Goal: Information Seeking & Learning: Learn about a topic

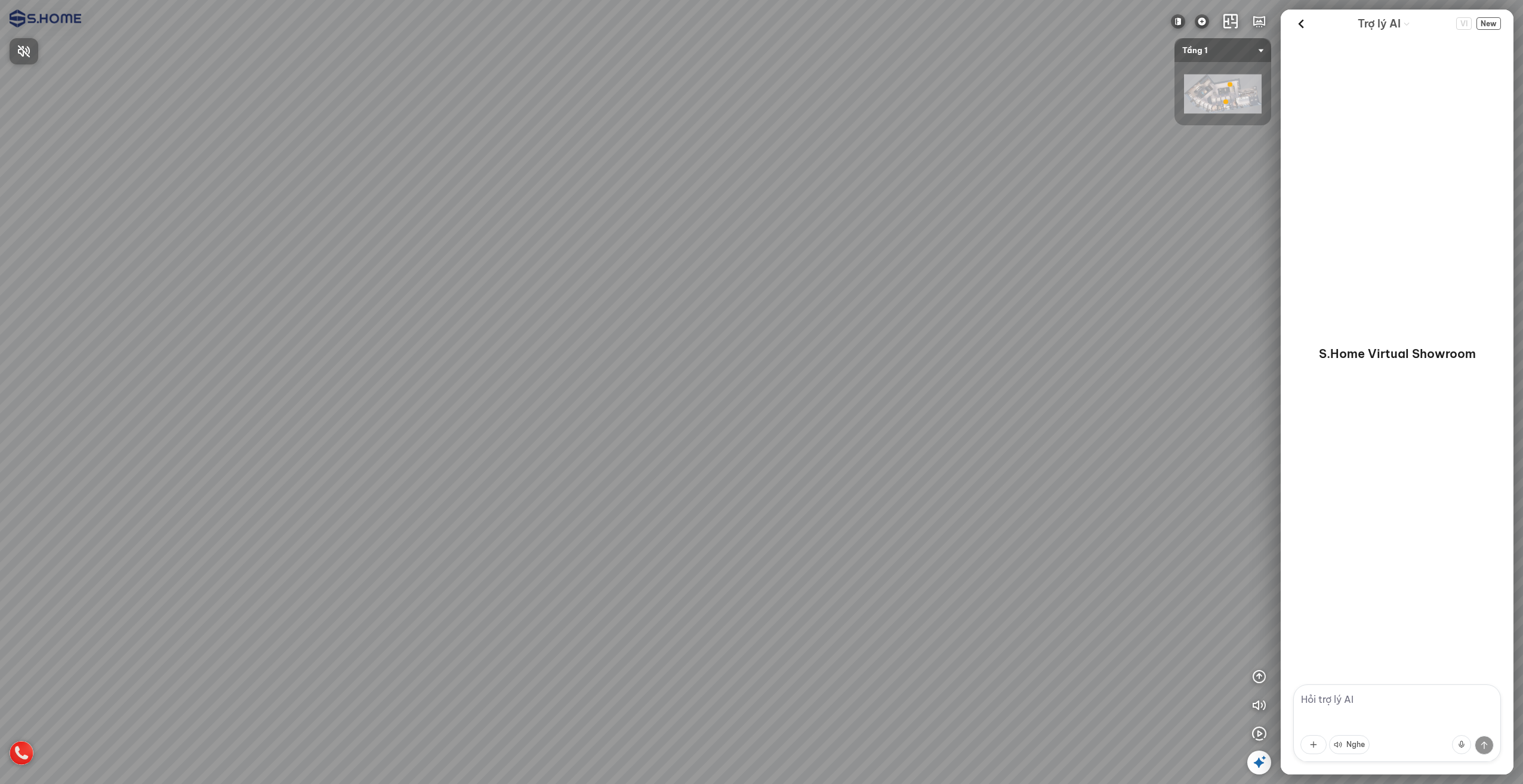
click at [1245, 68] on div at bounding box center [761, 392] width 1523 height 784
click at [1245, 68] on div at bounding box center [1223, 93] width 97 height 63
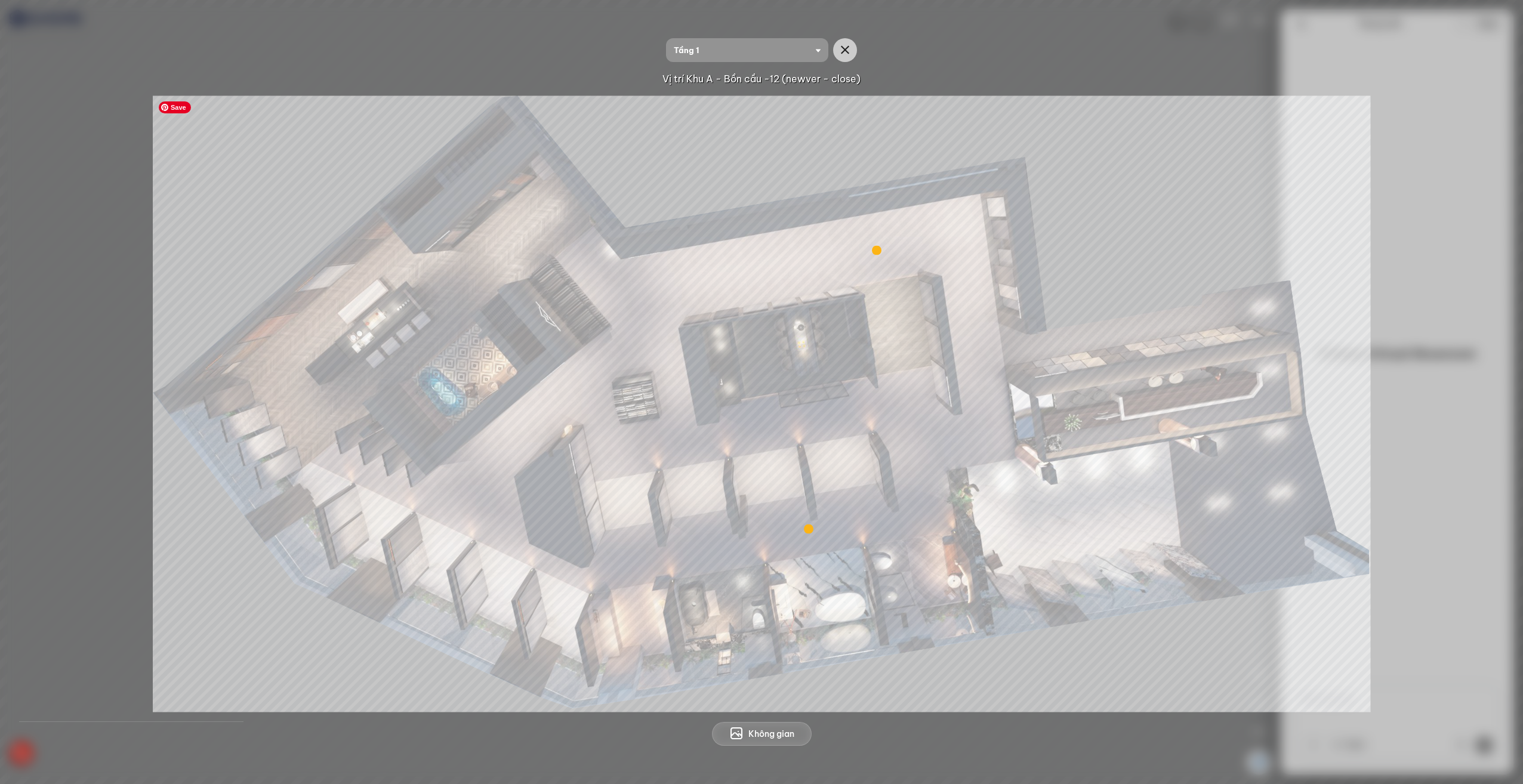
click at [405, 556] on img at bounding box center [762, 403] width 1218 height 617
click at [455, 536] on img at bounding box center [762, 403] width 1218 height 617
click at [370, 522] on img at bounding box center [762, 403] width 1218 height 617
drag, startPoint x: 535, startPoint y: 450, endPoint x: 565, endPoint y: 388, distance: 68.9
click at [556, 399] on img at bounding box center [762, 403] width 1218 height 617
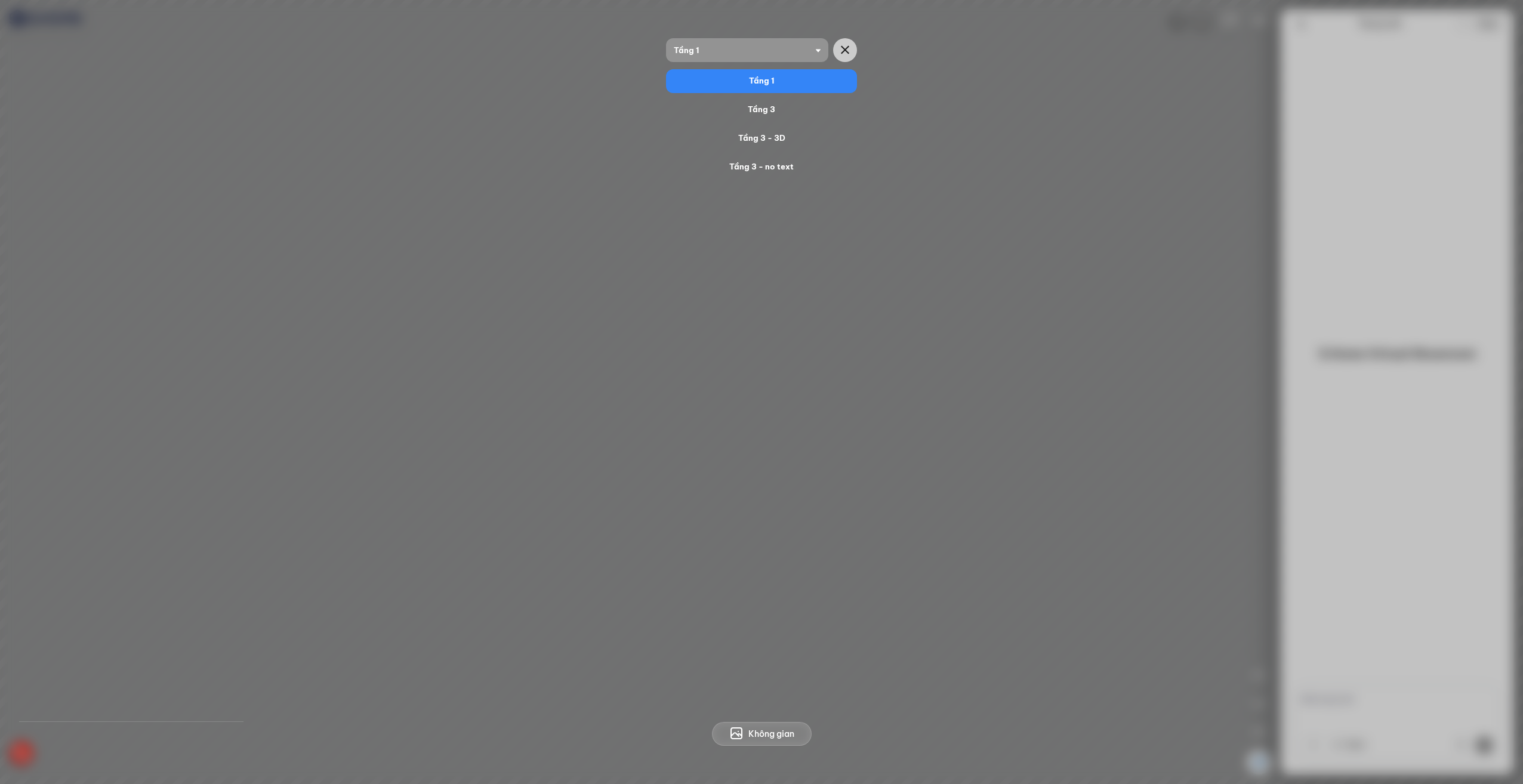
click at [794, 50] on span "Tầng 1" at bounding box center [747, 50] width 147 height 24
click at [774, 109] on div "Tầng 3" at bounding box center [761, 109] width 181 height 15
click at [783, 55] on span "Tầng 3" at bounding box center [747, 50] width 147 height 24
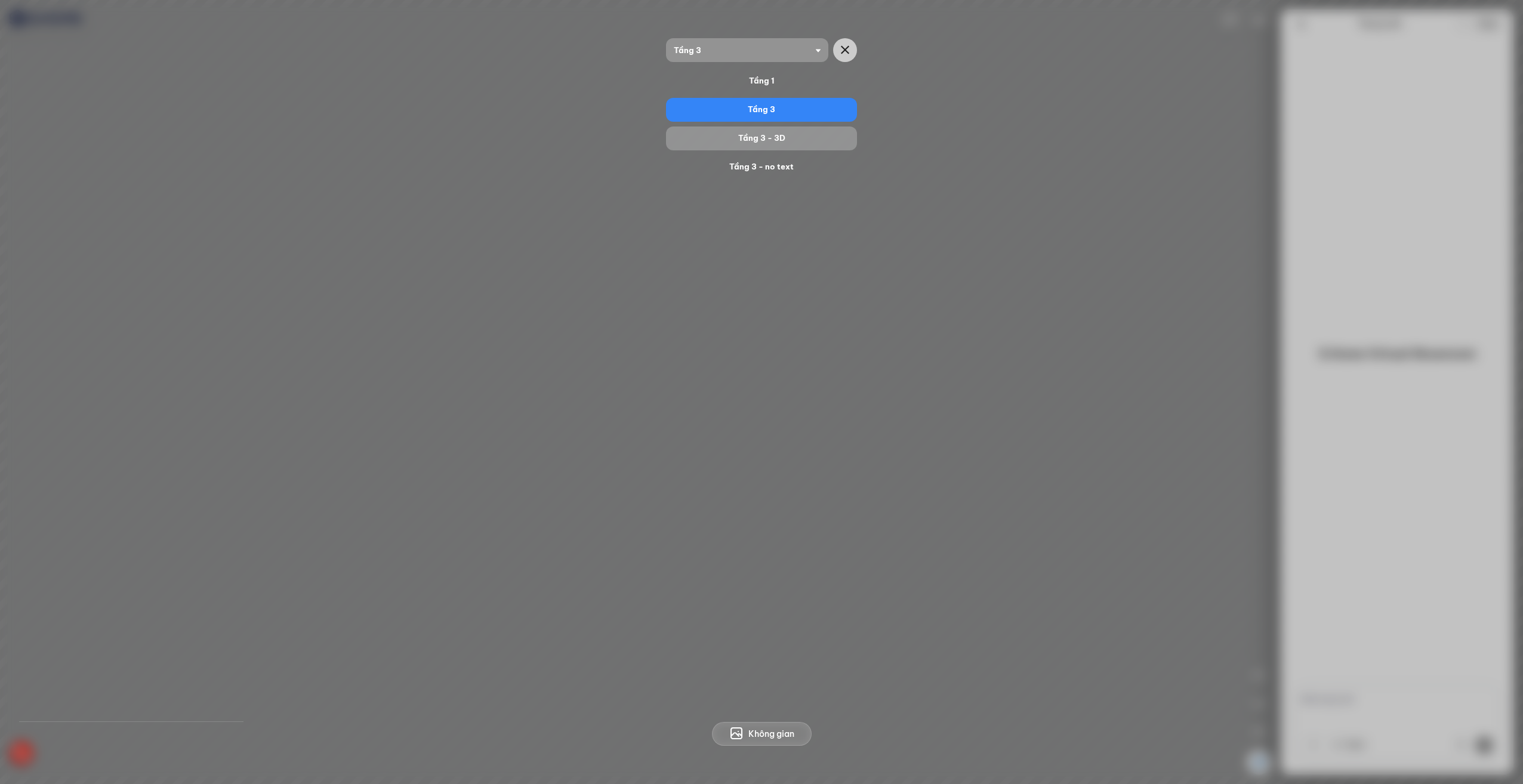
click at [767, 129] on div "Tầng 3 - 3D" at bounding box center [762, 138] width 191 height 24
click at [790, 50] on span "Tầng 3" at bounding box center [747, 50] width 147 height 24
click at [759, 163] on div "Tầng 3 - no text" at bounding box center [761, 167] width 181 height 15
click at [774, 53] on span "Tầng 3 - no text" at bounding box center [747, 50] width 147 height 24
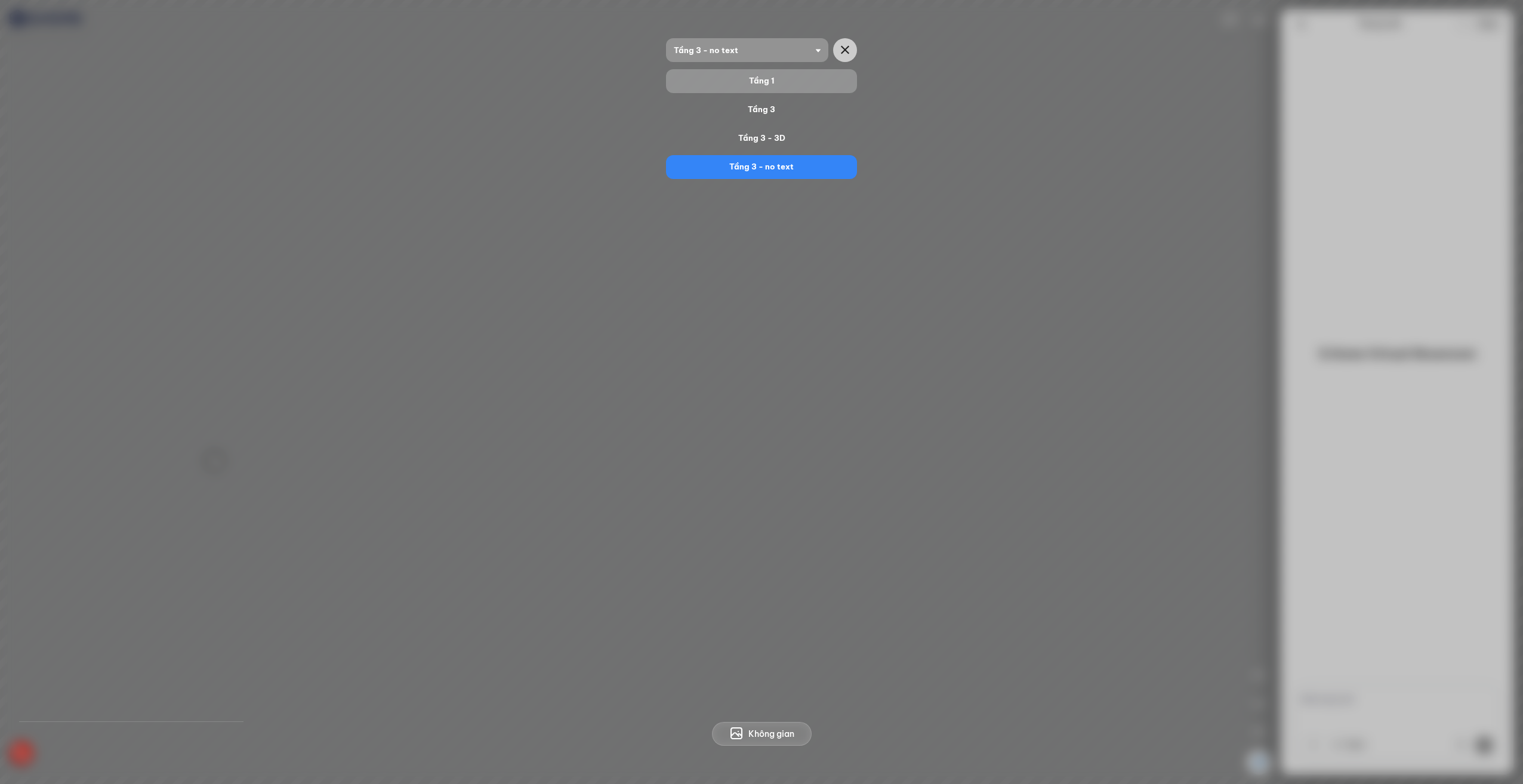
click at [774, 75] on div "Tầng 1" at bounding box center [761, 81] width 181 height 15
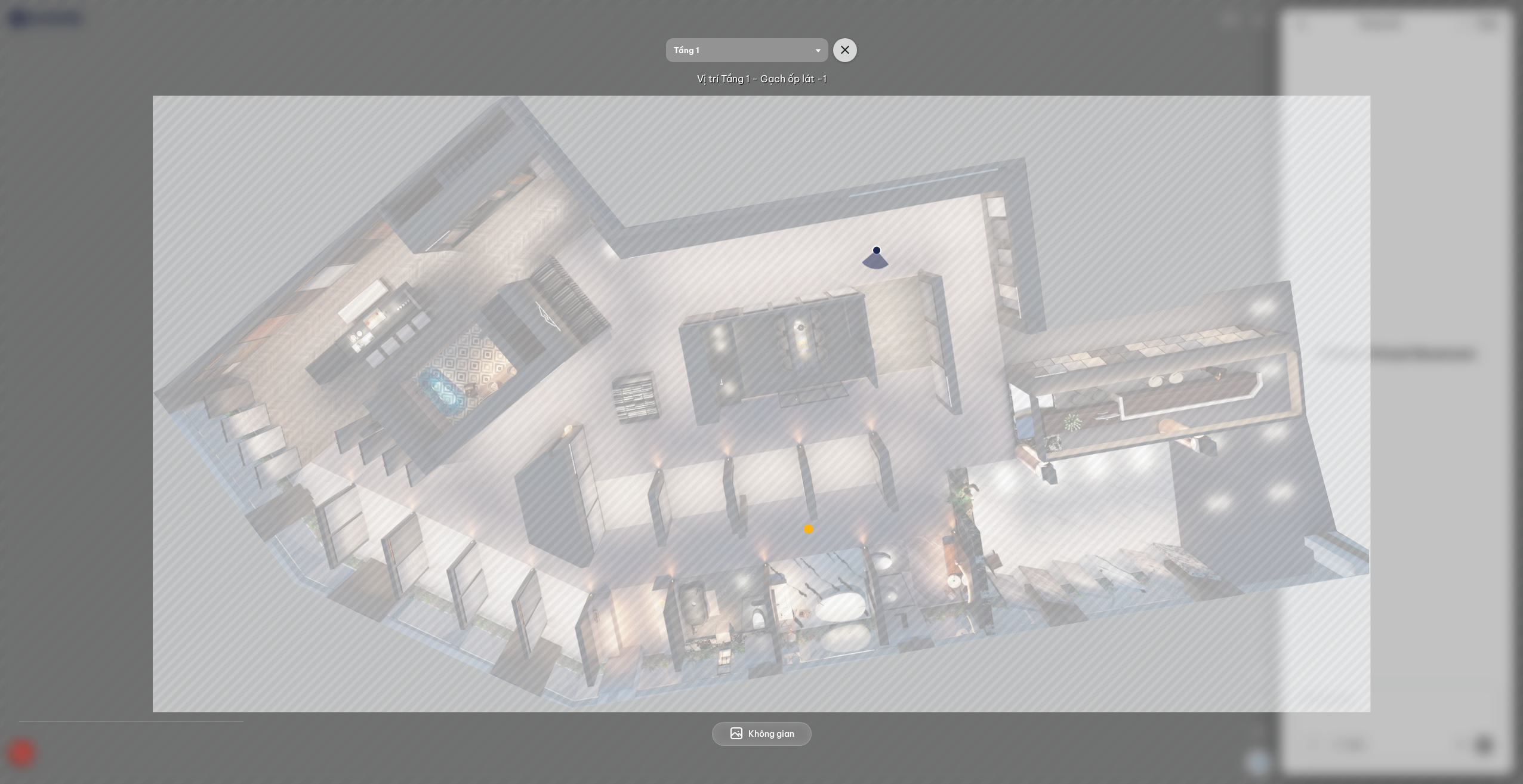
click at [841, 54] on icon "button" at bounding box center [845, 50] width 15 height 15
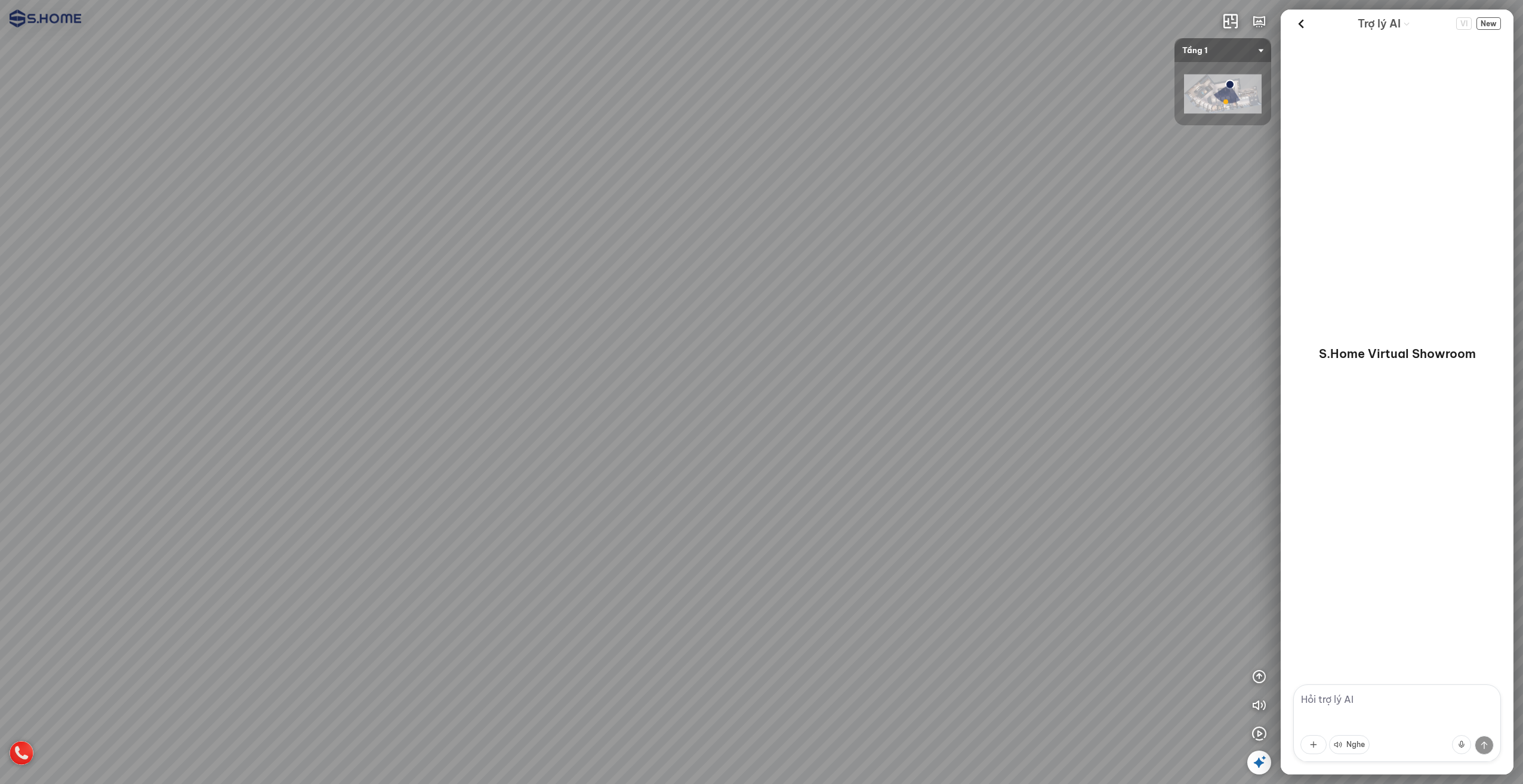
drag, startPoint x: 1115, startPoint y: 281, endPoint x: 614, endPoint y: 204, distance: 506.9
click at [796, 228] on div at bounding box center [761, 392] width 1523 height 784
drag, startPoint x: 635, startPoint y: 233, endPoint x: 992, endPoint y: 250, distance: 357.4
click at [955, 241] on div at bounding box center [761, 392] width 1523 height 784
drag, startPoint x: 646, startPoint y: 345, endPoint x: 1146, endPoint y: 410, distance: 504.2
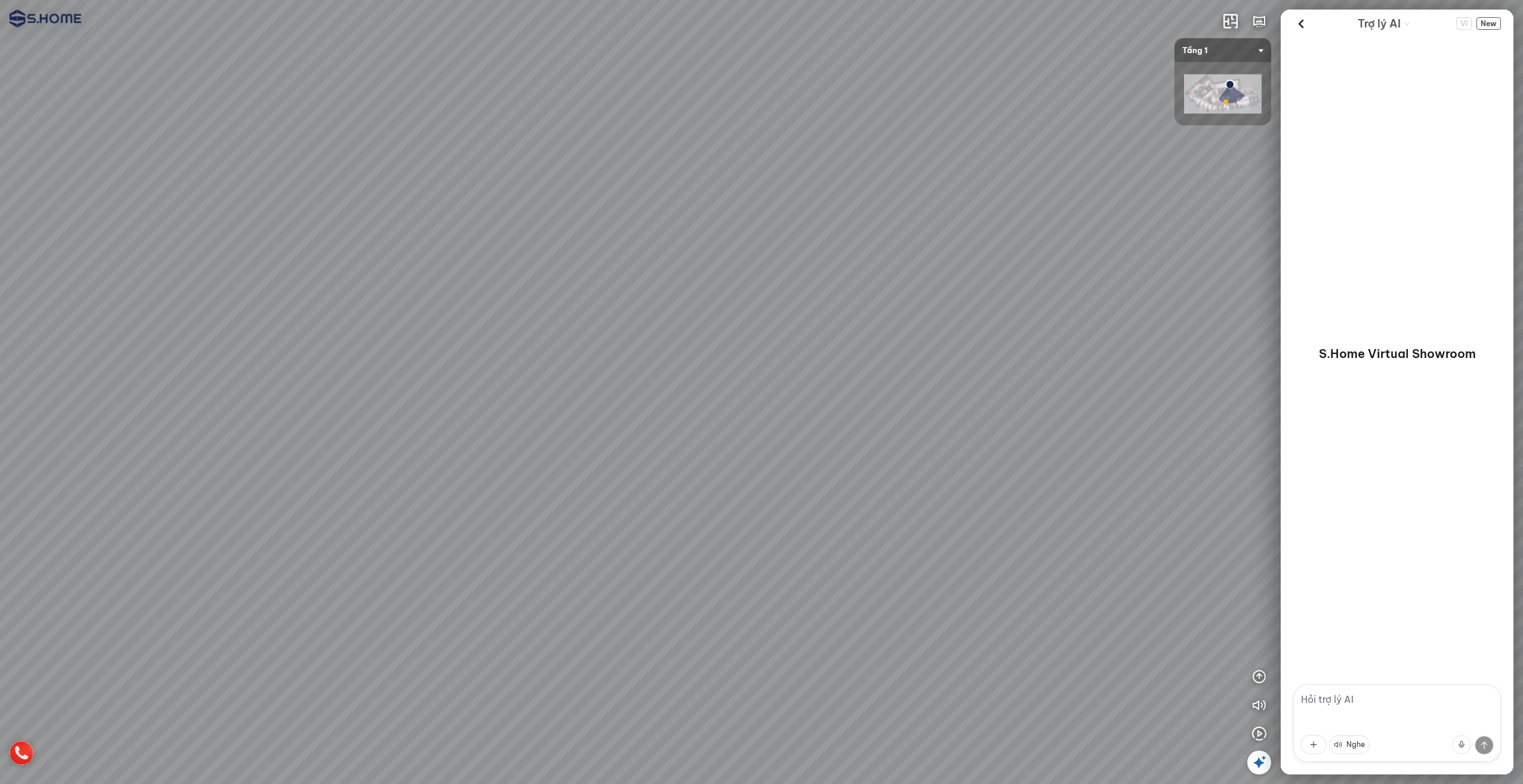
click at [1118, 401] on div at bounding box center [761, 392] width 1523 height 784
drag, startPoint x: 696, startPoint y: 445, endPoint x: 1180, endPoint y: 259, distance: 518.5
click at [1019, 288] on div at bounding box center [761, 392] width 1523 height 784
drag, startPoint x: 812, startPoint y: 277, endPoint x: 1317, endPoint y: 347, distance: 509.8
click at [1288, 345] on div "INFO: krpano 1.20.8 (build [DATE]) INFO: HTML5/Desktop - Microsoft Edge 140.0 -…" at bounding box center [761, 392] width 1523 height 784
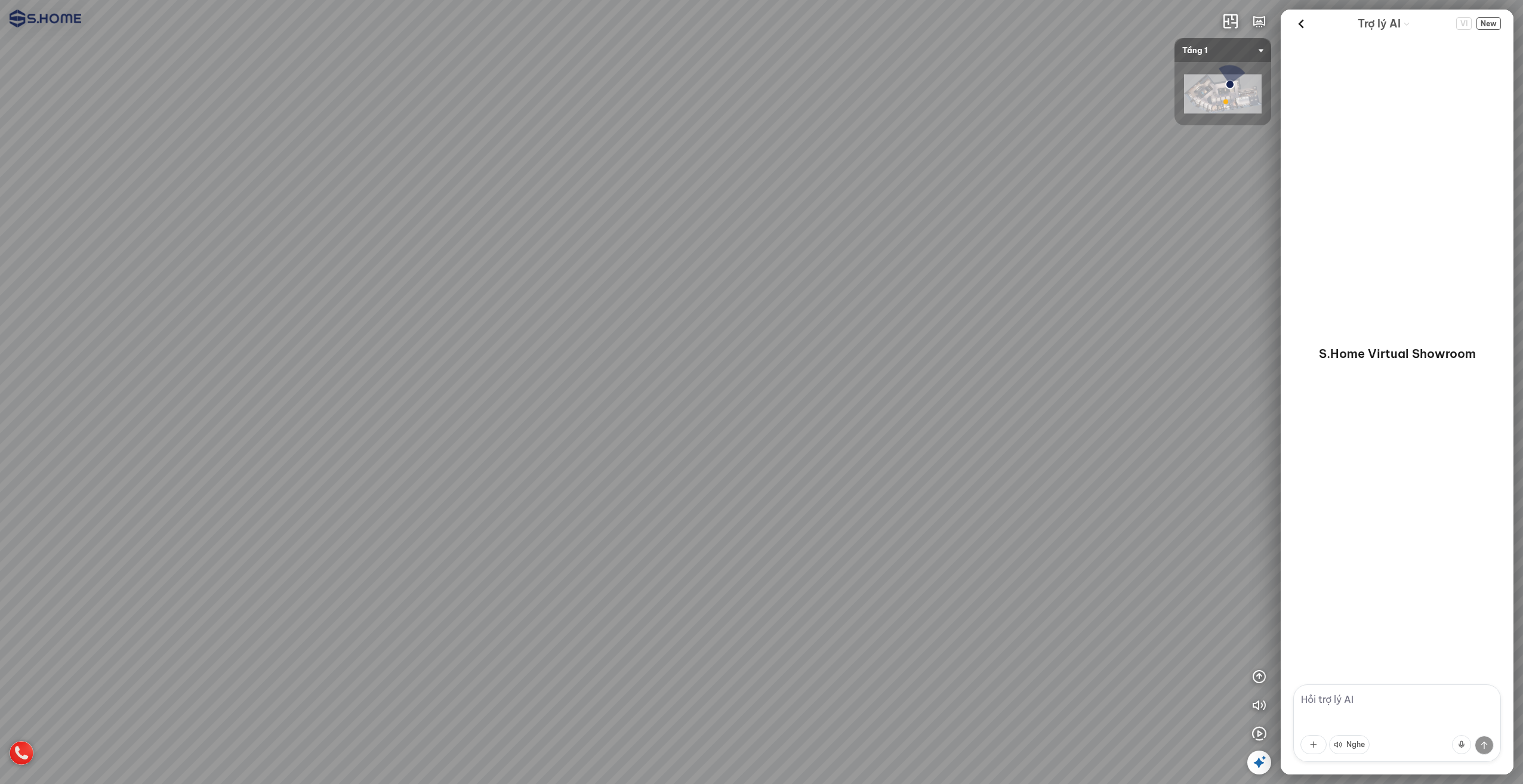
drag, startPoint x: 843, startPoint y: 331, endPoint x: 1269, endPoint y: 361, distance: 427.1
click at [1243, 358] on div at bounding box center [761, 392] width 1523 height 784
drag, startPoint x: 641, startPoint y: 337, endPoint x: 996, endPoint y: 349, distance: 355.2
click at [985, 347] on div at bounding box center [761, 392] width 1523 height 784
drag, startPoint x: 923, startPoint y: 298, endPoint x: 983, endPoint y: 471, distance: 183.1
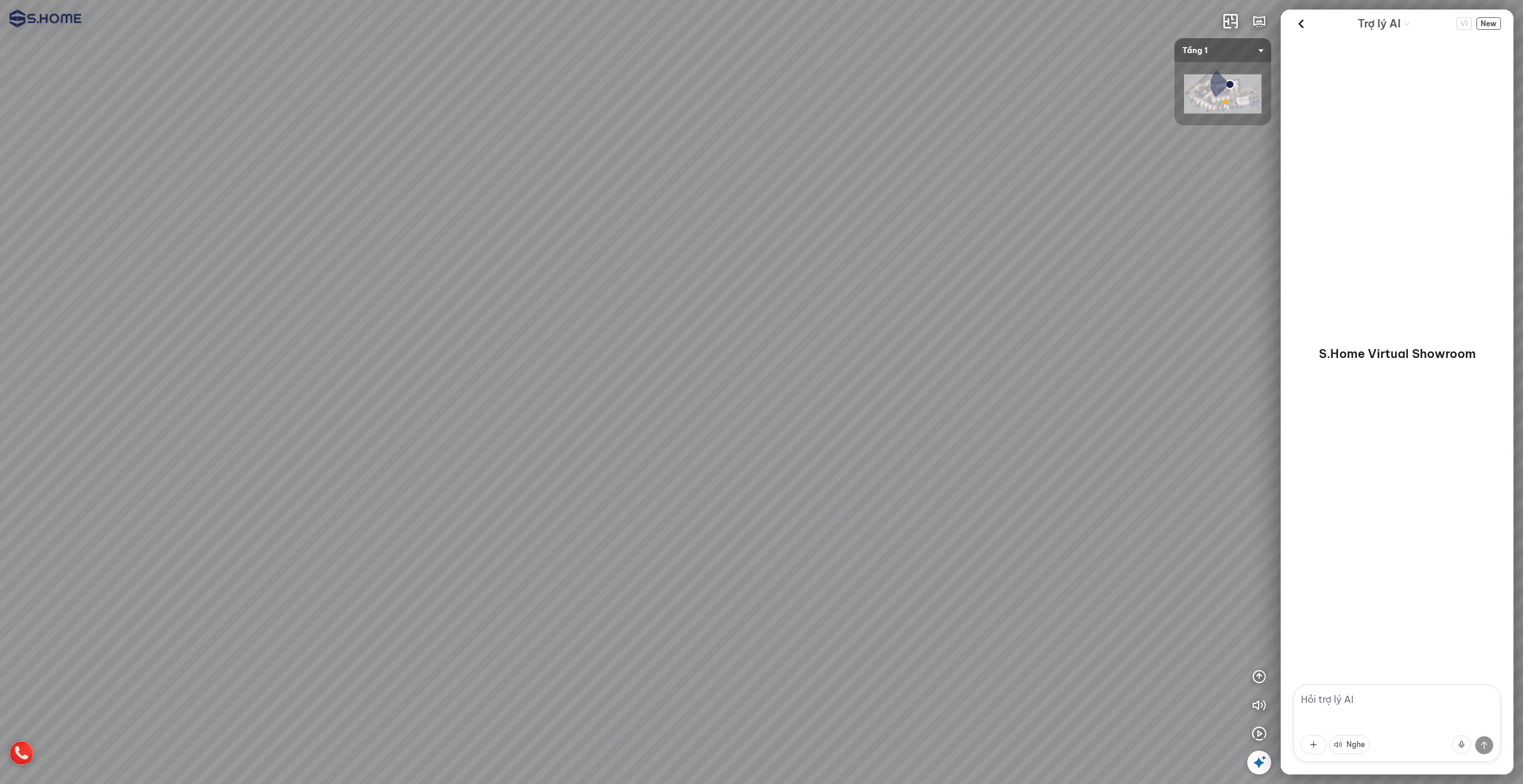
click at [978, 456] on div at bounding box center [761, 392] width 1523 height 784
drag, startPoint x: 1039, startPoint y: 477, endPoint x: 851, endPoint y: 279, distance: 273.0
click at [853, 282] on div at bounding box center [761, 392] width 1523 height 784
drag, startPoint x: 1007, startPoint y: 308, endPoint x: 381, endPoint y: 283, distance: 626.5
click at [387, 283] on div at bounding box center [761, 392] width 1523 height 784
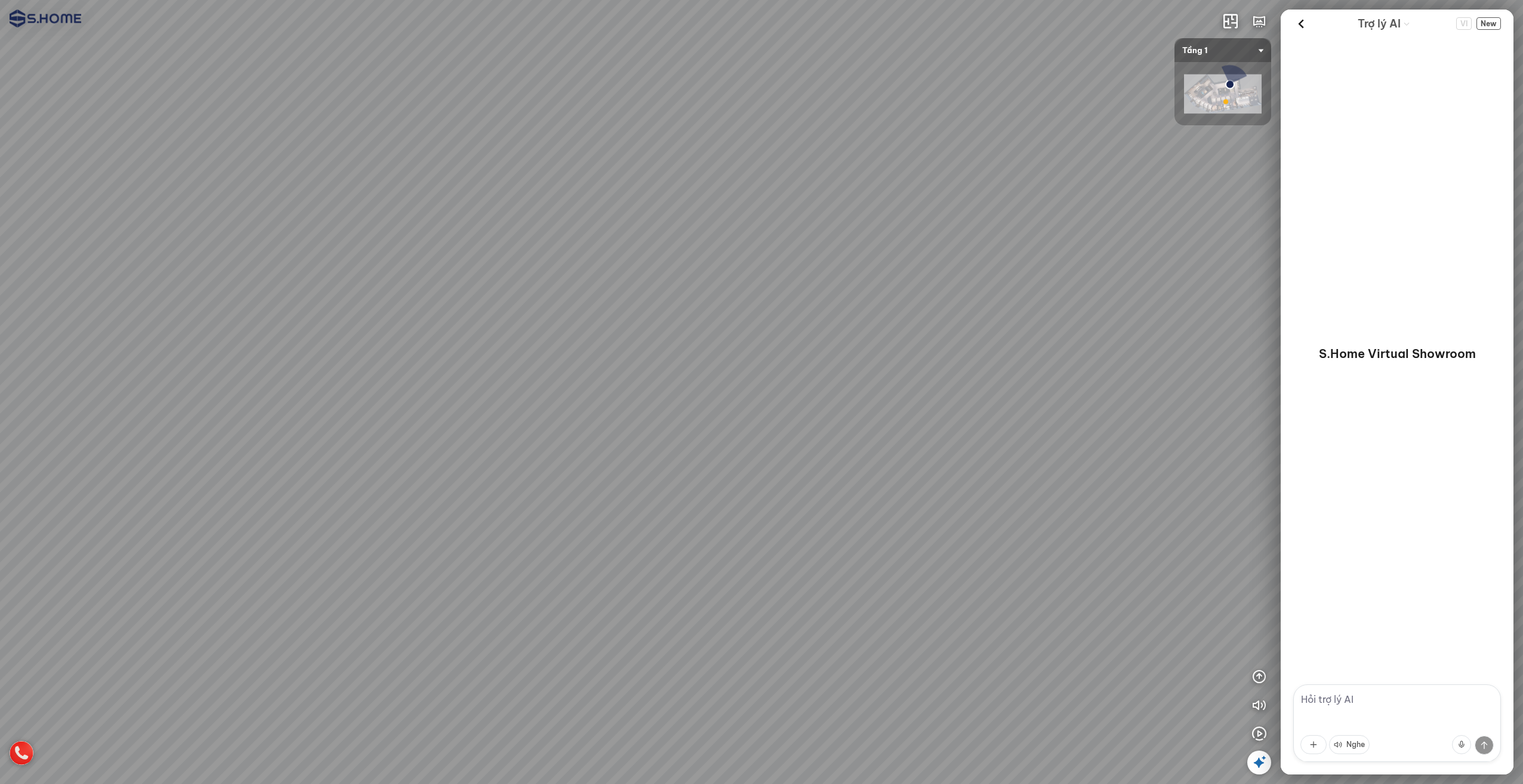
drag, startPoint x: 888, startPoint y: 291, endPoint x: 475, endPoint y: 336, distance: 415.4
click at [484, 338] on div at bounding box center [761, 392] width 1523 height 784
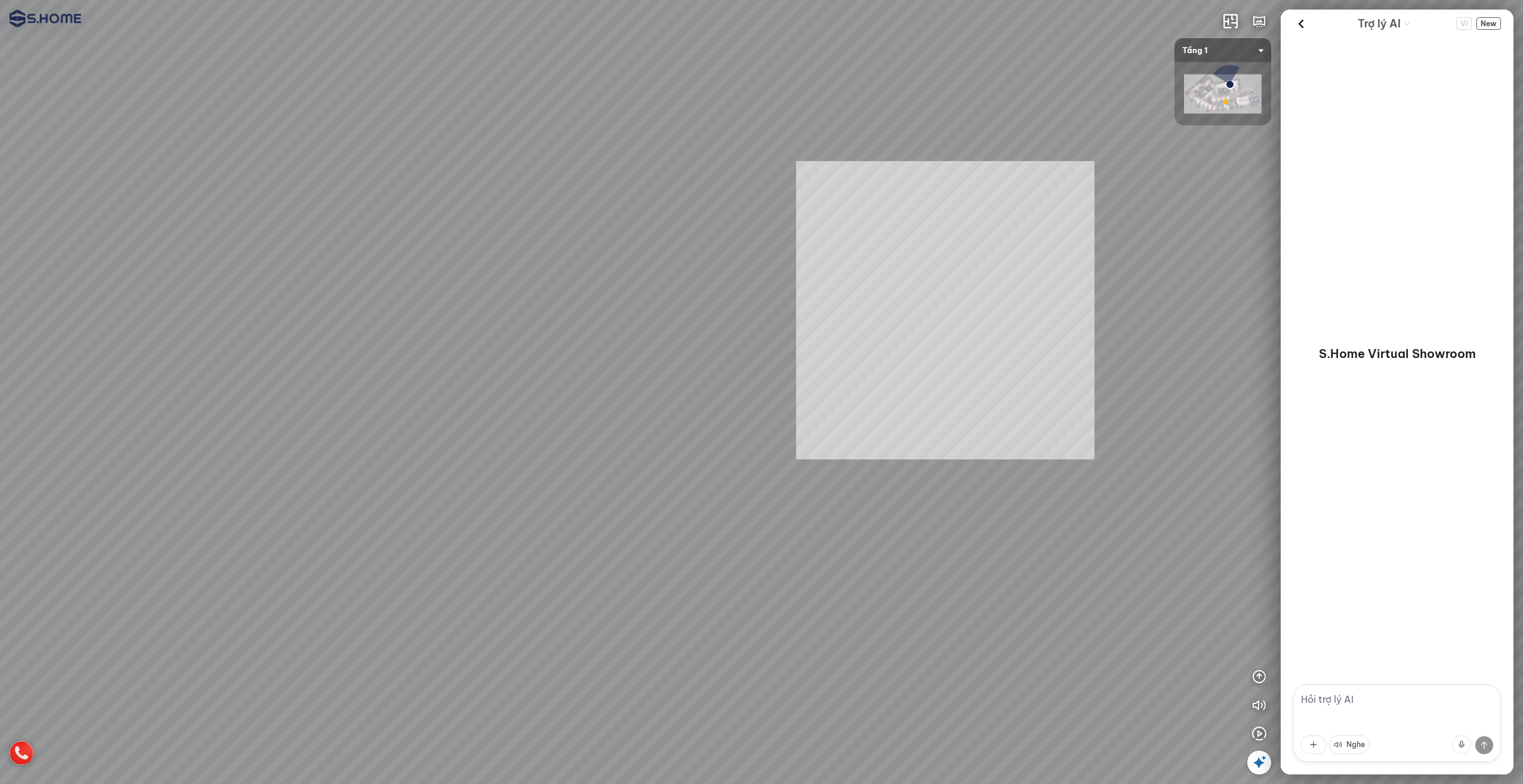
click at [832, 300] on div "INFO: krpano 1.20.8 (build [DATE]) INFO: HTML5/Desktop - Microsoft Edge 140.0 -…" at bounding box center [761, 392] width 1523 height 784
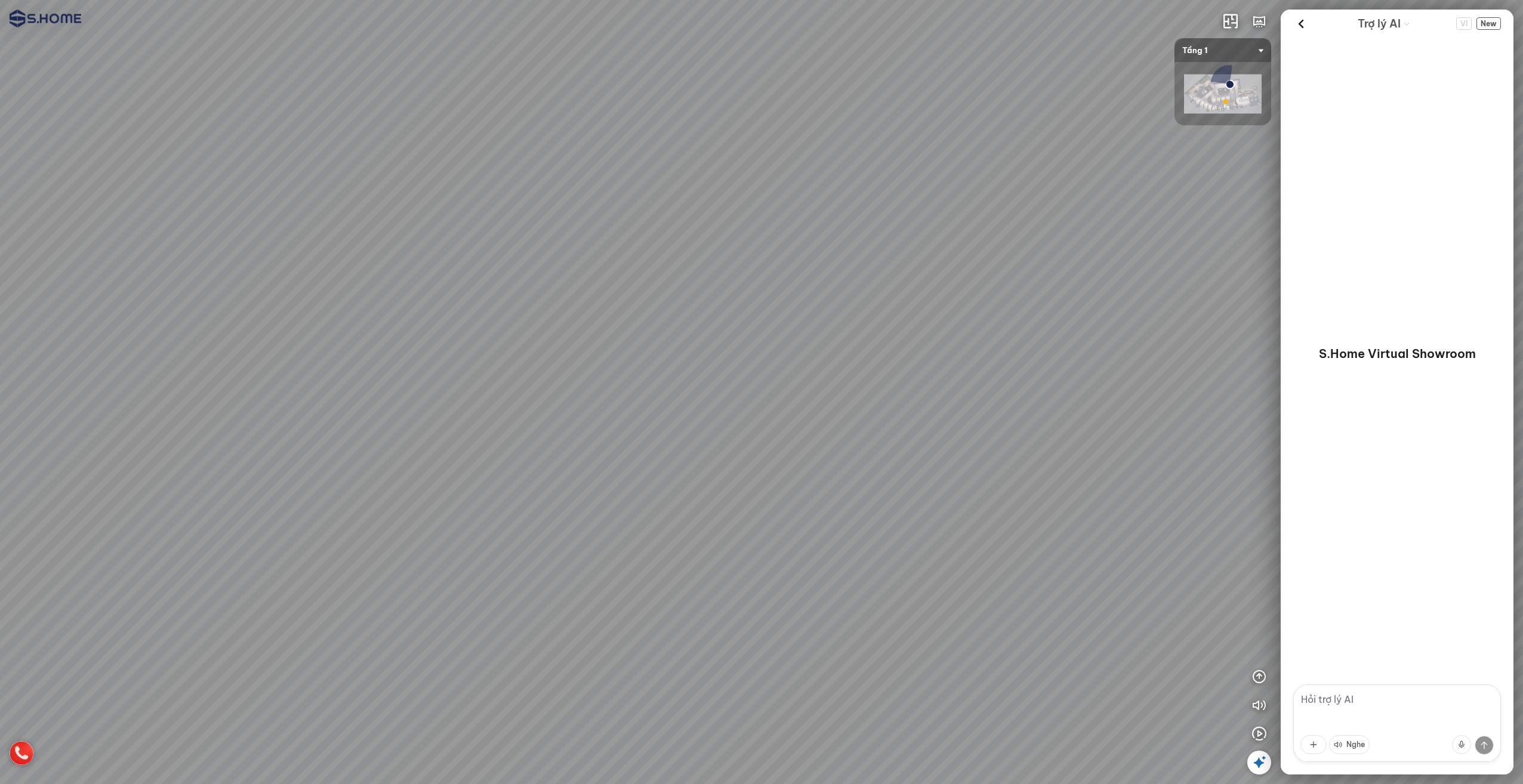
drag, startPoint x: 576, startPoint y: 345, endPoint x: 512, endPoint y: 340, distance: 64.2
click at [512, 340] on div at bounding box center [761, 392] width 1523 height 784
drag, startPoint x: 155, startPoint y: 401, endPoint x: 626, endPoint y: 345, distance: 474.3
click at [533, 359] on div at bounding box center [761, 392] width 1523 height 784
drag, startPoint x: 434, startPoint y: 327, endPoint x: 745, endPoint y: 384, distance: 316.2
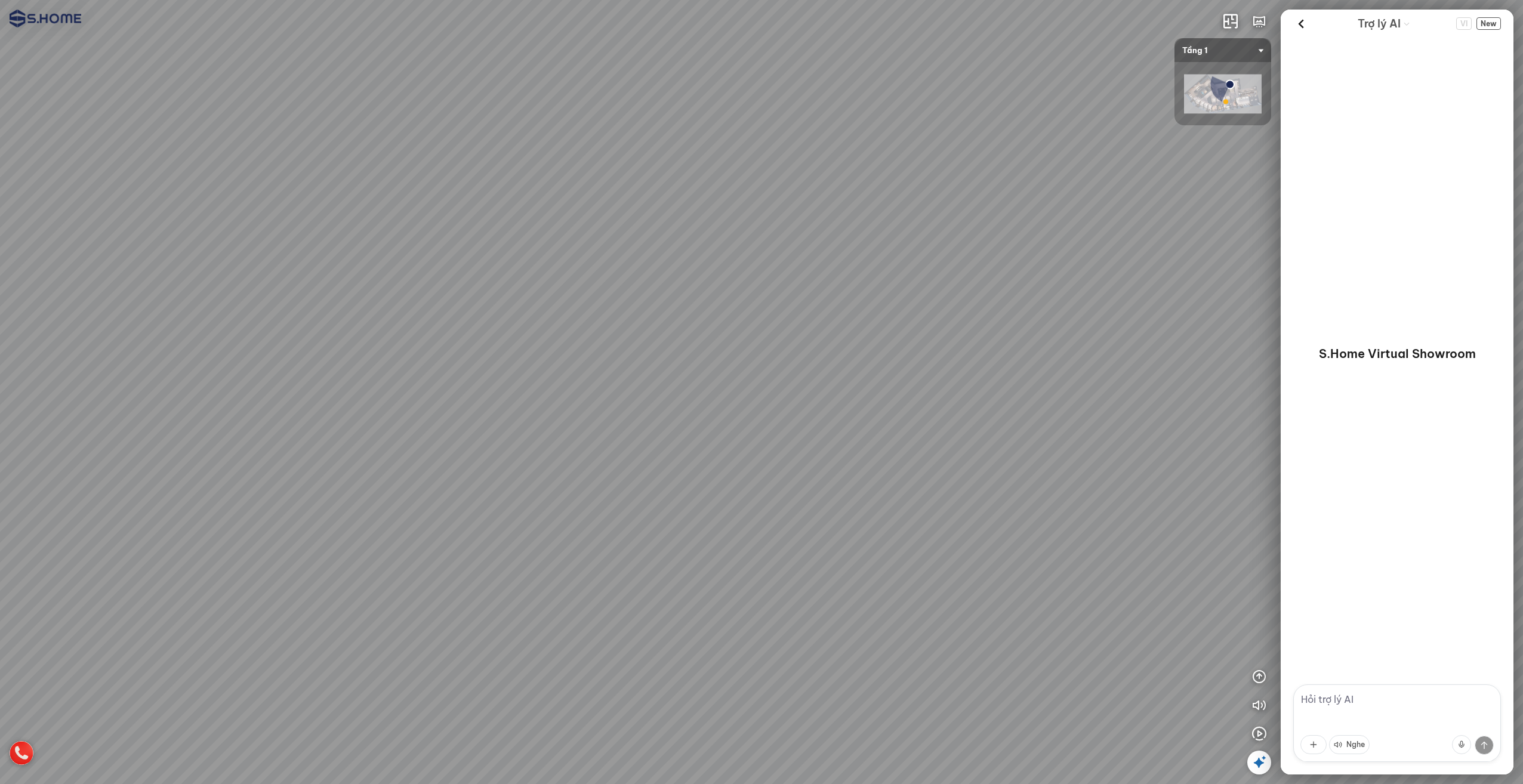
click at [736, 374] on div at bounding box center [761, 392] width 1523 height 784
drag, startPoint x: 574, startPoint y: 269, endPoint x: 701, endPoint y: 397, distance: 180.3
click at [695, 393] on div at bounding box center [761, 392] width 1523 height 784
click at [23, 753] on img at bounding box center [21, 753] width 24 height 24
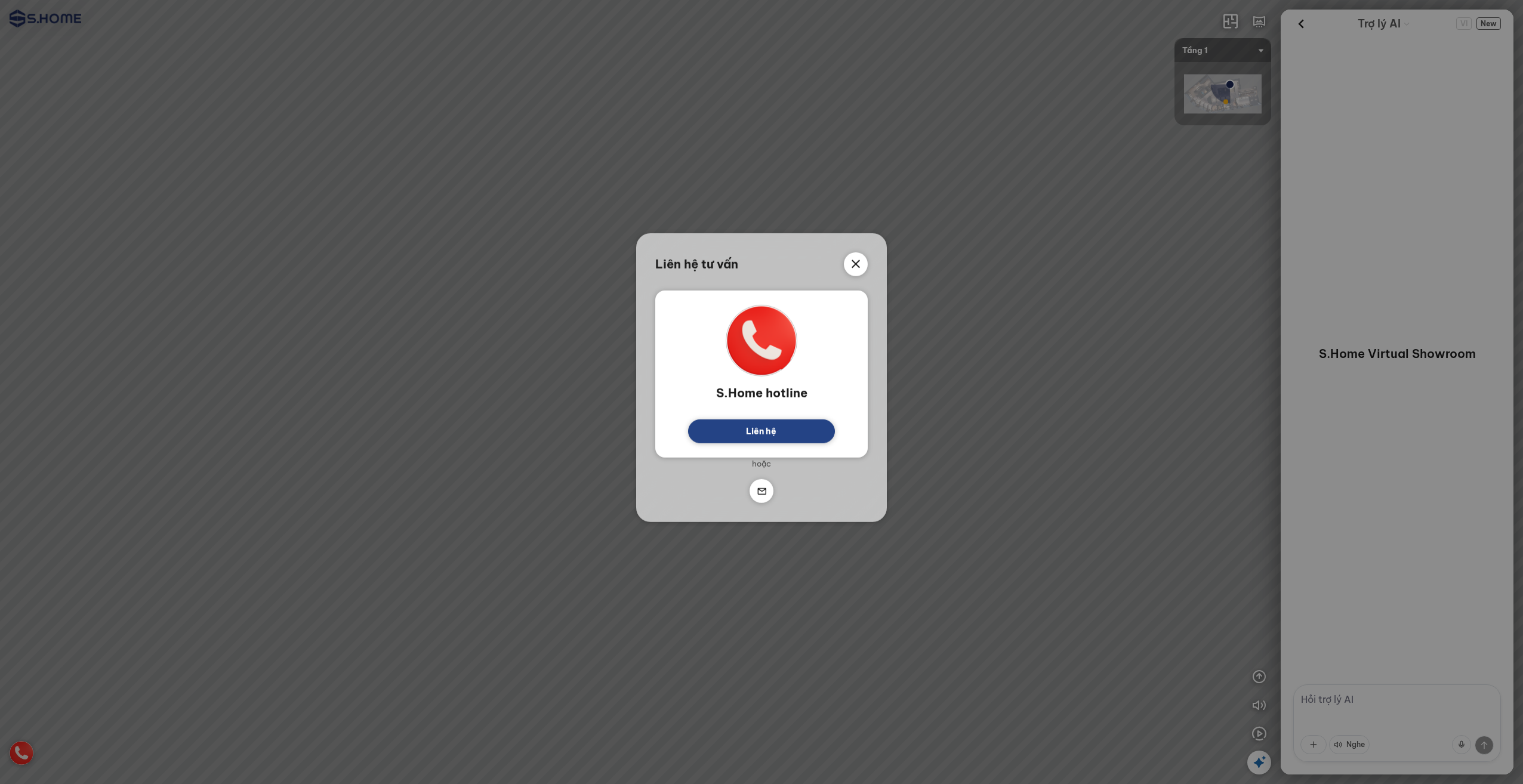
click at [846, 262] on div at bounding box center [856, 264] width 24 height 24
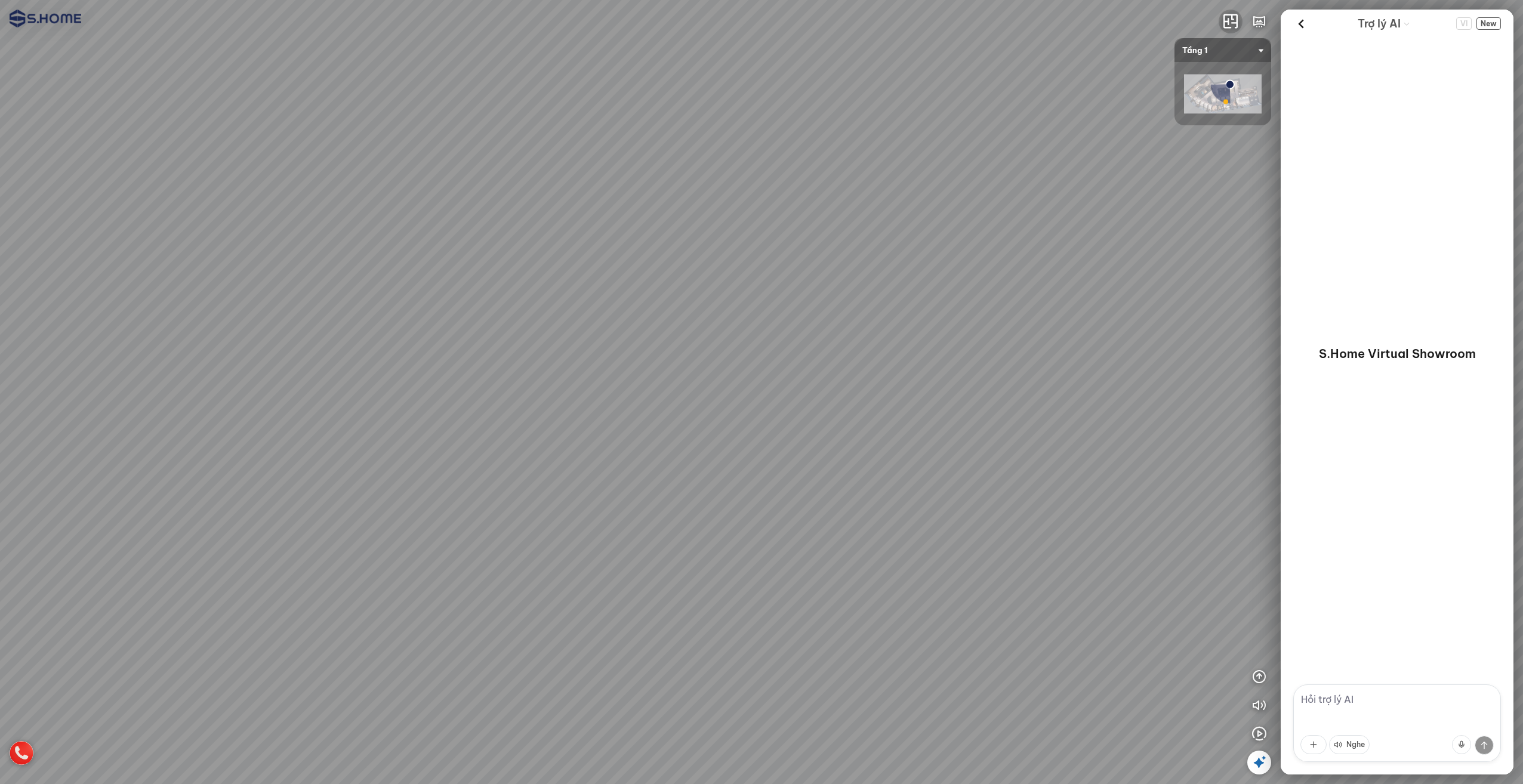
click at [1221, 19] on button "button" at bounding box center [1230, 21] width 24 height 24
click at [1263, 24] on icon "button" at bounding box center [1259, 21] width 15 height 15
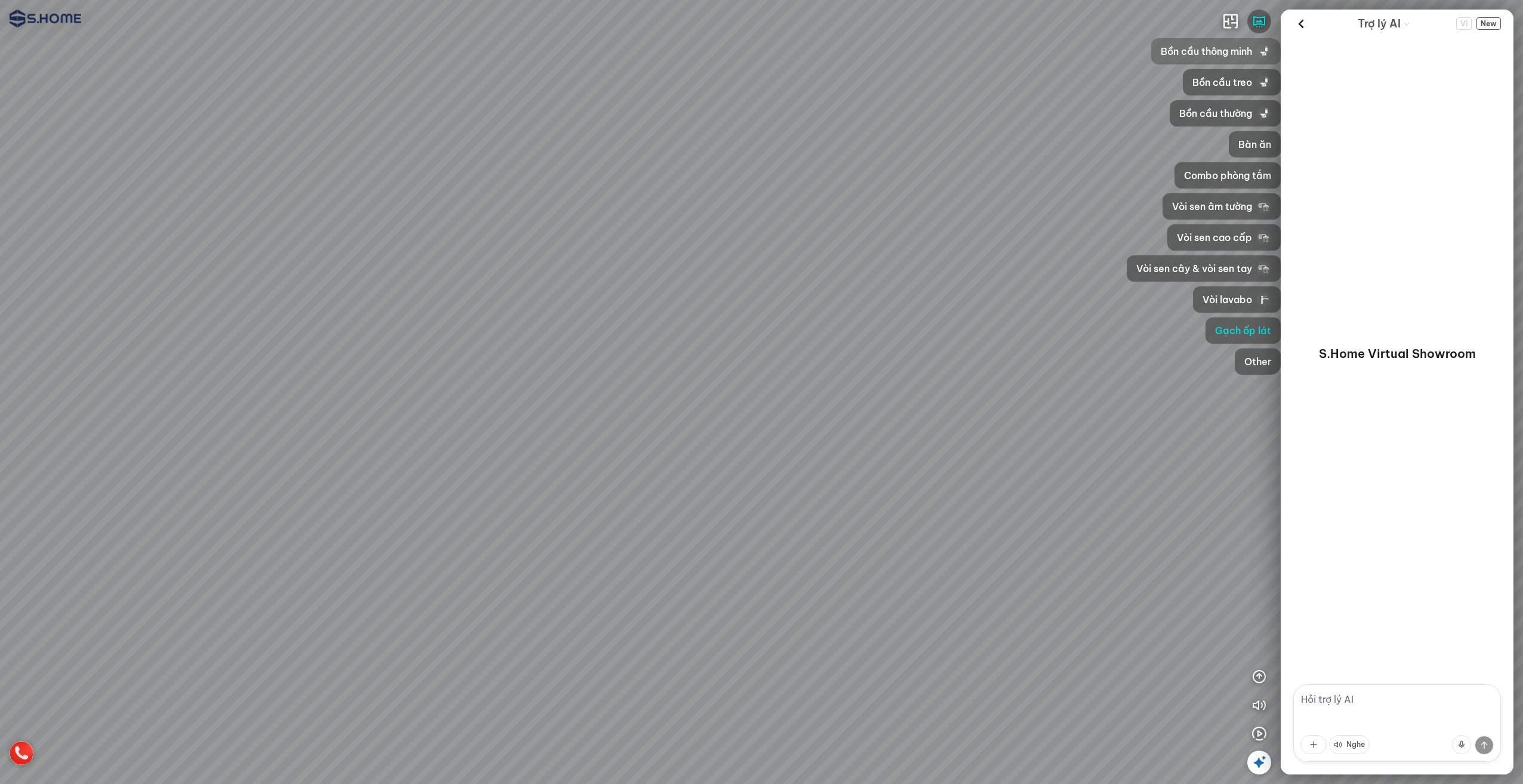
click at [1220, 49] on span "Bồn cầu thông minh" at bounding box center [1206, 51] width 91 height 15
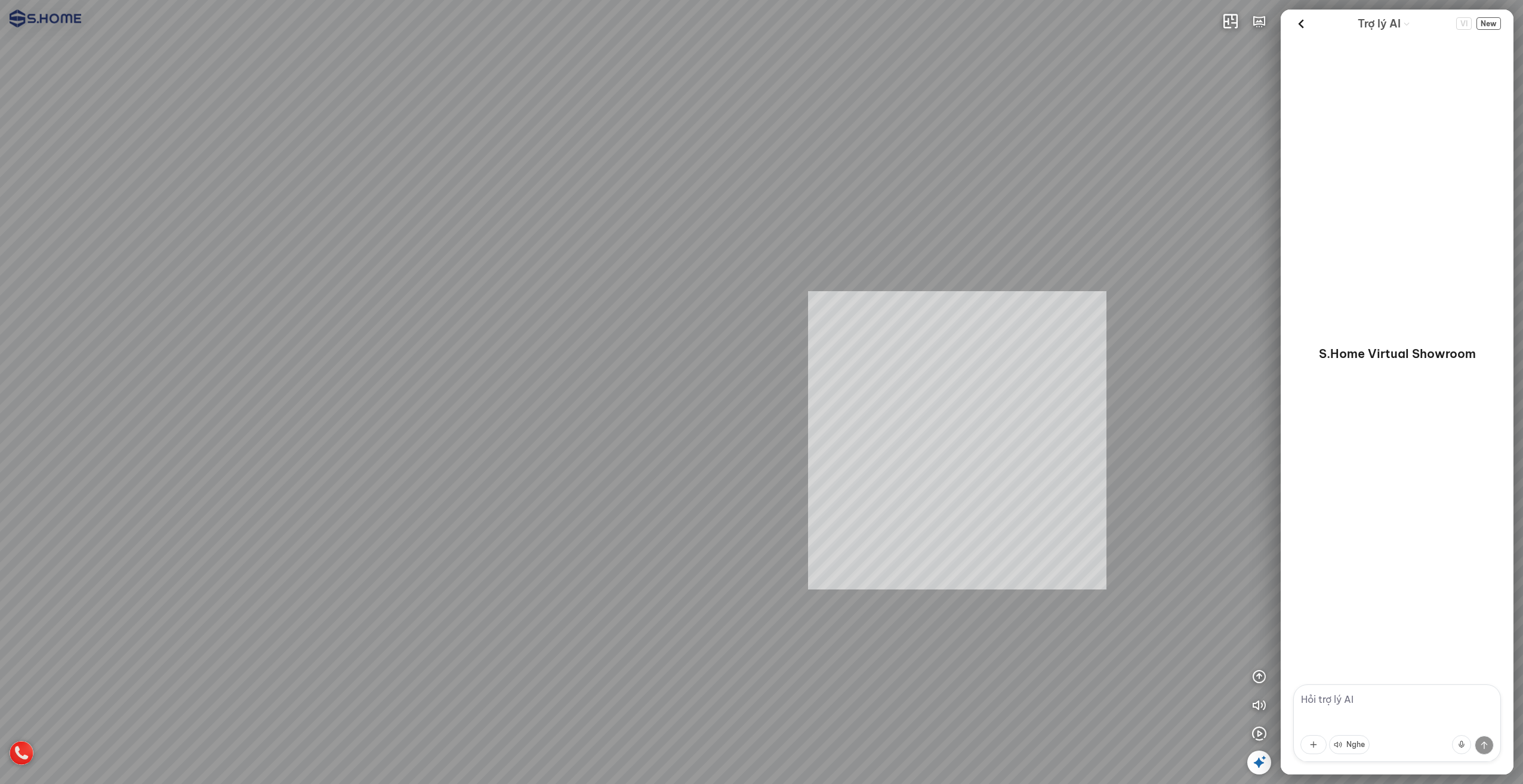
click at [843, 450] on div "INFO: krpano 1.20.8 (build [DATE]) INFO: HTML5/Desktop - Microsoft Edge 140.0 -…" at bounding box center [761, 392] width 1523 height 784
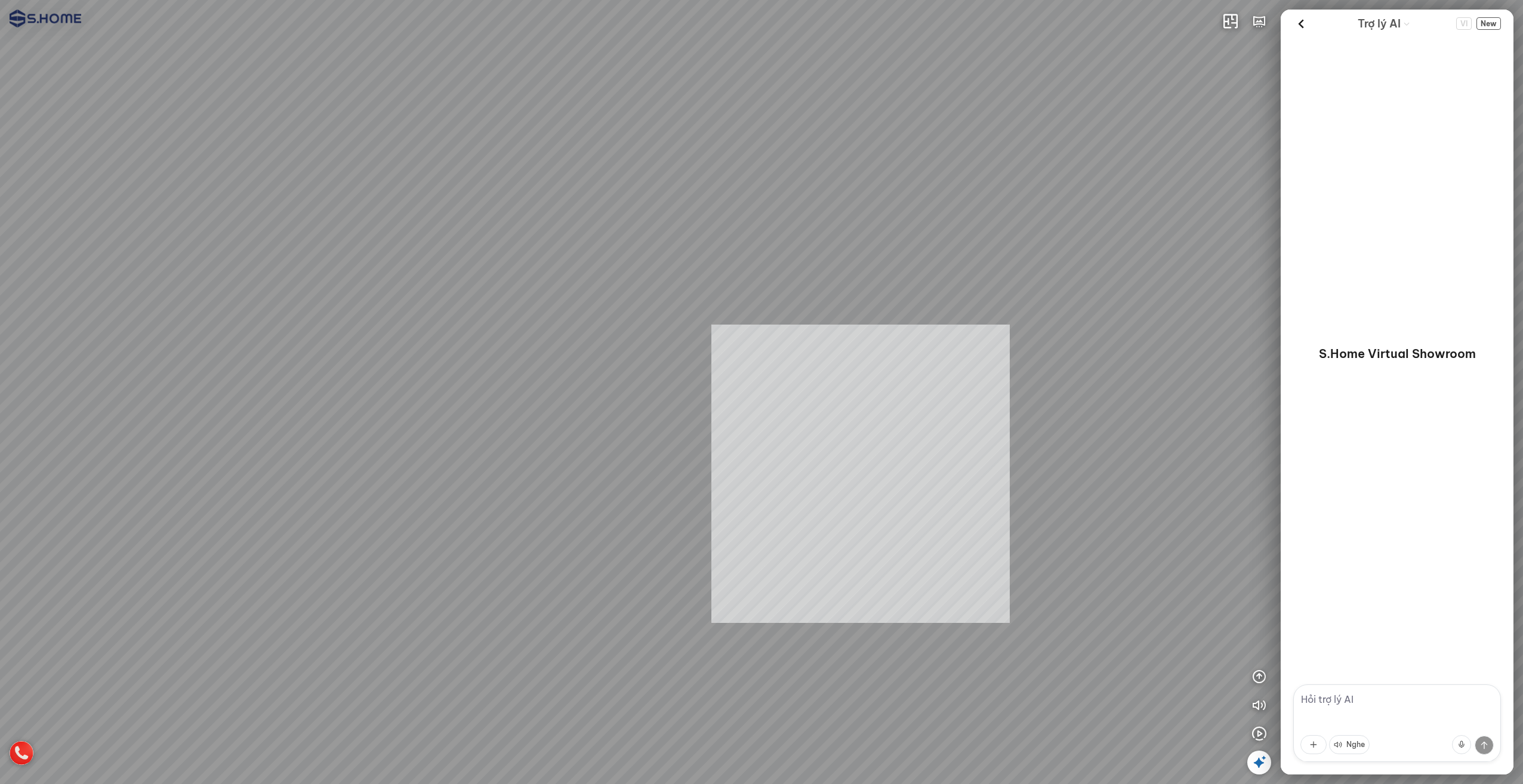
click at [891, 492] on div "INFO: krpano 1.20.8 (build [DATE]) INFO: HTML5/Desktop - Microsoft Edge 140.0 -…" at bounding box center [761, 392] width 1523 height 784
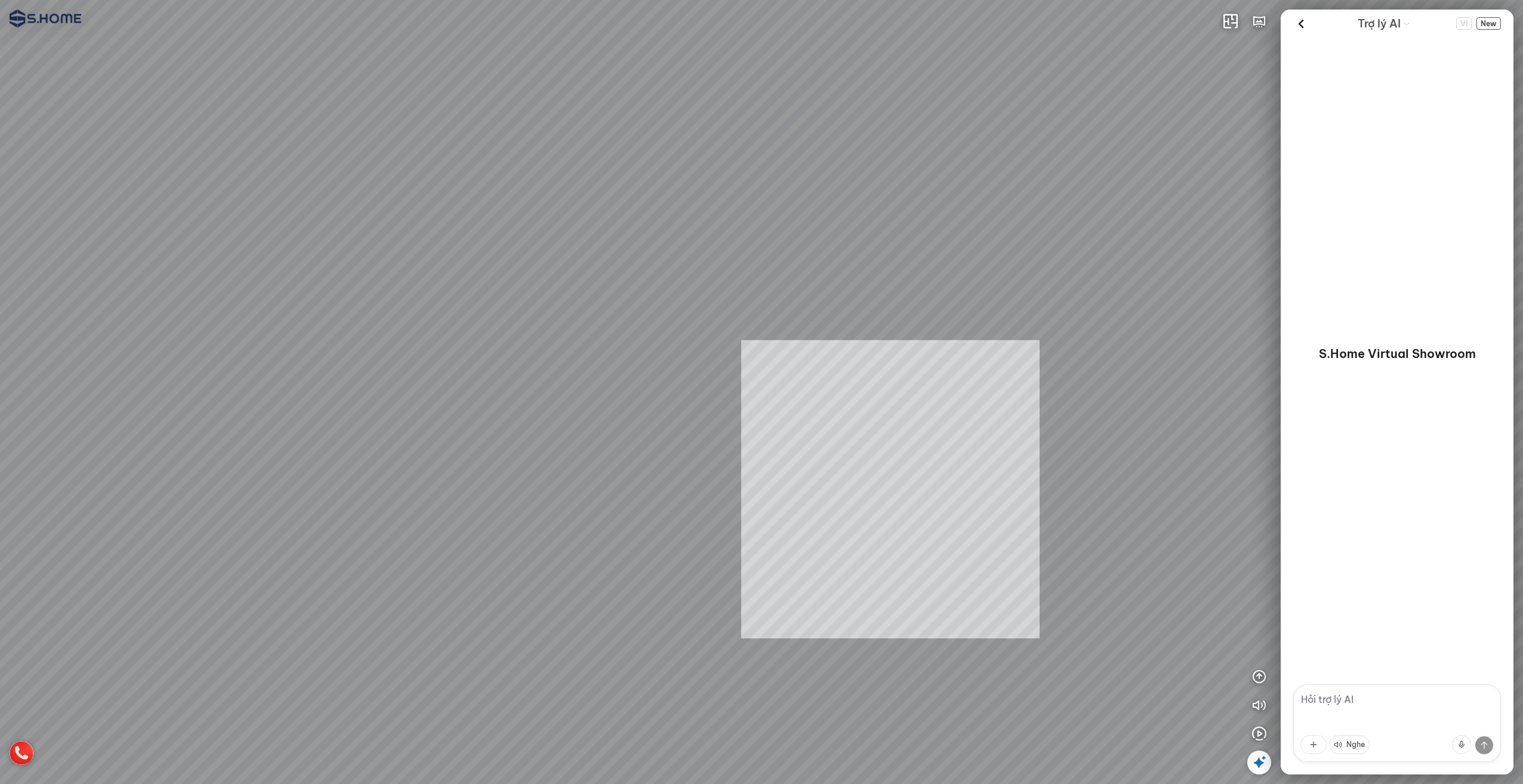
click at [900, 484] on div "INFO: krpano 1.20.8 (build [DATE]) INFO: HTML5/Desktop - Microsoft Edge 140.0 -…" at bounding box center [761, 392] width 1523 height 784
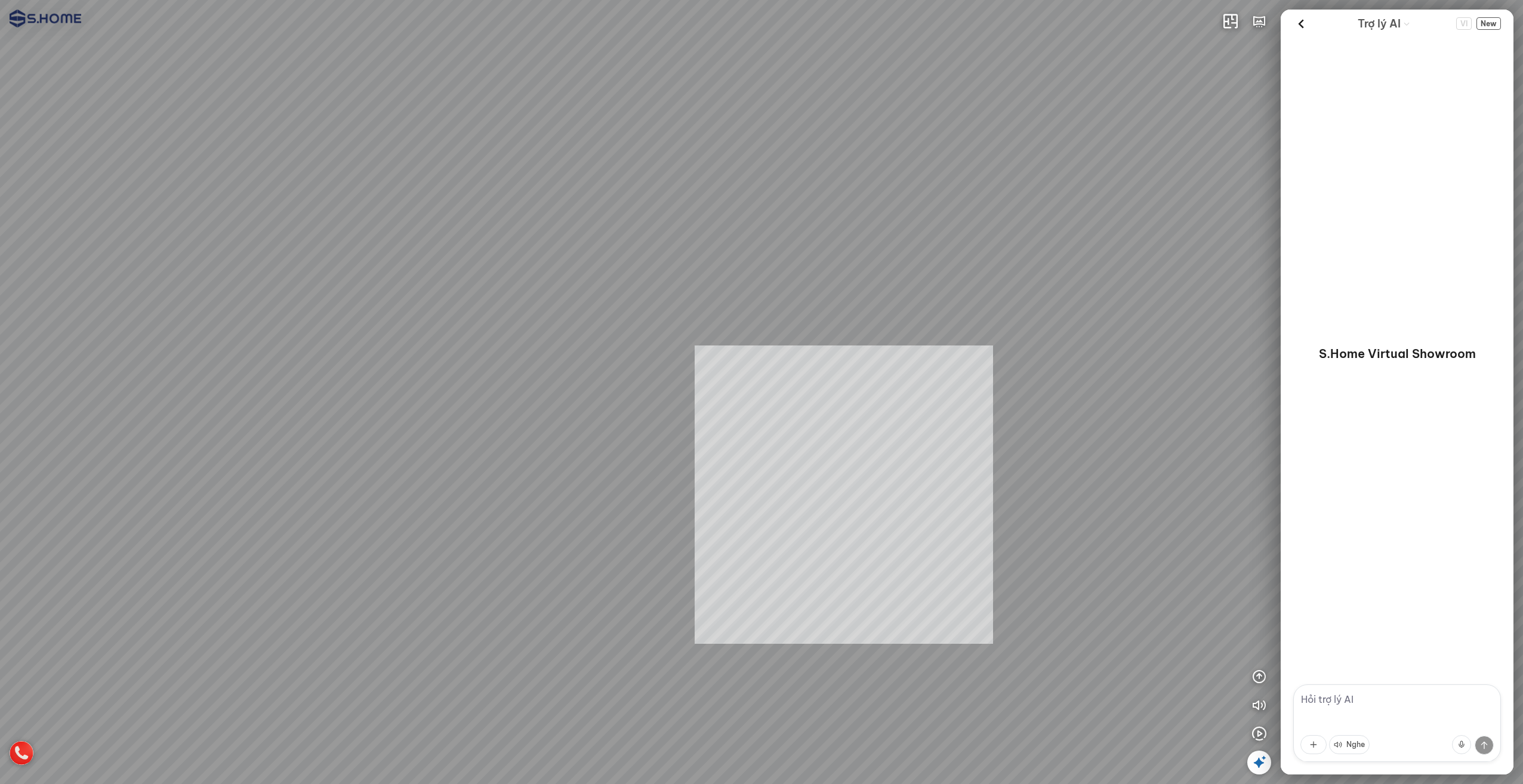
click at [922, 503] on div "INFO: krpano 1.20.8 (build [DATE]) INFO: HTML5/Desktop - Microsoft Edge 140.0 -…" at bounding box center [761, 392] width 1523 height 784
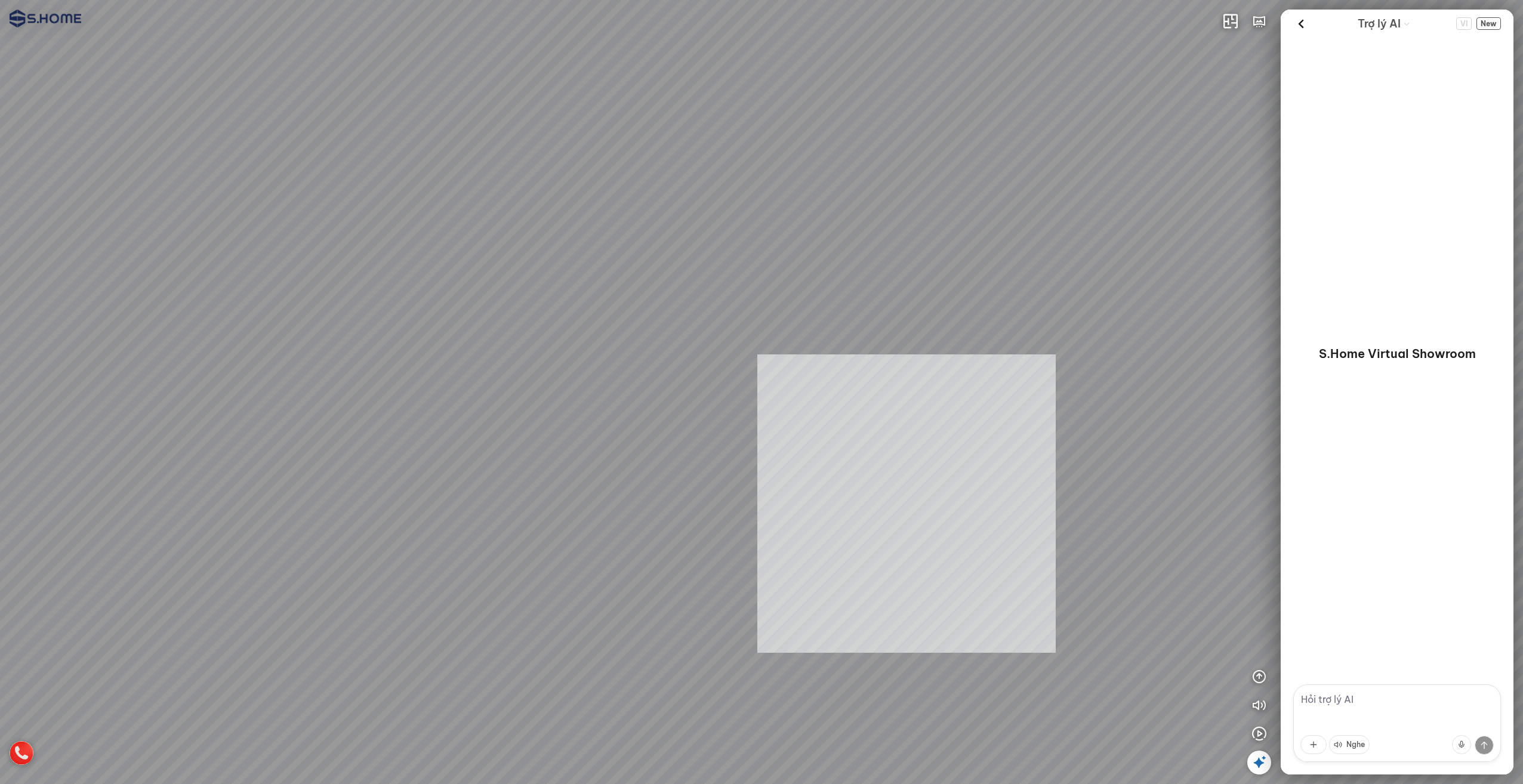
click at [894, 532] on div "INFO: krpano 1.20.8 (build [DATE]) INFO: HTML5/Desktop - Microsoft Edge 140.0 -…" at bounding box center [761, 392] width 1523 height 784
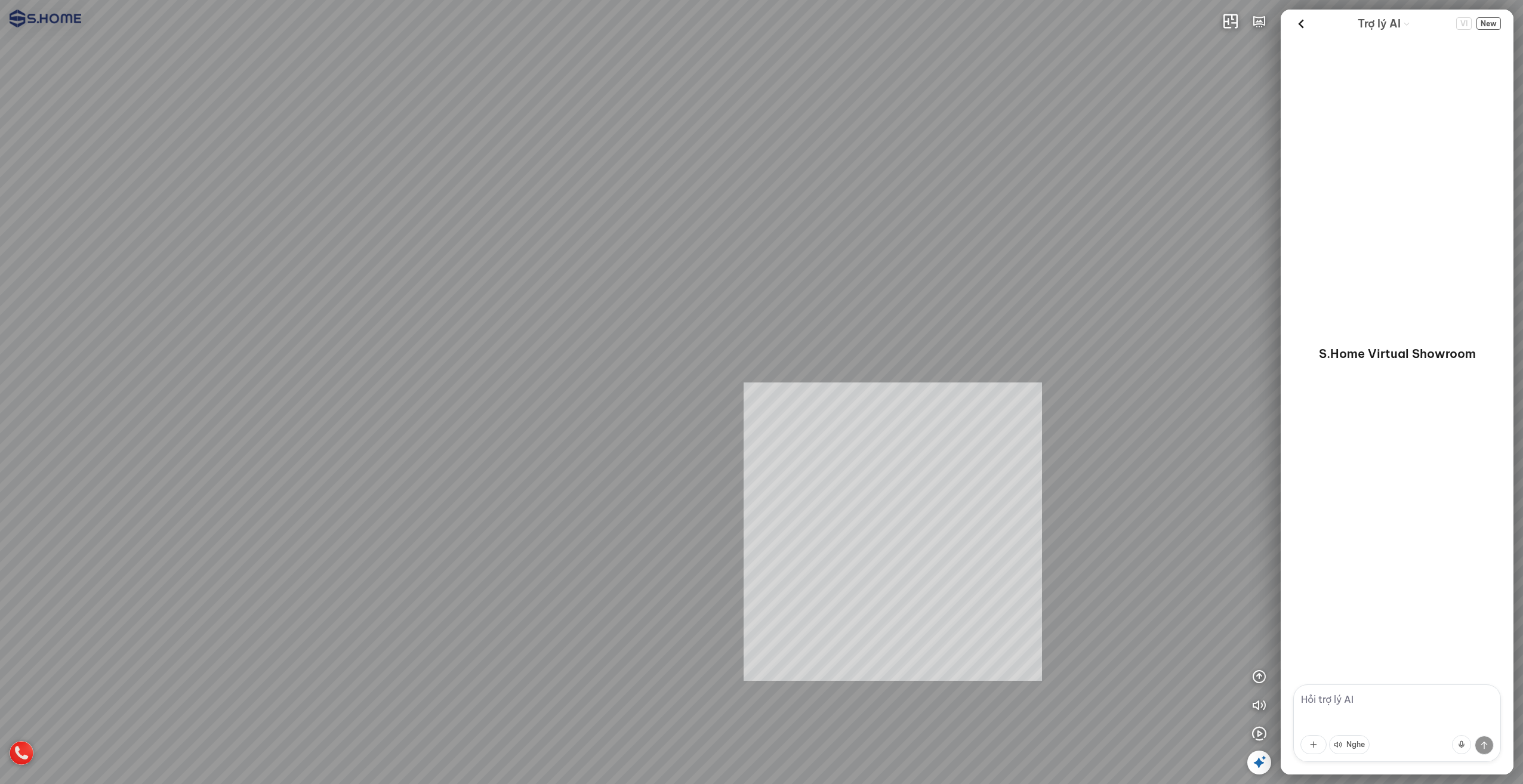
click at [918, 530] on div "INFO: krpano 1.20.8 (build [DATE]) INFO: HTML5/Desktop - Microsoft Edge 140.0 -…" at bounding box center [761, 392] width 1523 height 784
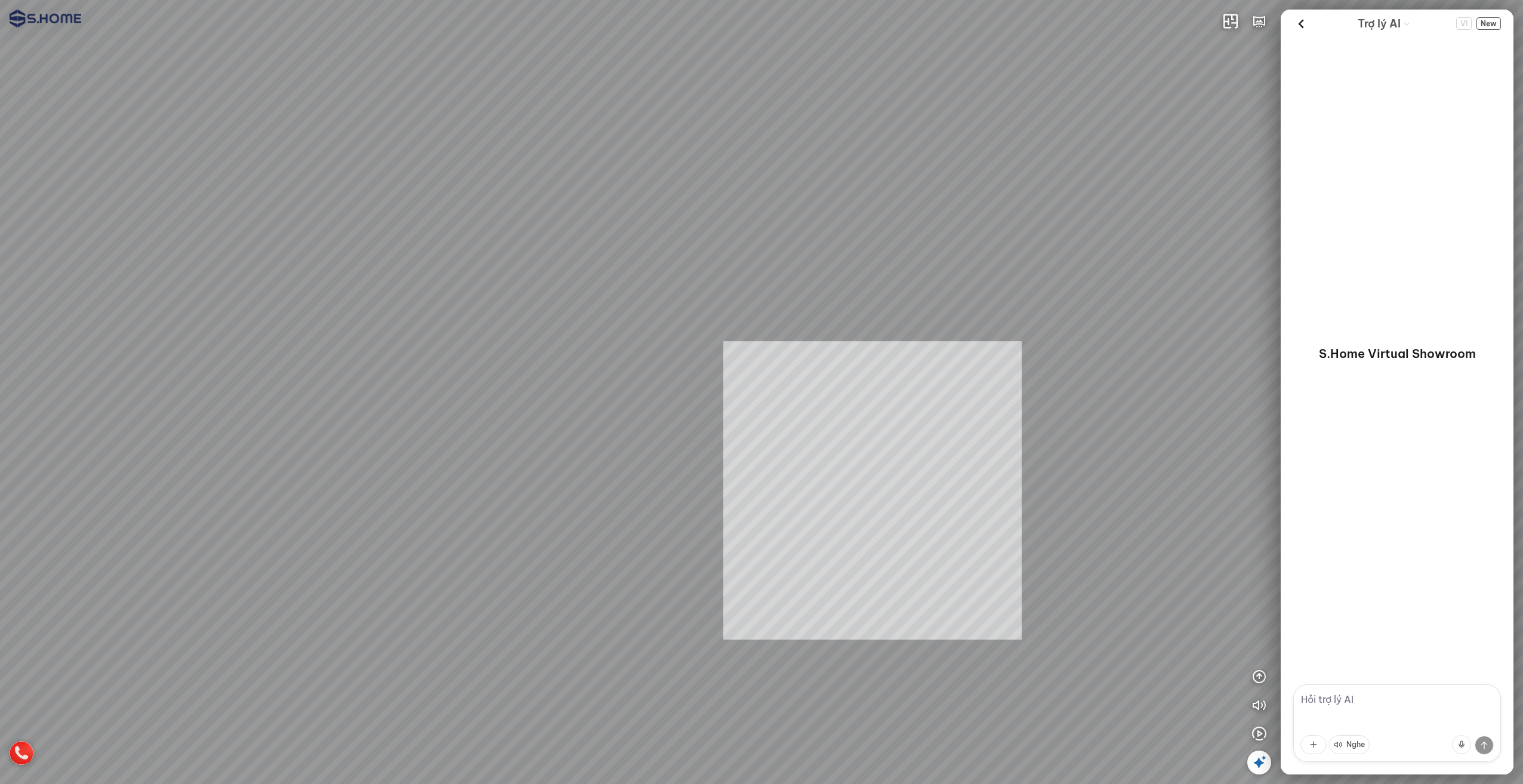
drag, startPoint x: 873, startPoint y: 491, endPoint x: 695, endPoint y: 390, distance: 204.7
click at [695, 390] on div at bounding box center [761, 392] width 1523 height 784
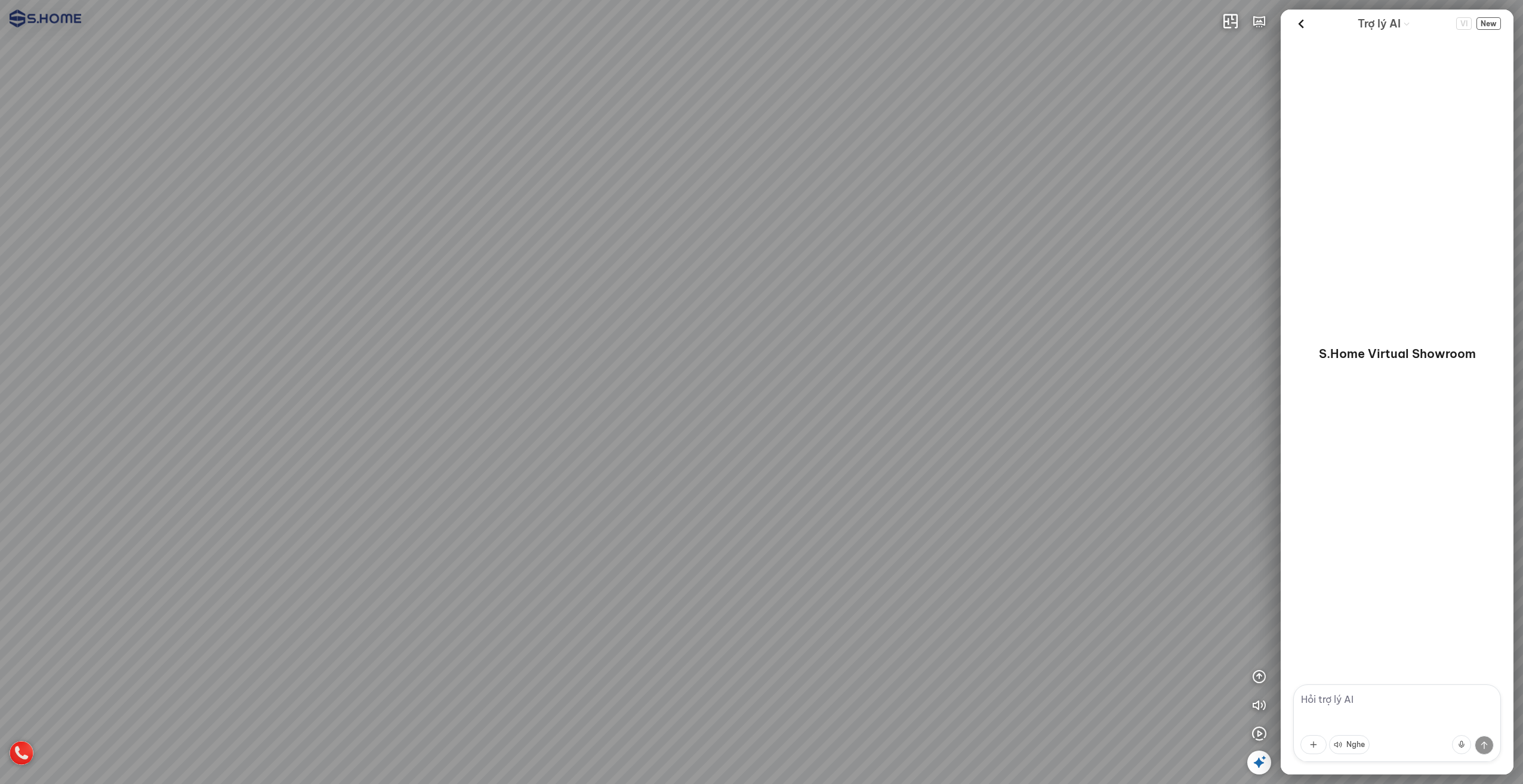
drag, startPoint x: 576, startPoint y: 273, endPoint x: 1004, endPoint y: 384, distance: 442.2
click at [889, 387] on div at bounding box center [761, 392] width 1523 height 784
drag, startPoint x: 484, startPoint y: 385, endPoint x: 870, endPoint y: 291, distance: 397.3
click at [826, 293] on div at bounding box center [761, 392] width 1523 height 784
drag, startPoint x: 550, startPoint y: 327, endPoint x: 968, endPoint y: 343, distance: 418.3
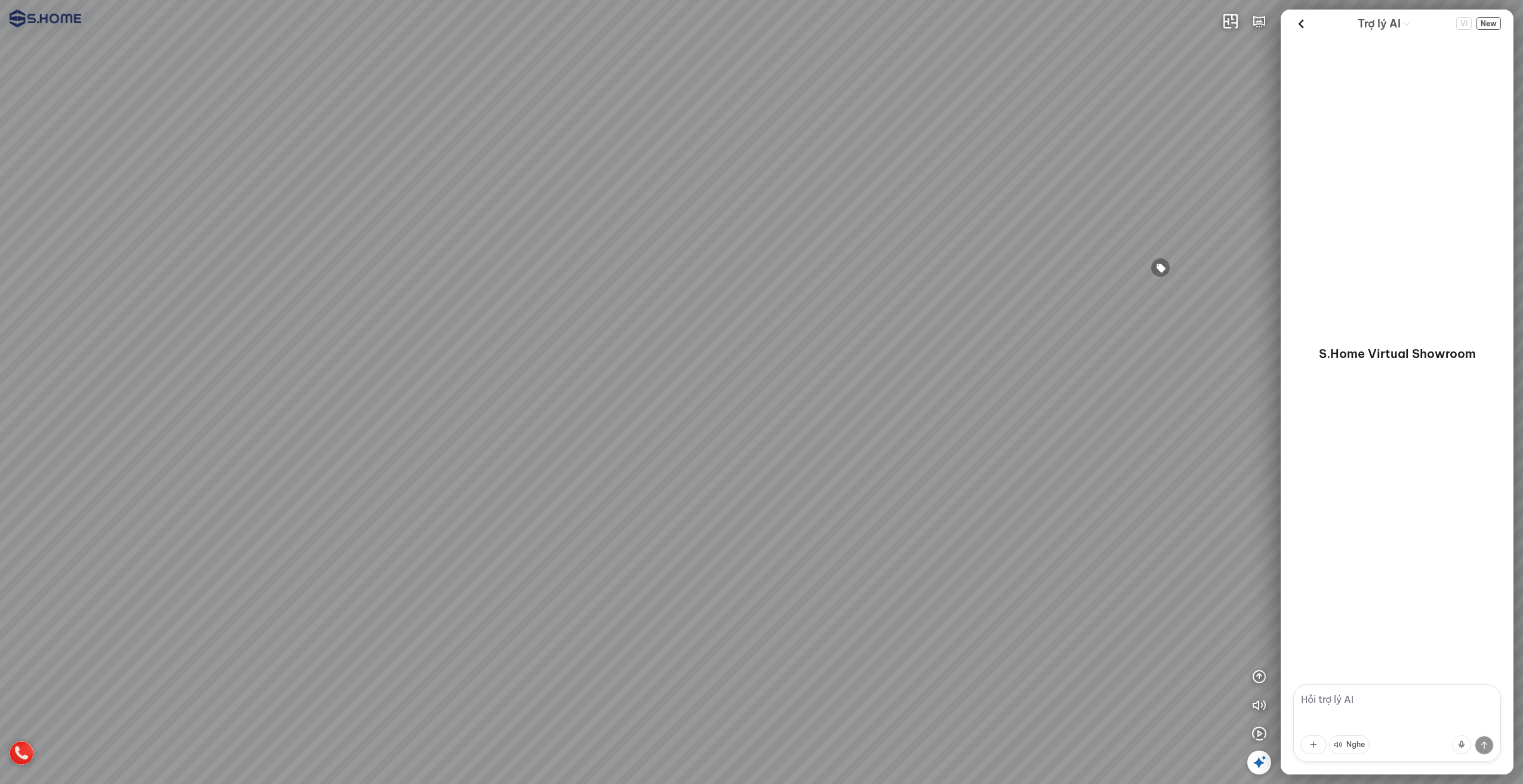
click at [947, 340] on div at bounding box center [761, 392] width 1523 height 784
drag, startPoint x: 1003, startPoint y: 338, endPoint x: 408, endPoint y: 302, distance: 596.1
click at [408, 303] on div at bounding box center [761, 392] width 1523 height 784
drag, startPoint x: 833, startPoint y: 316, endPoint x: 375, endPoint y: 395, distance: 464.8
click at [383, 394] on div at bounding box center [761, 392] width 1523 height 784
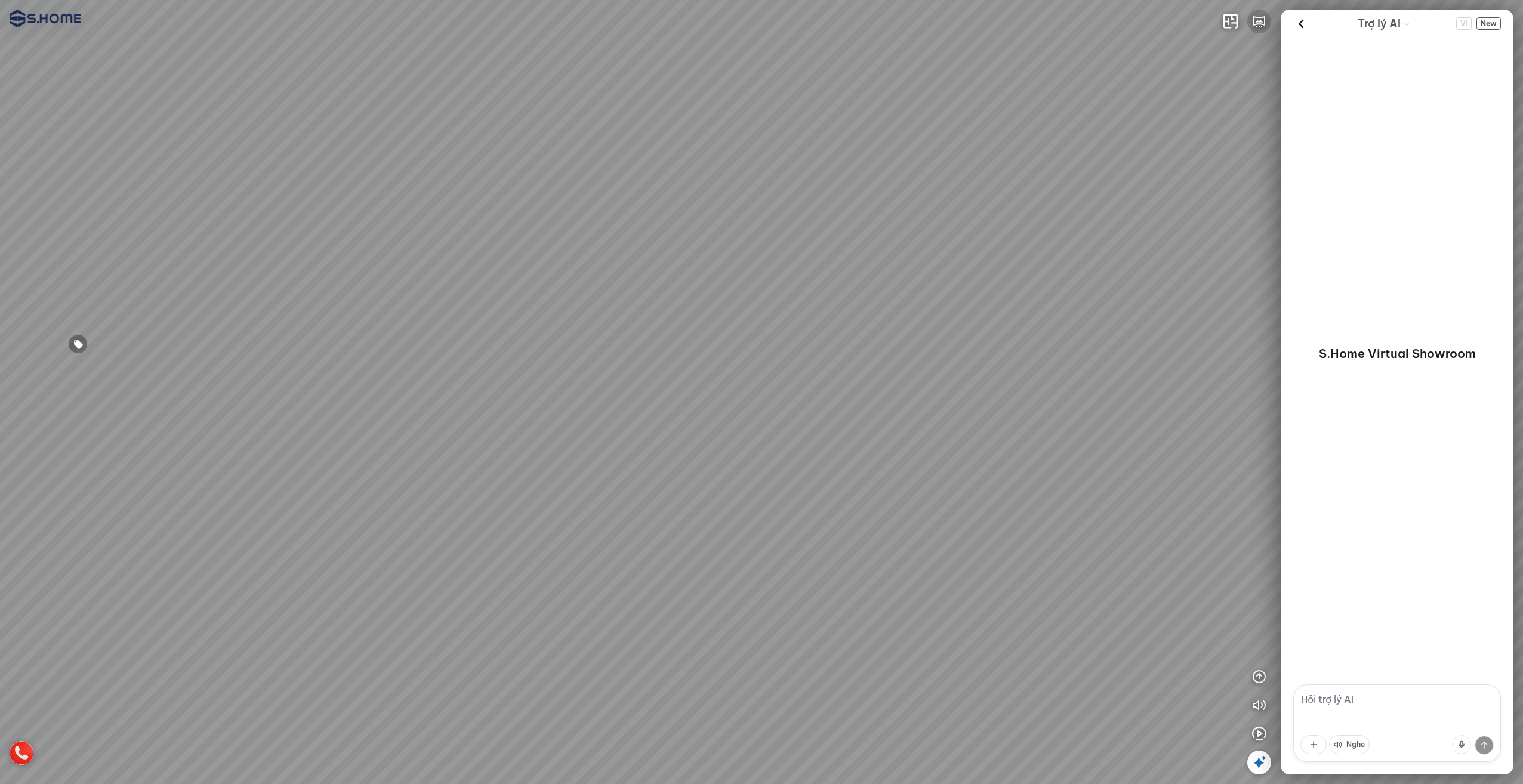
click at [1262, 29] on button "button" at bounding box center [1259, 21] width 24 height 24
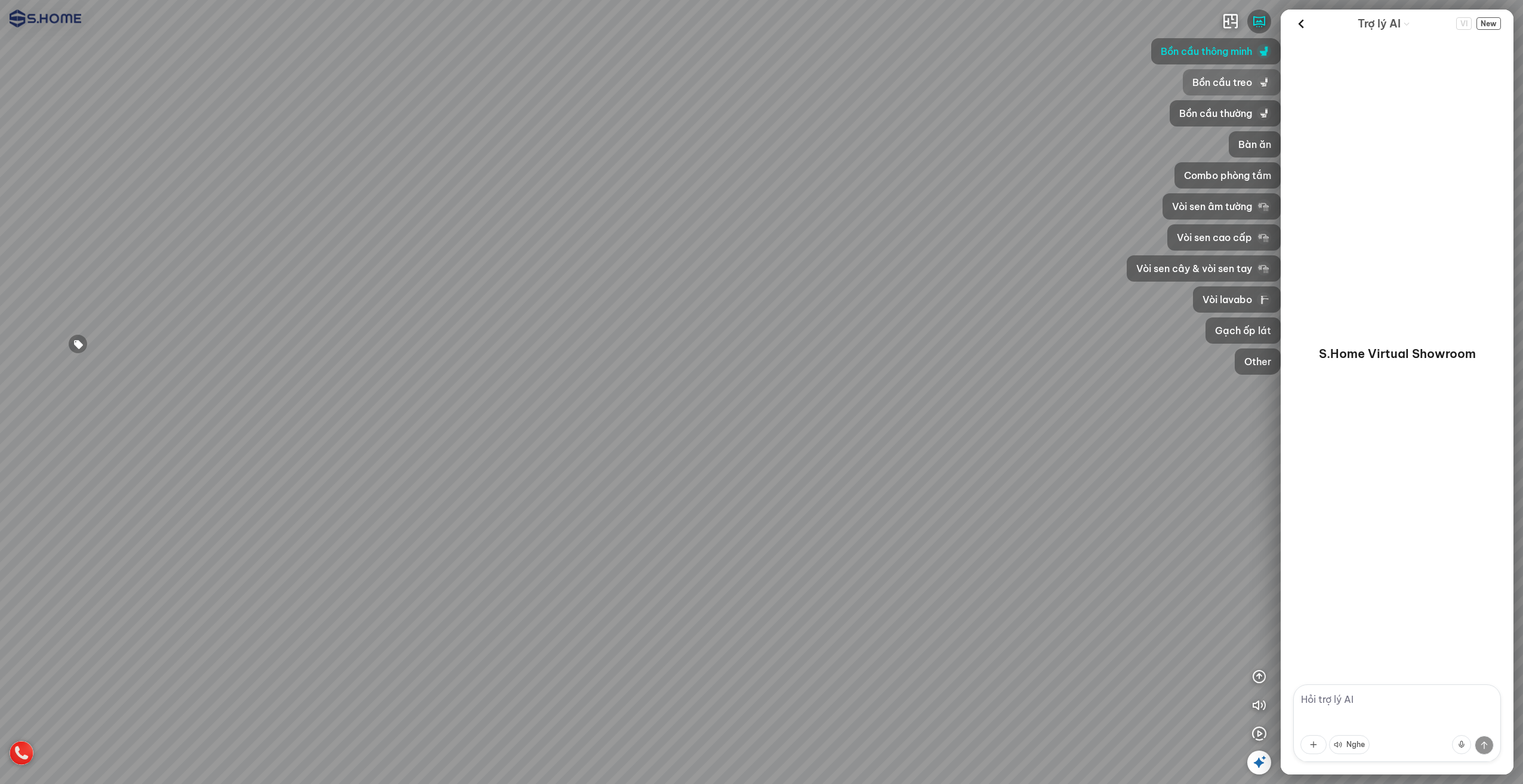
click at [1232, 82] on span "Bồn cầu treo" at bounding box center [1222, 82] width 60 height 15
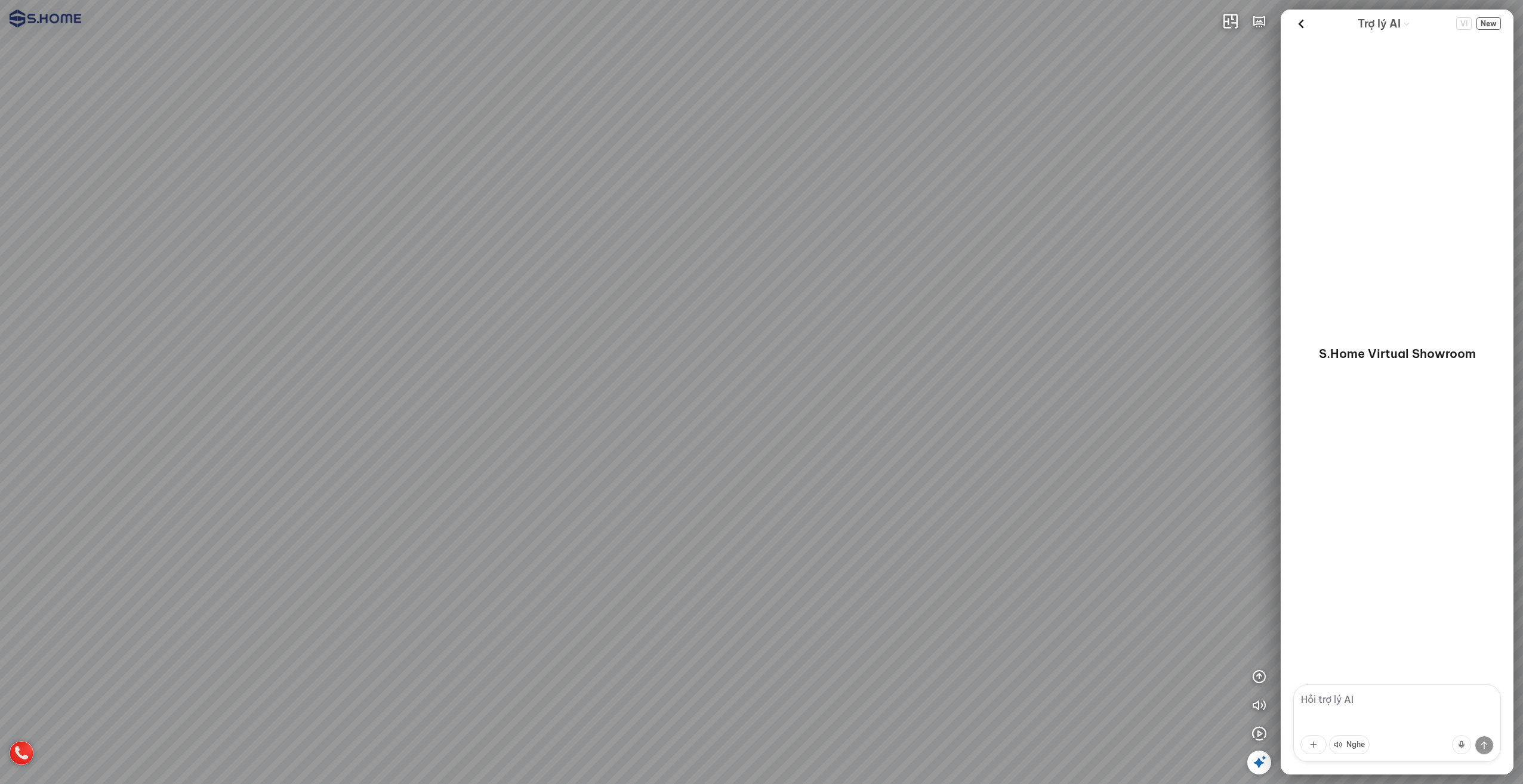
drag, startPoint x: 492, startPoint y: 428, endPoint x: 1064, endPoint y: 341, distance: 578.6
click at [904, 358] on div at bounding box center [761, 392] width 1523 height 784
drag, startPoint x: 556, startPoint y: 319, endPoint x: 1033, endPoint y: 268, distance: 479.7
click at [797, 314] on div at bounding box center [761, 392] width 1523 height 784
drag, startPoint x: 886, startPoint y: 410, endPoint x: 675, endPoint y: 193, distance: 302.7
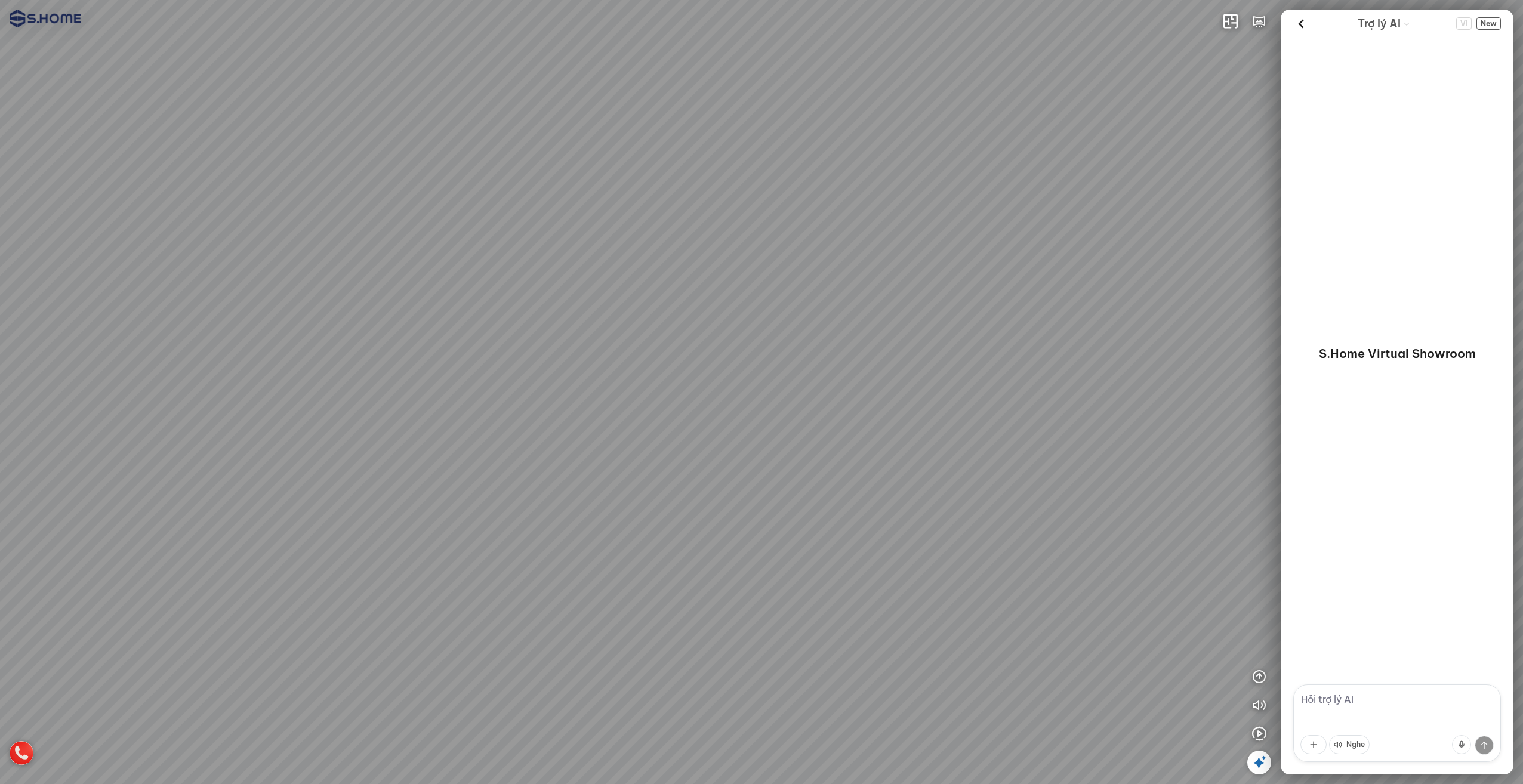
click at [678, 193] on div at bounding box center [761, 392] width 1523 height 784
drag, startPoint x: 649, startPoint y: 208, endPoint x: 1005, endPoint y: 371, distance: 391.5
click at [988, 368] on div at bounding box center [761, 392] width 1523 height 784
drag, startPoint x: 661, startPoint y: 331, endPoint x: 976, endPoint y: 420, distance: 327.3
click at [933, 410] on div at bounding box center [761, 392] width 1523 height 784
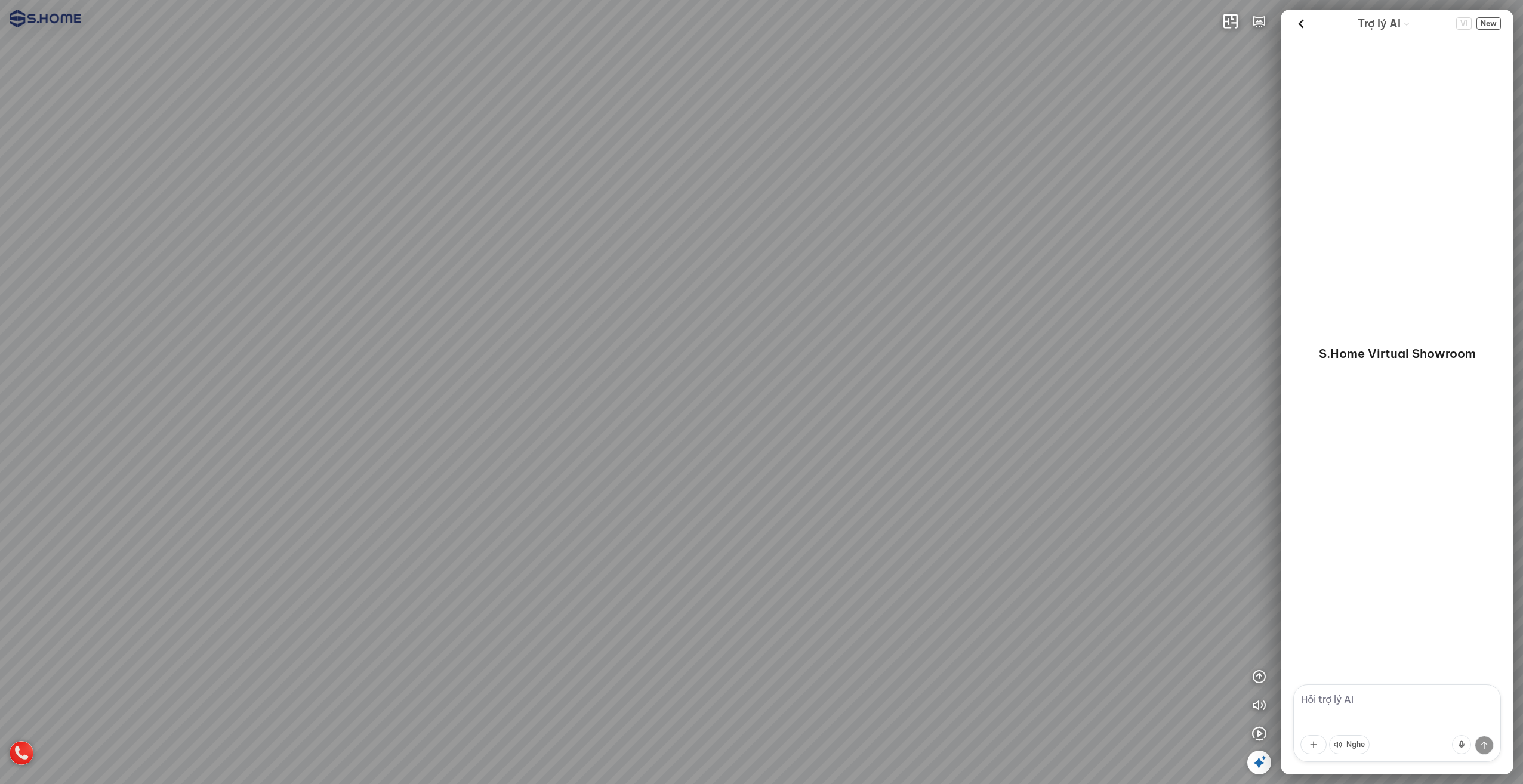
drag, startPoint x: 684, startPoint y: 308, endPoint x: 975, endPoint y: 327, distance: 291.6
click at [941, 327] on div at bounding box center [761, 392] width 1523 height 784
drag, startPoint x: 1036, startPoint y: 362, endPoint x: 785, endPoint y: 262, distance: 270.2
click at [801, 275] on div at bounding box center [761, 392] width 1523 height 784
click at [1256, 23] on icon "button" at bounding box center [1259, 21] width 15 height 15
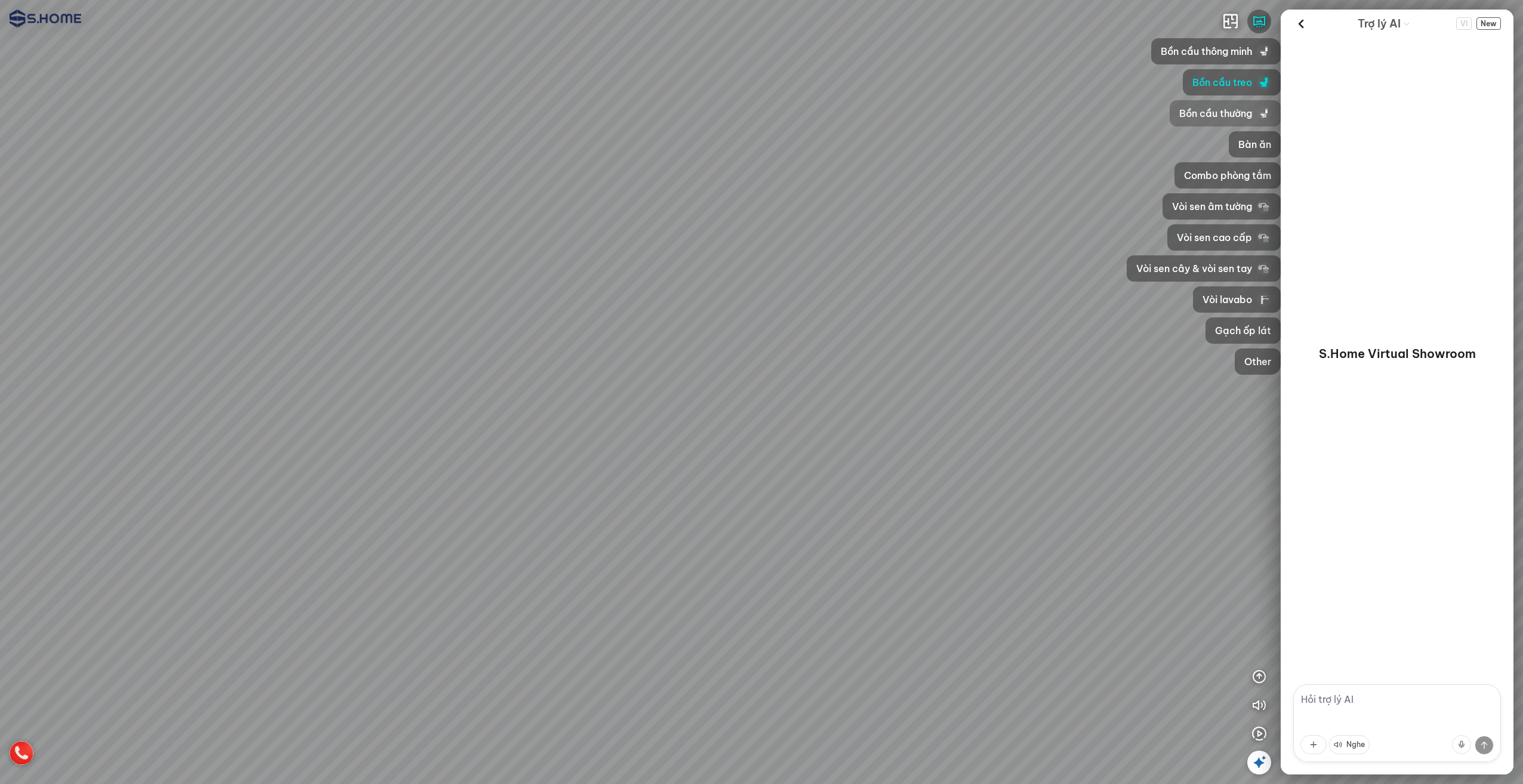
click at [1228, 117] on span "Bồn cầu thường" at bounding box center [1215, 113] width 73 height 15
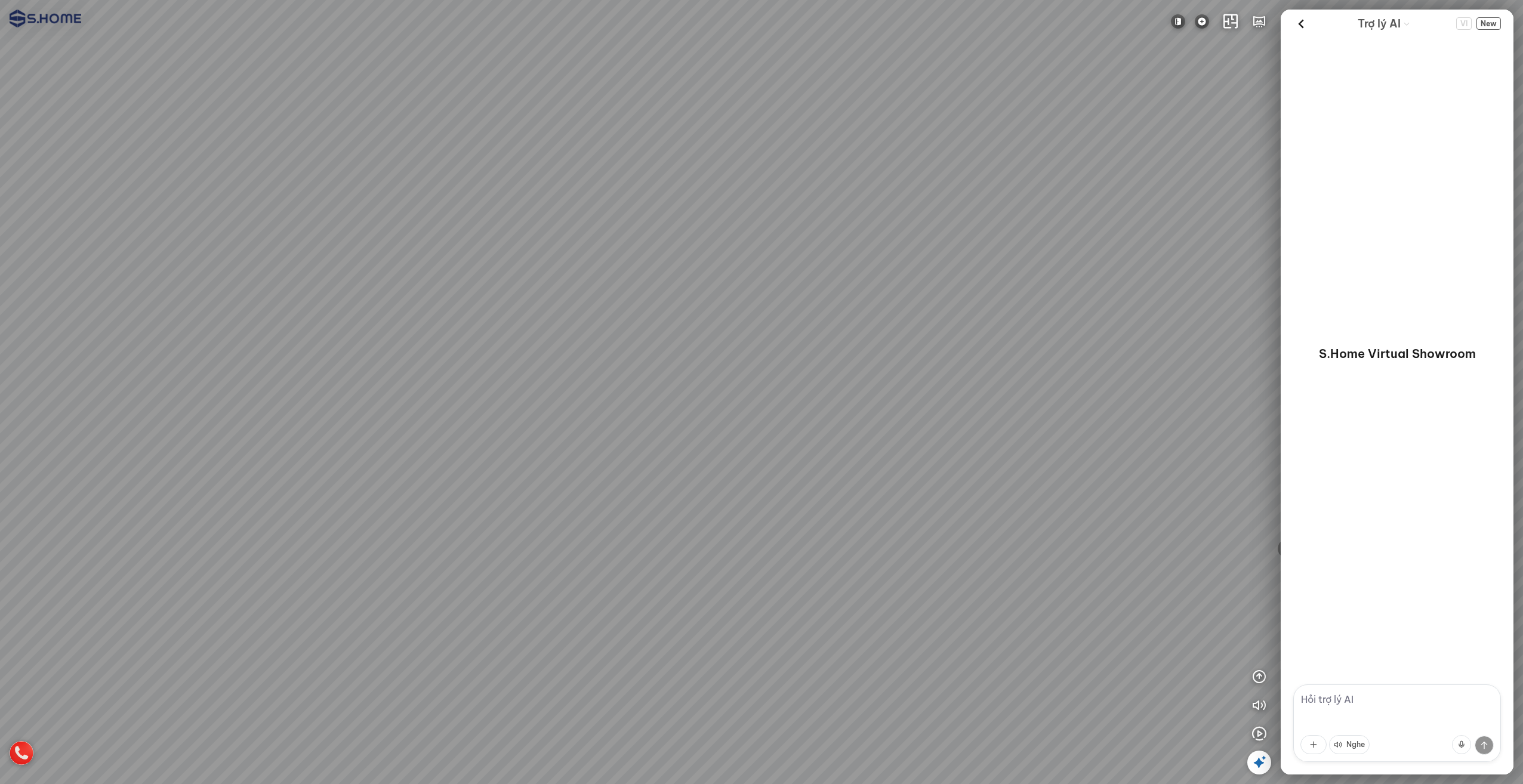
drag, startPoint x: 1044, startPoint y: 228, endPoint x: 763, endPoint y: 154, distance: 290.6
click at [884, 185] on div at bounding box center [761, 392] width 1523 height 784
drag, startPoint x: 976, startPoint y: 262, endPoint x: 529, endPoint y: 173, distance: 455.8
click at [538, 176] on div at bounding box center [761, 392] width 1523 height 784
drag, startPoint x: 845, startPoint y: 315, endPoint x: 457, endPoint y: 154, distance: 420.1
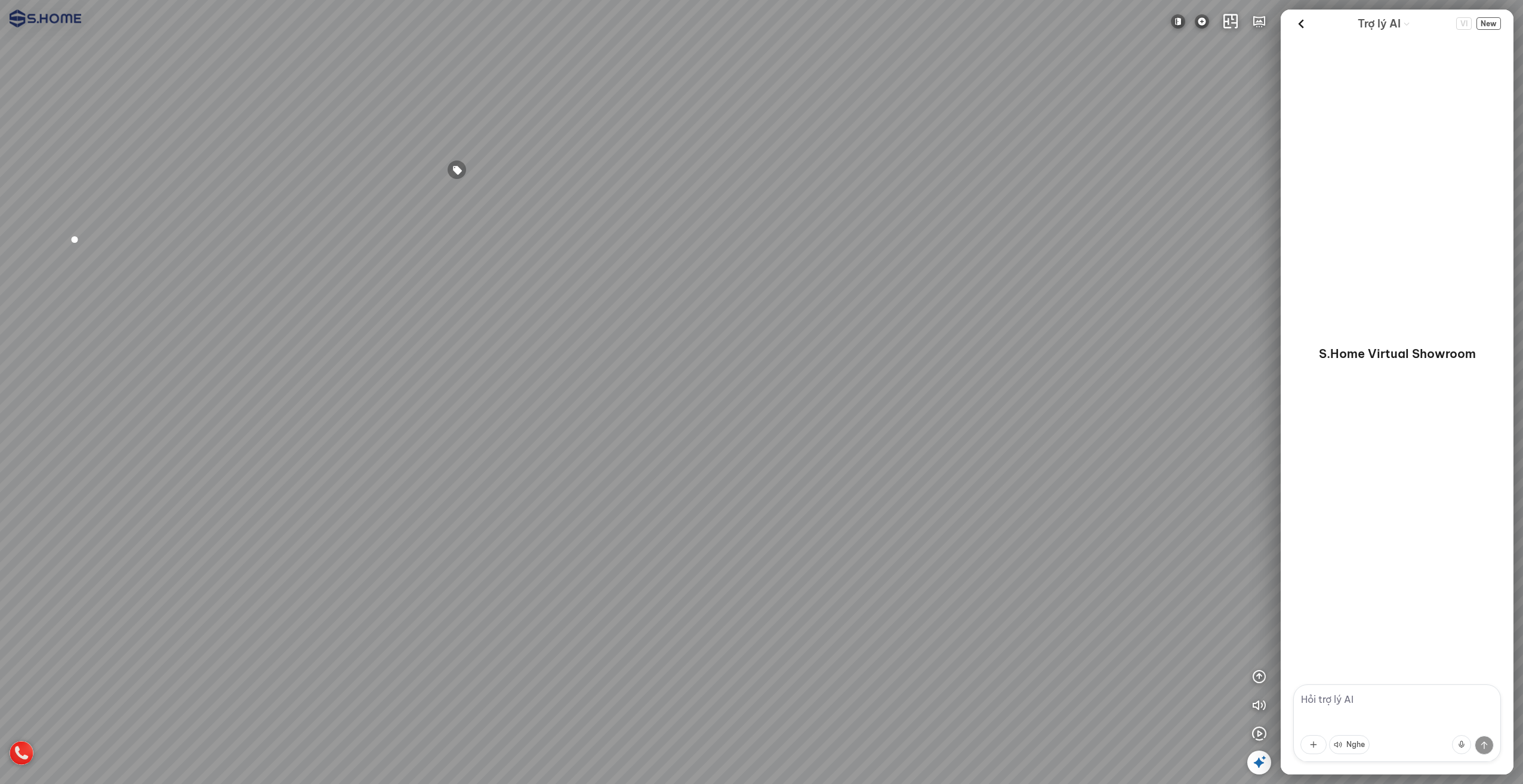
click at [540, 193] on div at bounding box center [761, 392] width 1523 height 784
drag, startPoint x: 714, startPoint y: 207, endPoint x: 948, endPoint y: 367, distance: 283.5
click at [938, 362] on div at bounding box center [761, 392] width 1523 height 784
drag, startPoint x: 537, startPoint y: 206, endPoint x: 1197, endPoint y: 215, distance: 660.1
click at [976, 211] on div at bounding box center [761, 392] width 1523 height 784
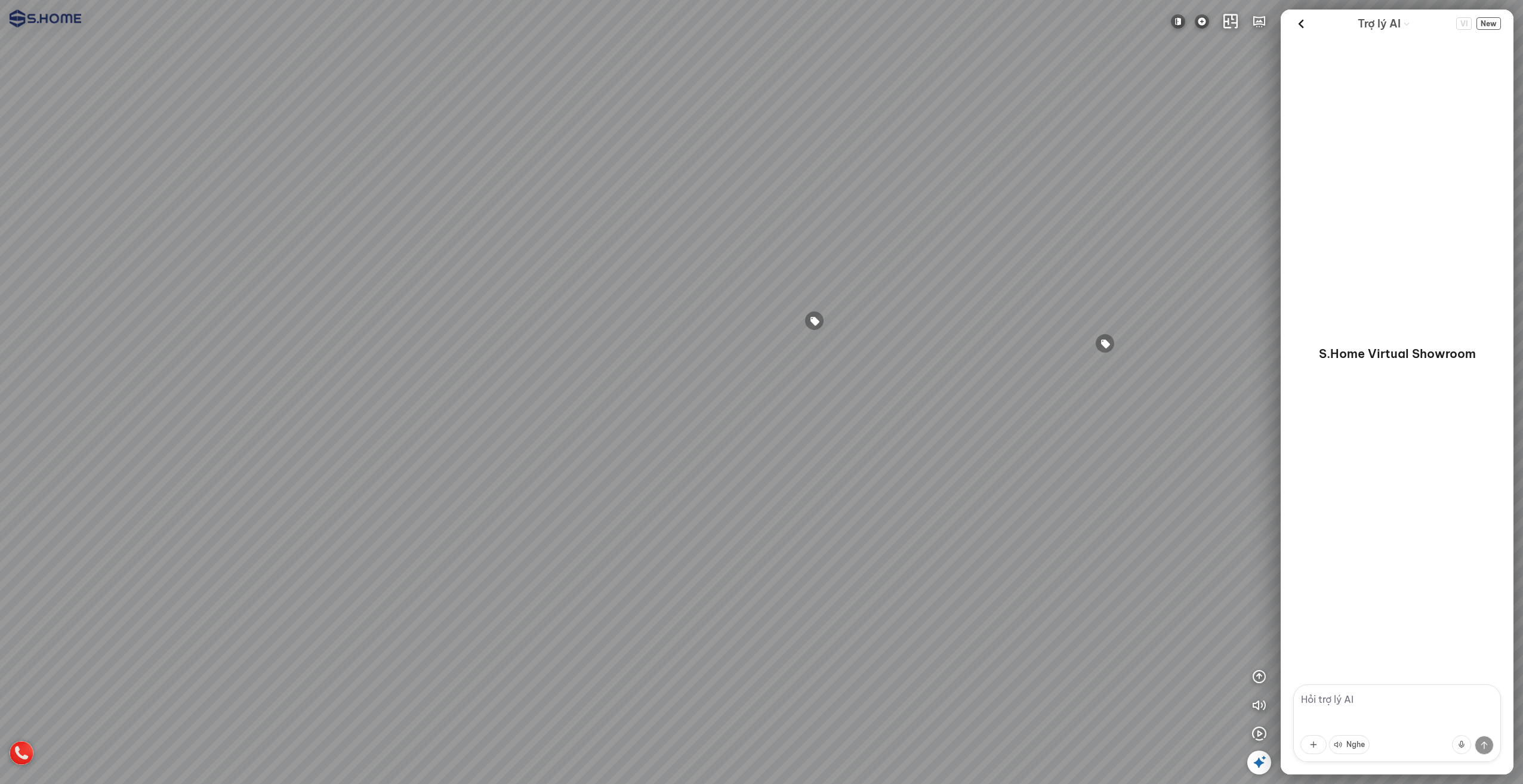
drag, startPoint x: 806, startPoint y: 185, endPoint x: 1019, endPoint y: 210, distance: 214.5
click at [908, 197] on div at bounding box center [761, 392] width 1523 height 784
drag, startPoint x: 684, startPoint y: 193, endPoint x: 828, endPoint y: 199, distance: 144.1
click at [780, 197] on div at bounding box center [761, 392] width 1523 height 784
click at [1263, 13] on button "button" at bounding box center [1259, 21] width 24 height 24
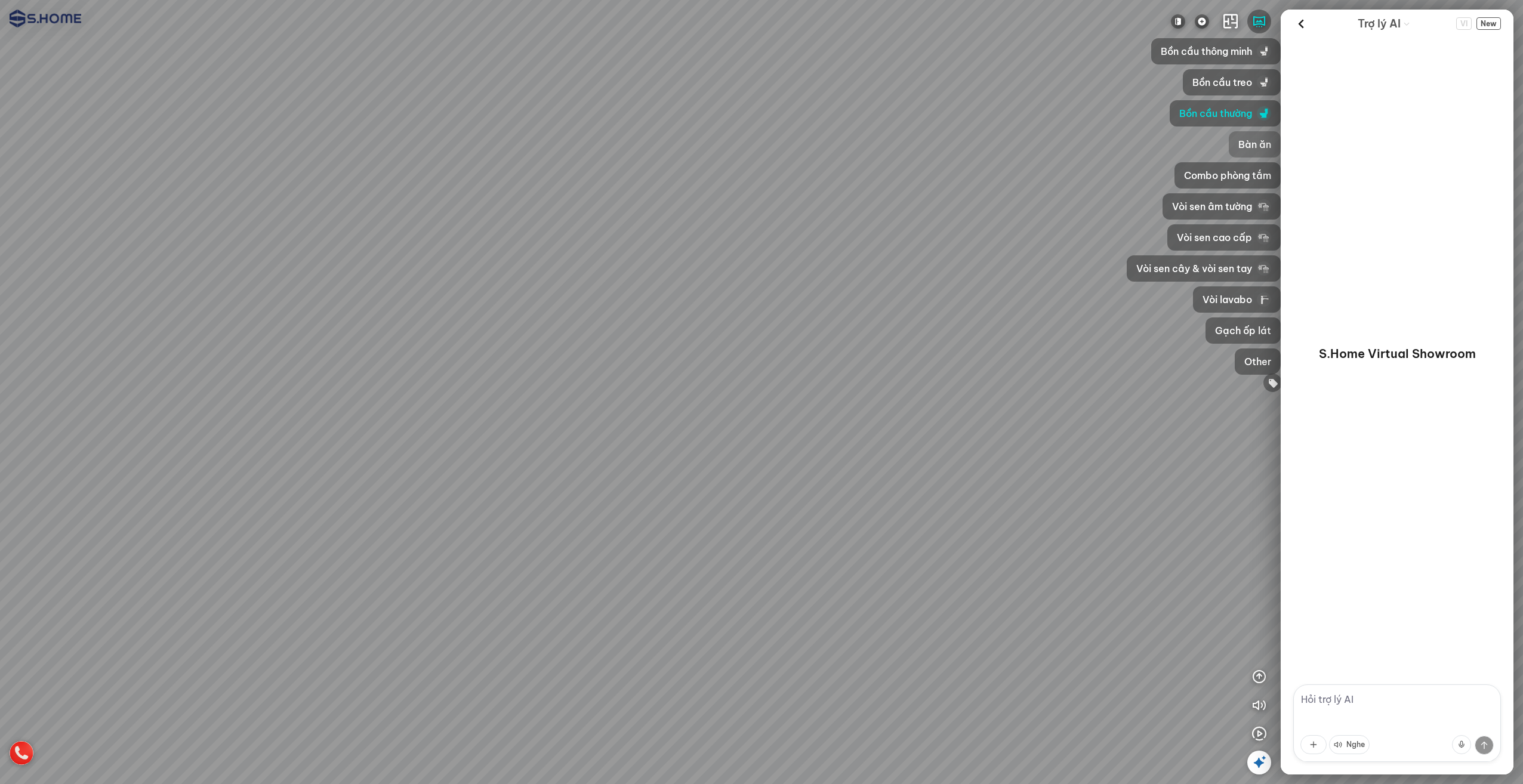
click at [1245, 137] on span "Bàn ăn" at bounding box center [1255, 144] width 33 height 15
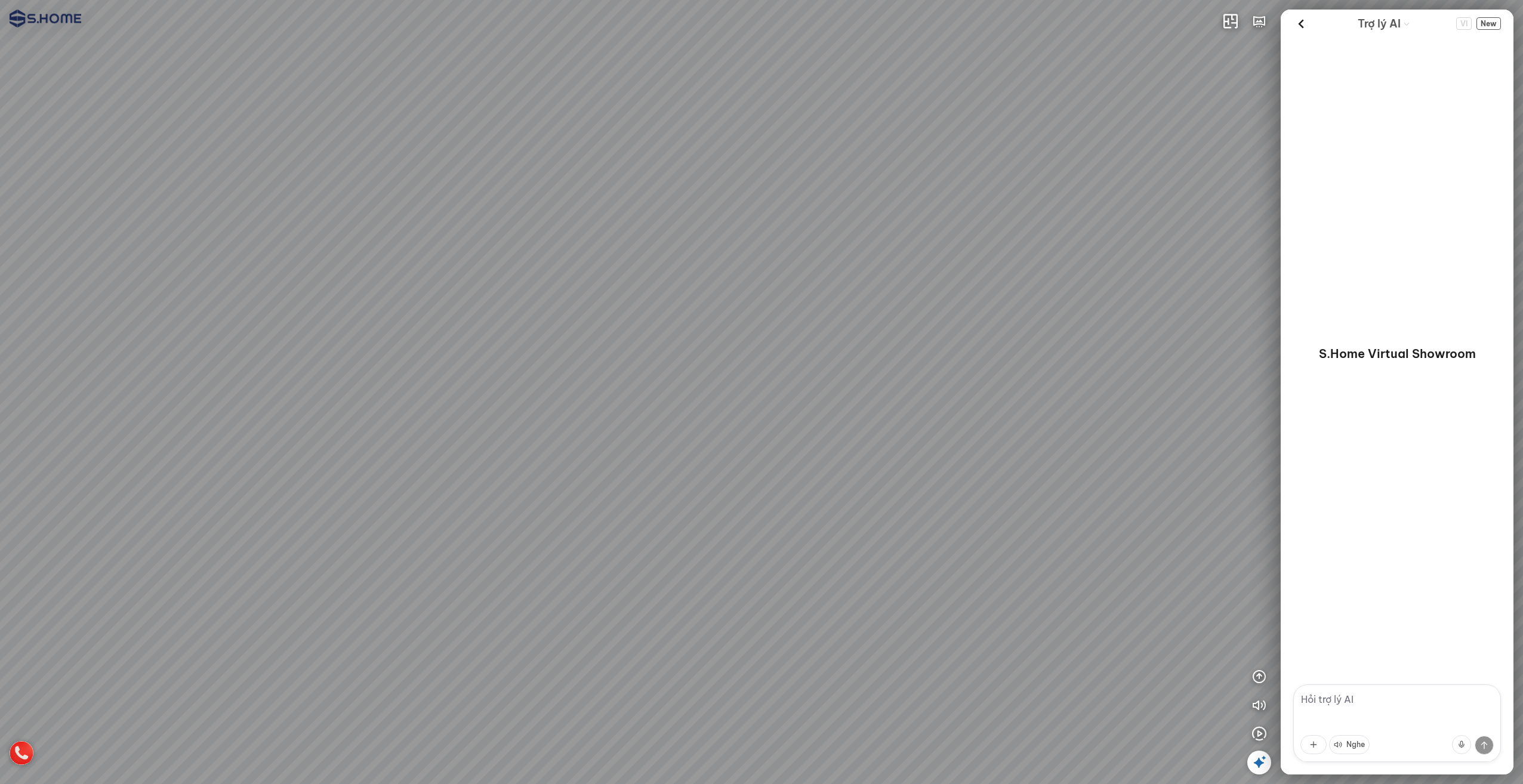
drag, startPoint x: 1078, startPoint y: 235, endPoint x: 493, endPoint y: 116, distance: 597.0
click at [538, 127] on div at bounding box center [761, 392] width 1523 height 784
drag, startPoint x: 833, startPoint y: 206, endPoint x: 515, endPoint y: 86, distance: 339.9
click at [553, 100] on div at bounding box center [761, 392] width 1523 height 784
drag, startPoint x: 741, startPoint y: 156, endPoint x: 983, endPoint y: 235, distance: 254.6
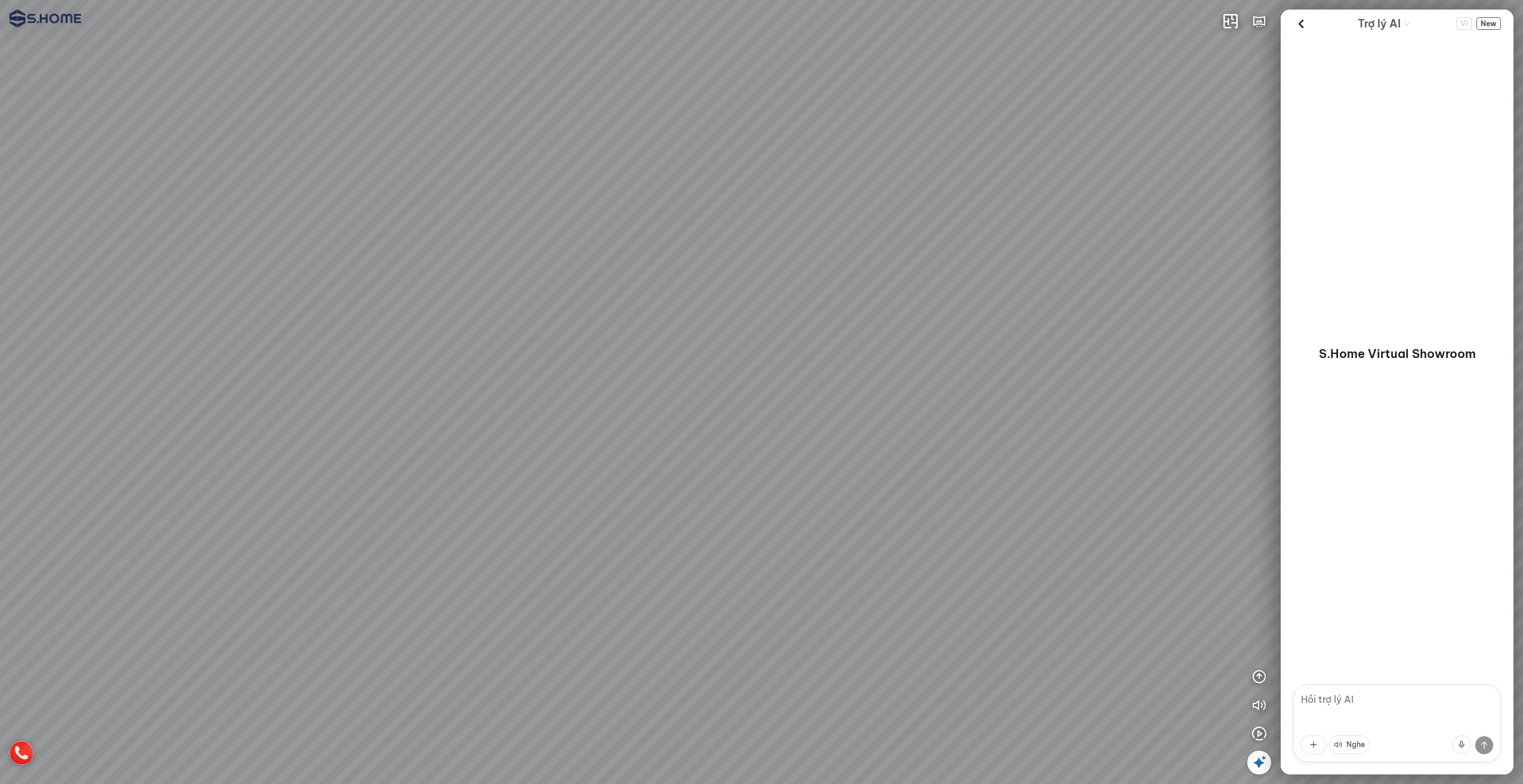
click at [984, 230] on div at bounding box center [761, 392] width 1523 height 784
drag, startPoint x: 918, startPoint y: 291, endPoint x: 284, endPoint y: 124, distance: 655.6
click at [427, 145] on div at bounding box center [761, 392] width 1523 height 784
drag, startPoint x: 573, startPoint y: 241, endPoint x: 970, endPoint y: 306, distance: 402.3
click at [948, 298] on div at bounding box center [761, 392] width 1523 height 784
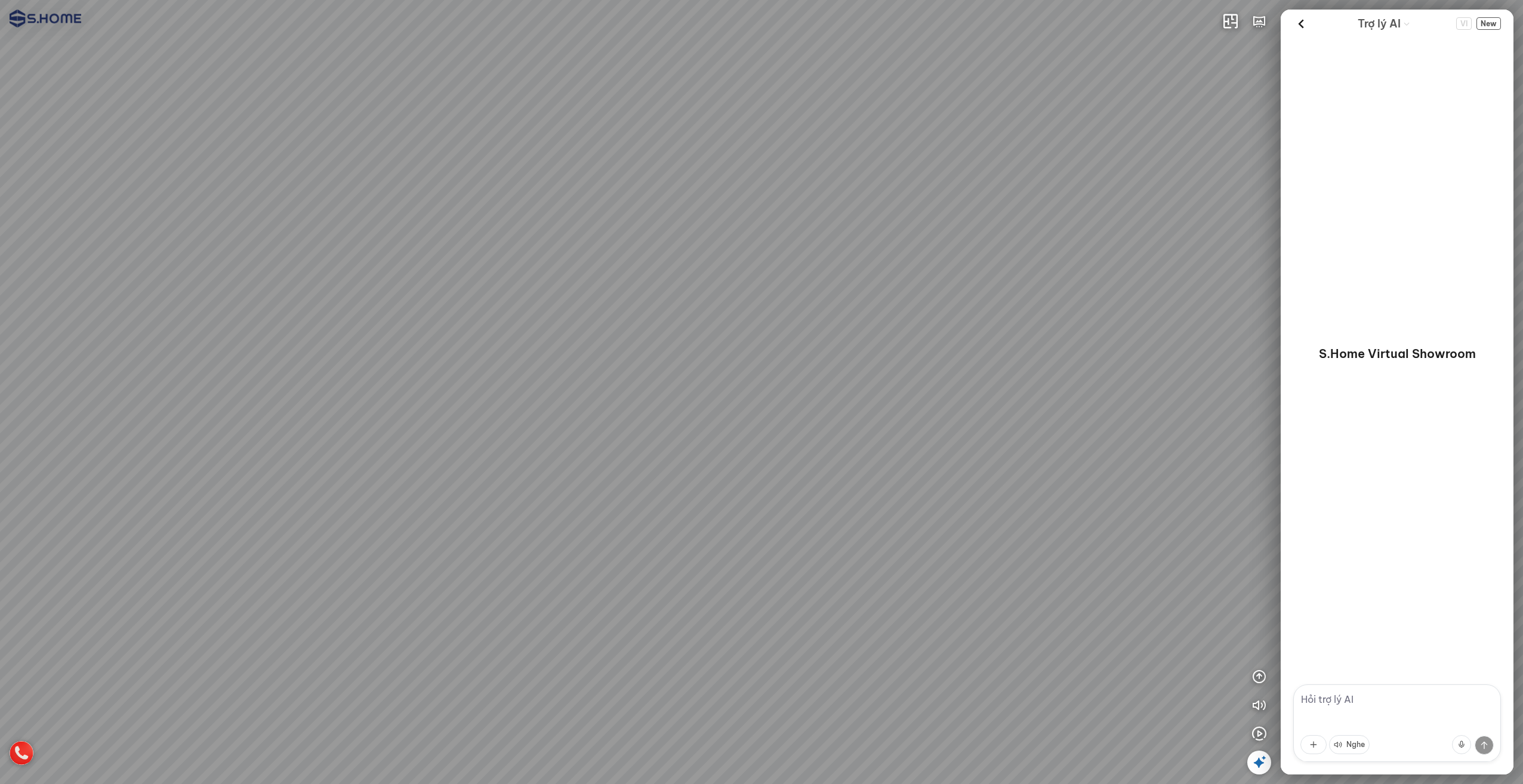
drag, startPoint x: 522, startPoint y: 206, endPoint x: 803, endPoint y: 332, distance: 308.0
click at [803, 332] on div at bounding box center [761, 392] width 1523 height 784
click at [1261, 24] on icon "button" at bounding box center [1259, 21] width 15 height 15
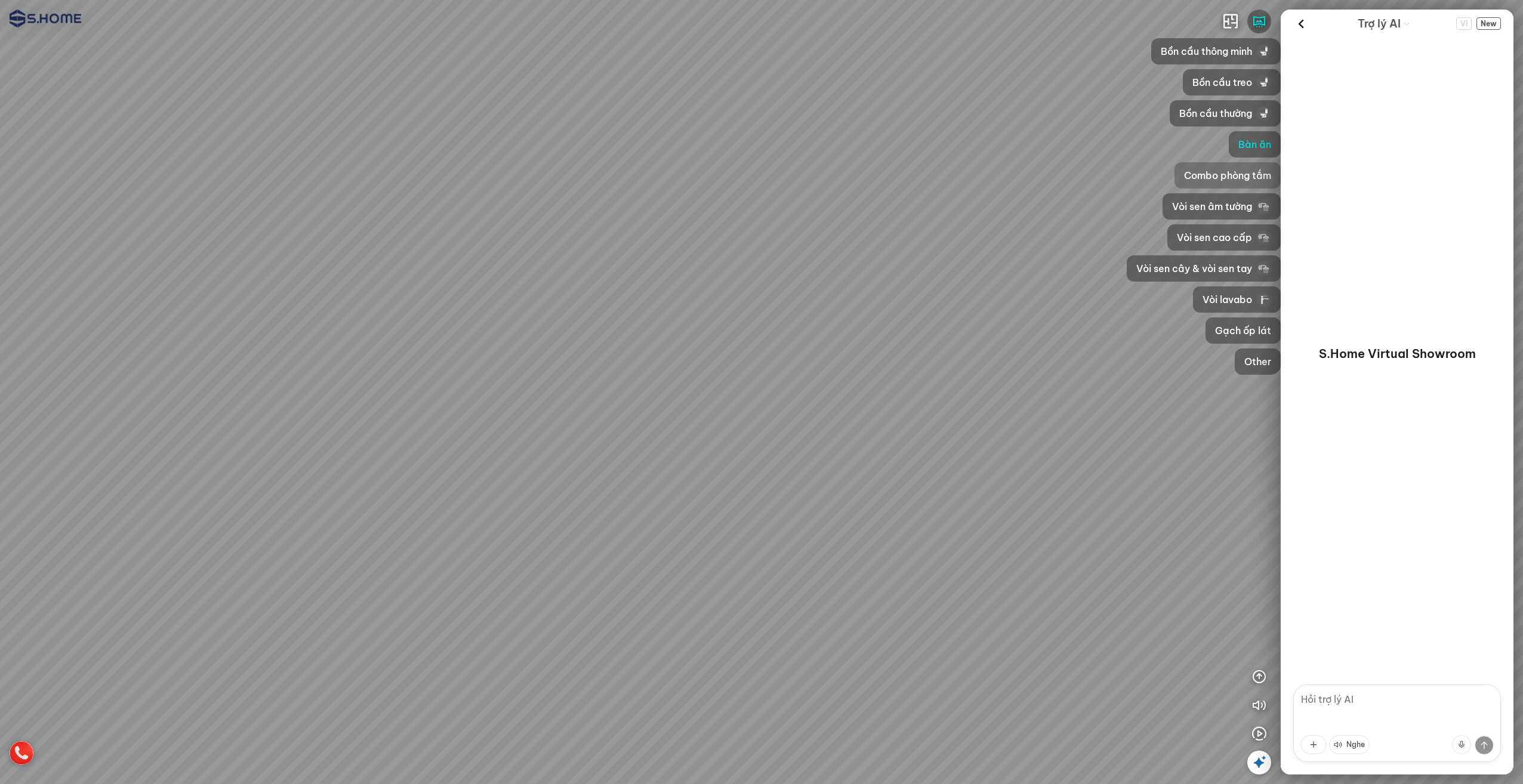
click at [1223, 175] on span "Combo phòng tắm" at bounding box center [1228, 175] width 87 height 15
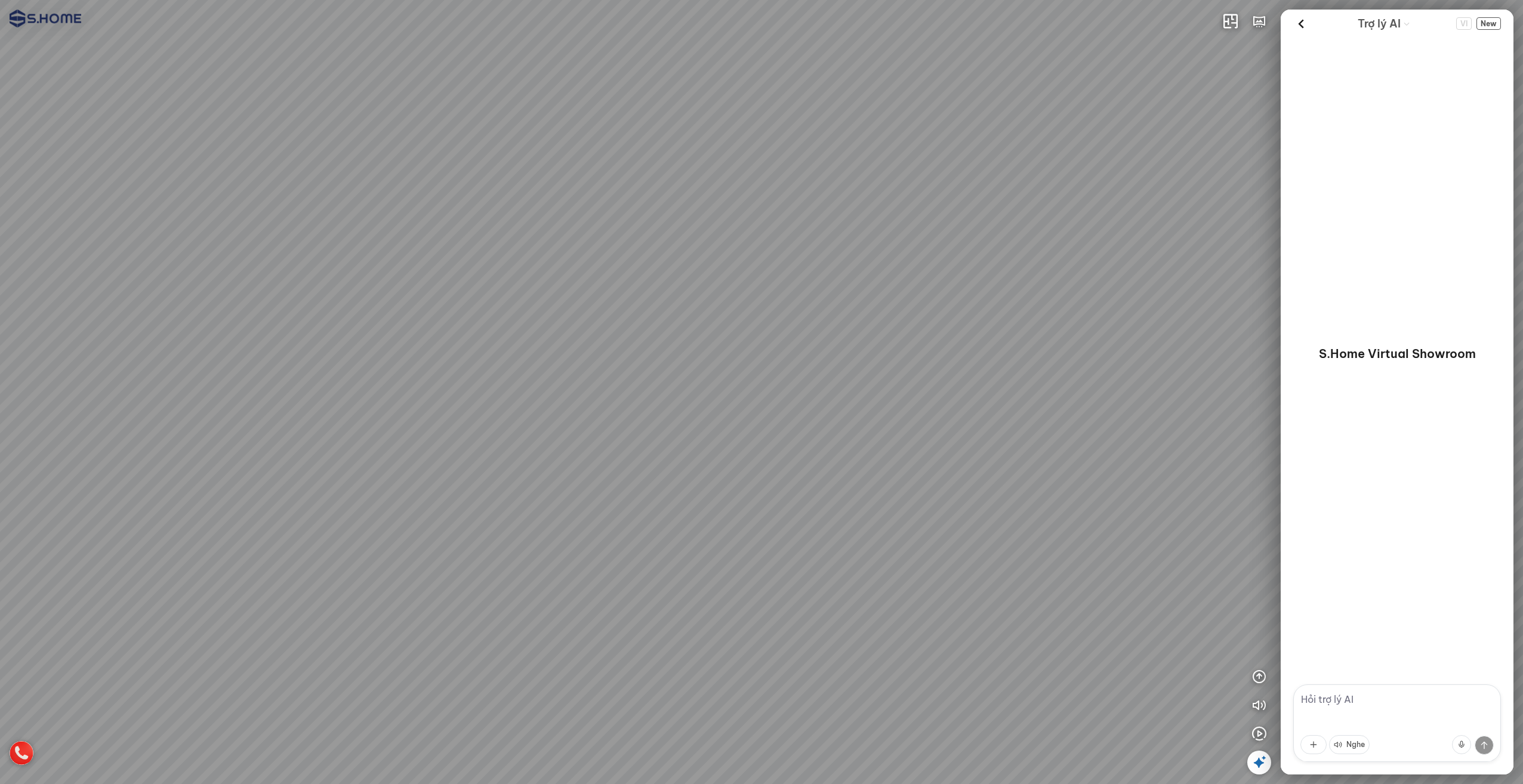
drag, startPoint x: 973, startPoint y: 231, endPoint x: 738, endPoint y: 137, distance: 253.1
click at [756, 145] on div at bounding box center [761, 392] width 1523 height 784
drag, startPoint x: 618, startPoint y: 107, endPoint x: 448, endPoint y: 116, distance: 170.2
click at [448, 116] on div at bounding box center [761, 392] width 1523 height 784
drag, startPoint x: 448, startPoint y: 116, endPoint x: 754, endPoint y: 138, distance: 306.8
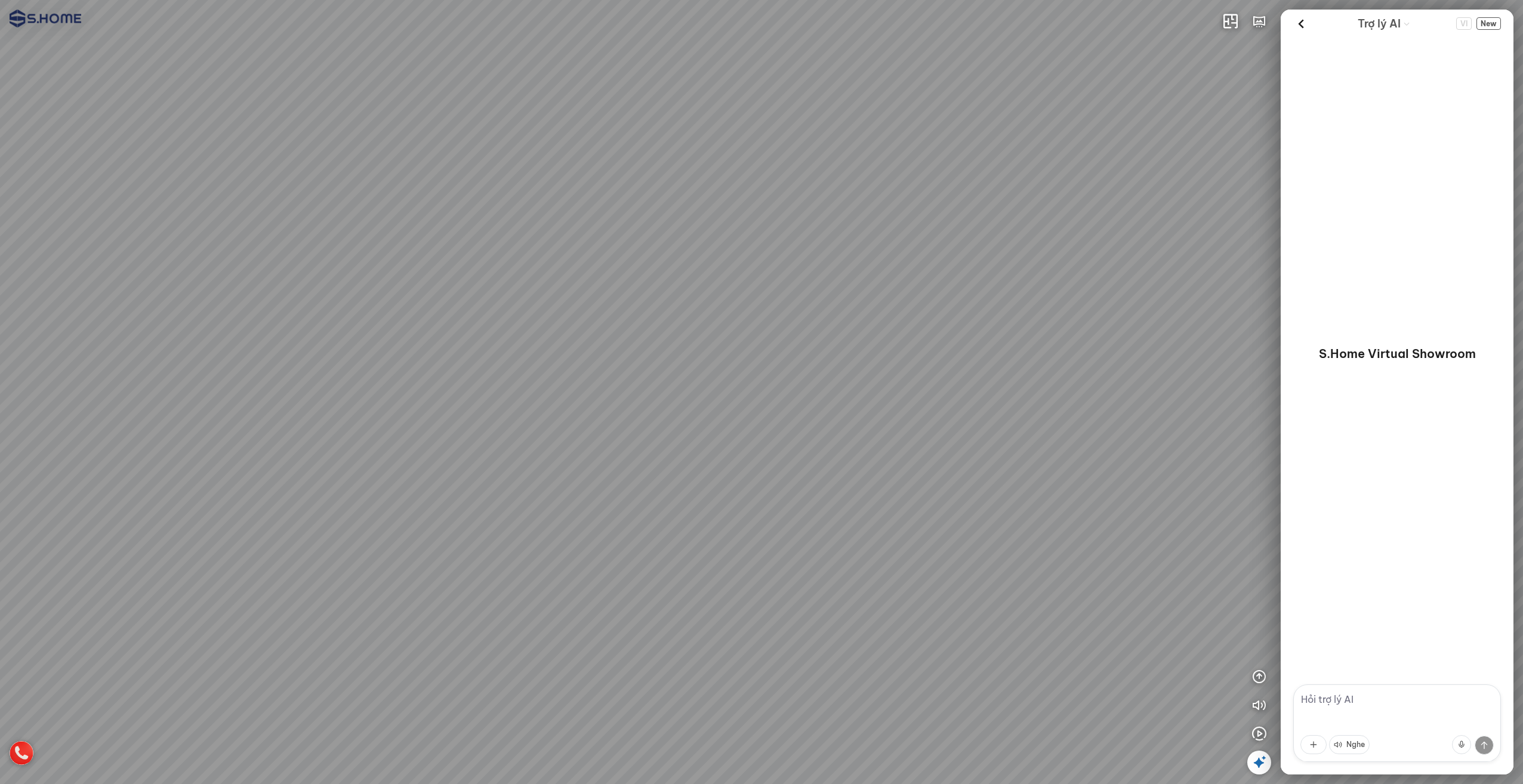
click at [740, 136] on div at bounding box center [761, 392] width 1523 height 784
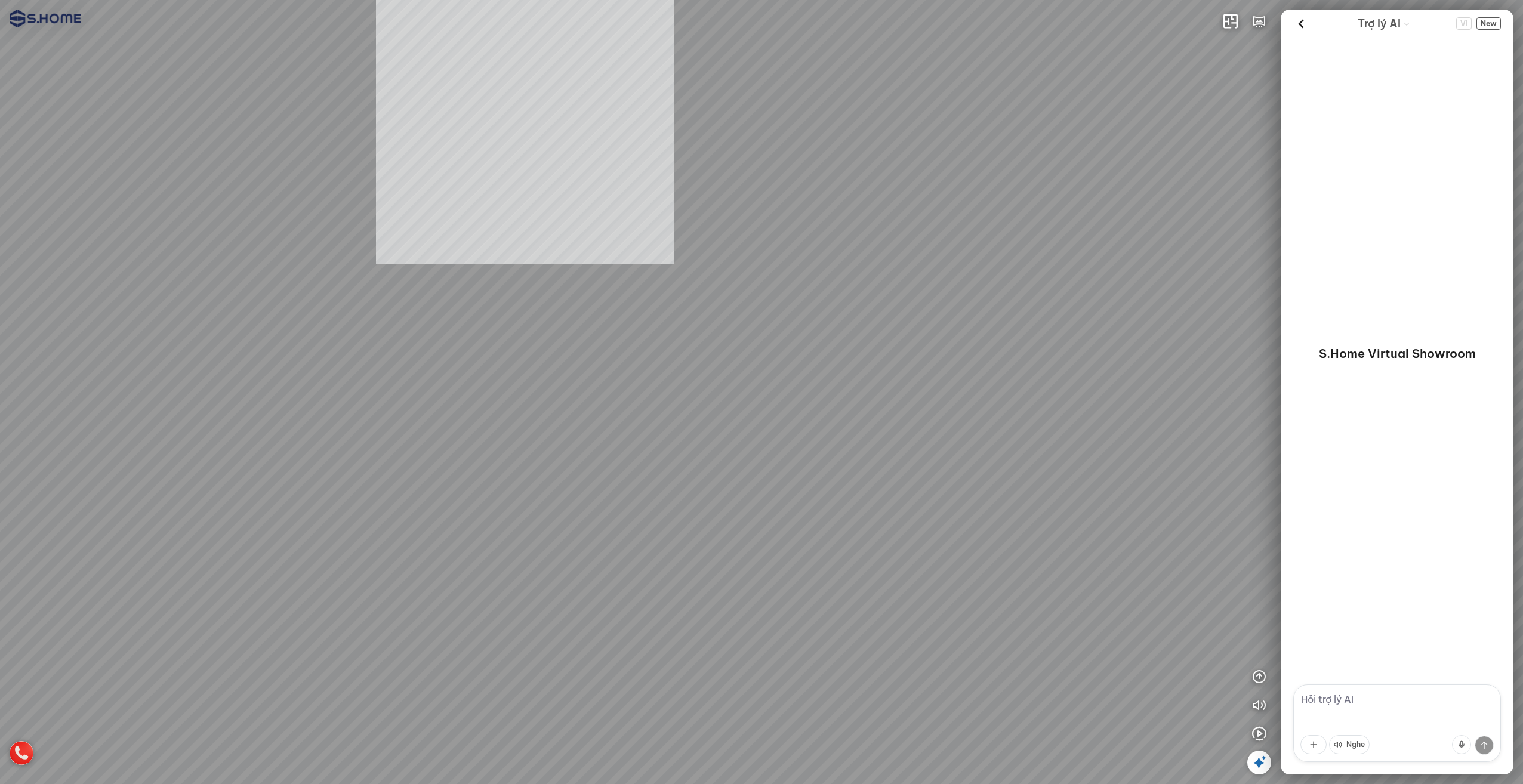
drag, startPoint x: 525, startPoint y: 115, endPoint x: 838, endPoint y: 153, distance: 315.3
click at [749, 138] on div at bounding box center [761, 392] width 1523 height 784
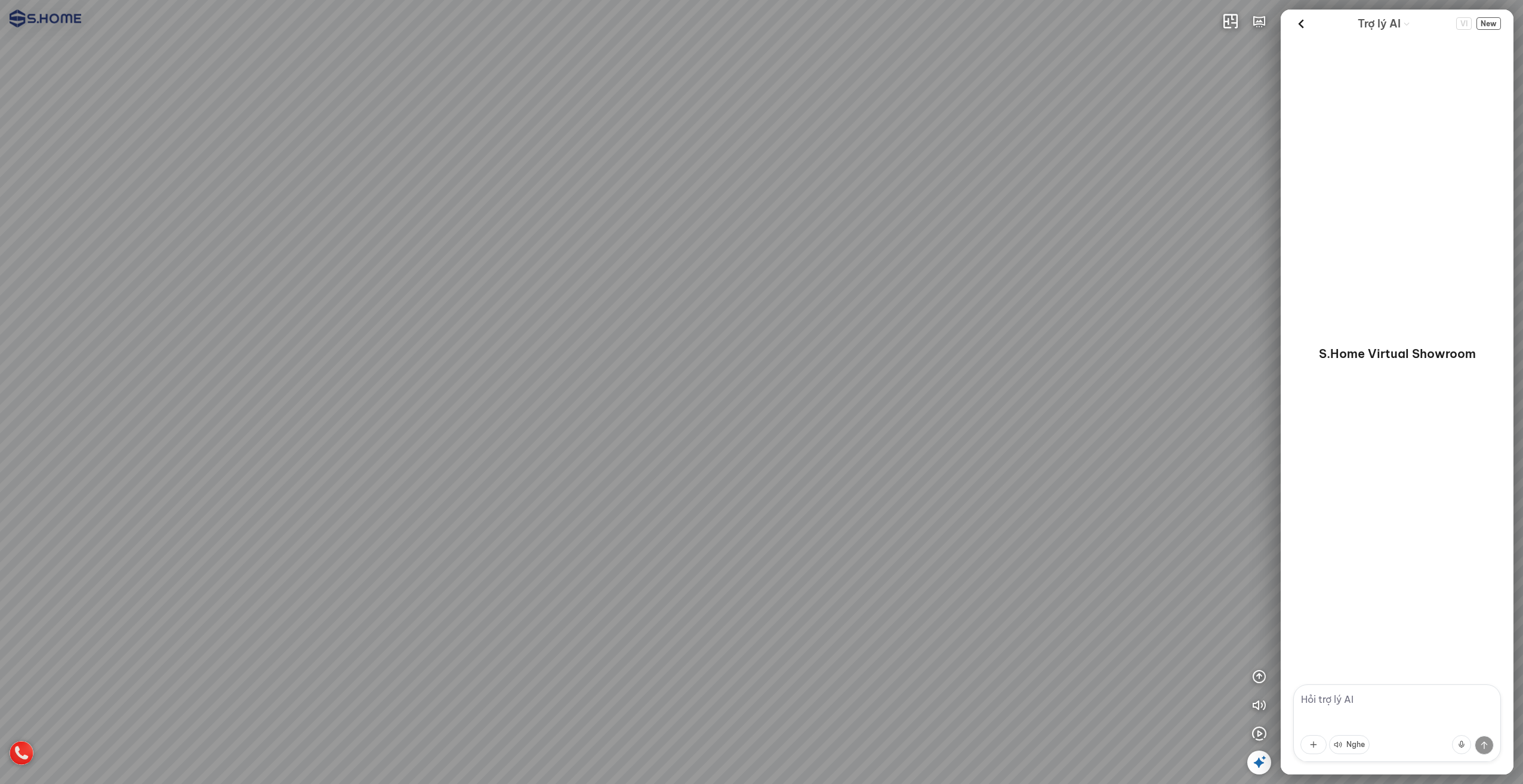
drag, startPoint x: 544, startPoint y: 320, endPoint x: 818, endPoint y: 349, distance: 275.5
click at [792, 347] on div at bounding box center [761, 392] width 1523 height 784
drag, startPoint x: 510, startPoint y: 313, endPoint x: 994, endPoint y: 359, distance: 486.2
click at [956, 349] on div at bounding box center [761, 392] width 1523 height 784
drag, startPoint x: 602, startPoint y: 321, endPoint x: 888, endPoint y: 343, distance: 286.8
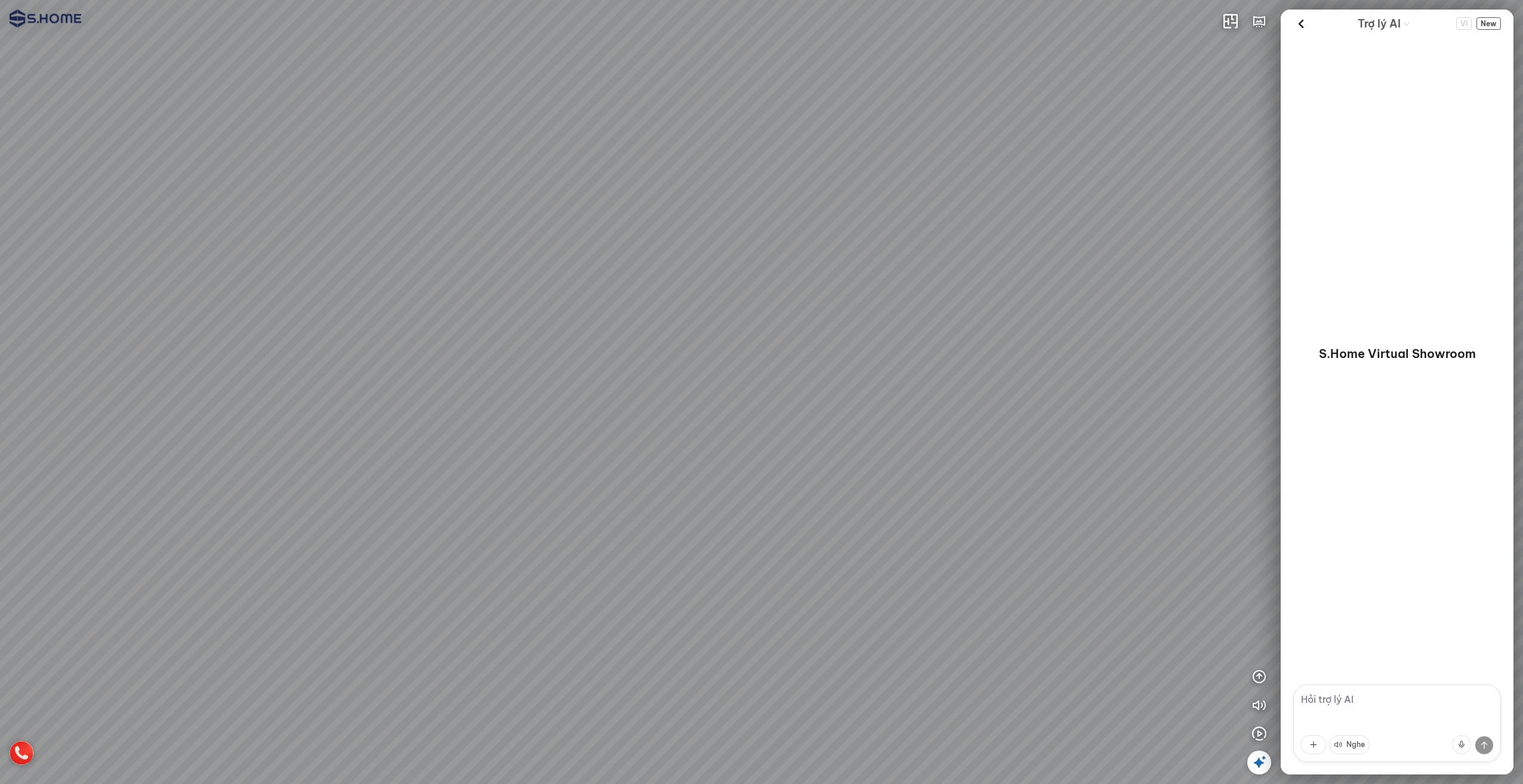
click at [888, 340] on div at bounding box center [761, 392] width 1523 height 784
drag, startPoint x: 675, startPoint y: 315, endPoint x: 858, endPoint y: 329, distance: 183.5
click at [858, 329] on div at bounding box center [761, 392] width 1523 height 784
drag, startPoint x: 687, startPoint y: 313, endPoint x: 712, endPoint y: 340, distance: 36.8
click at [712, 340] on div at bounding box center [761, 392] width 1523 height 784
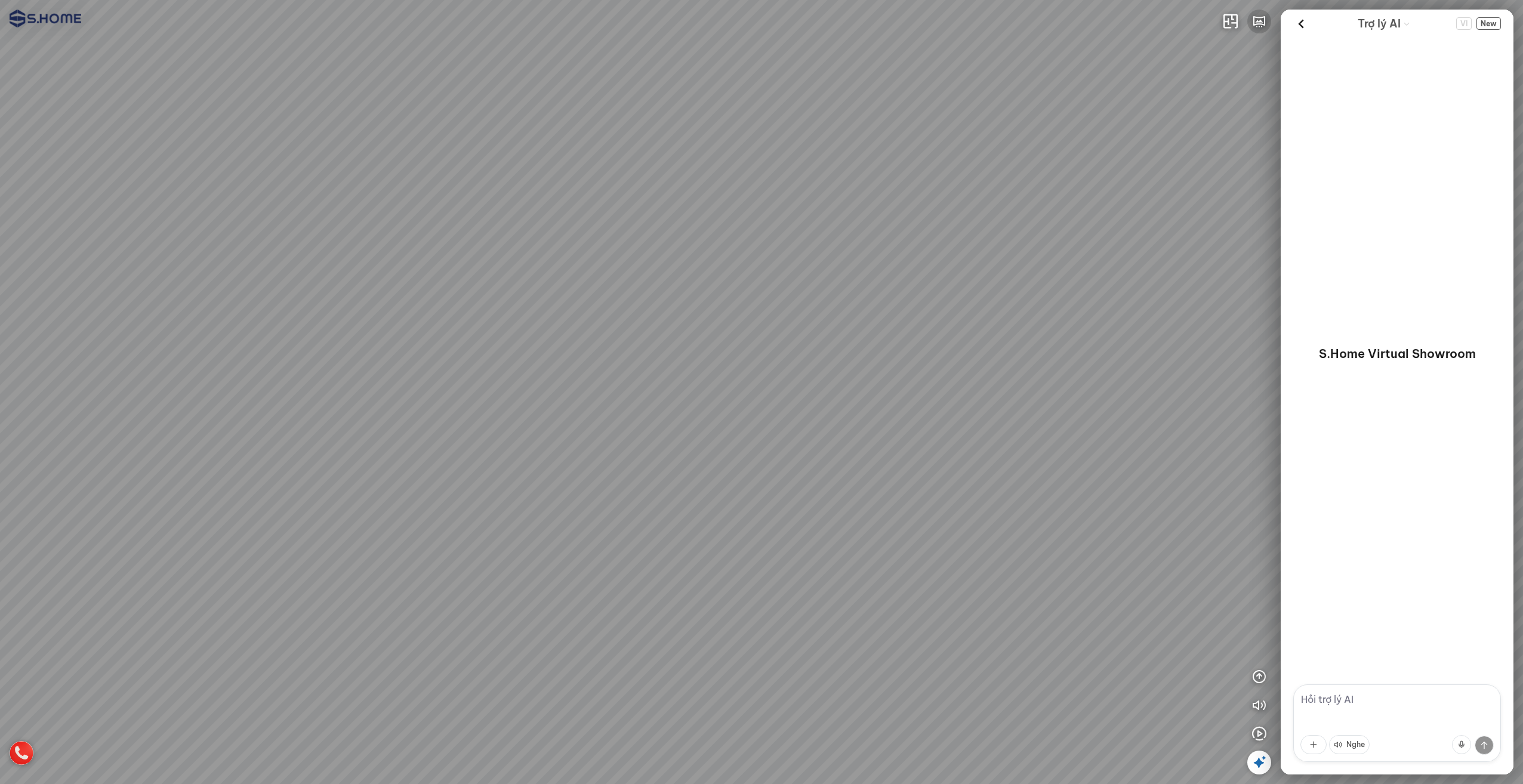
click at [1259, 24] on icon "button" at bounding box center [1259, 21] width 15 height 15
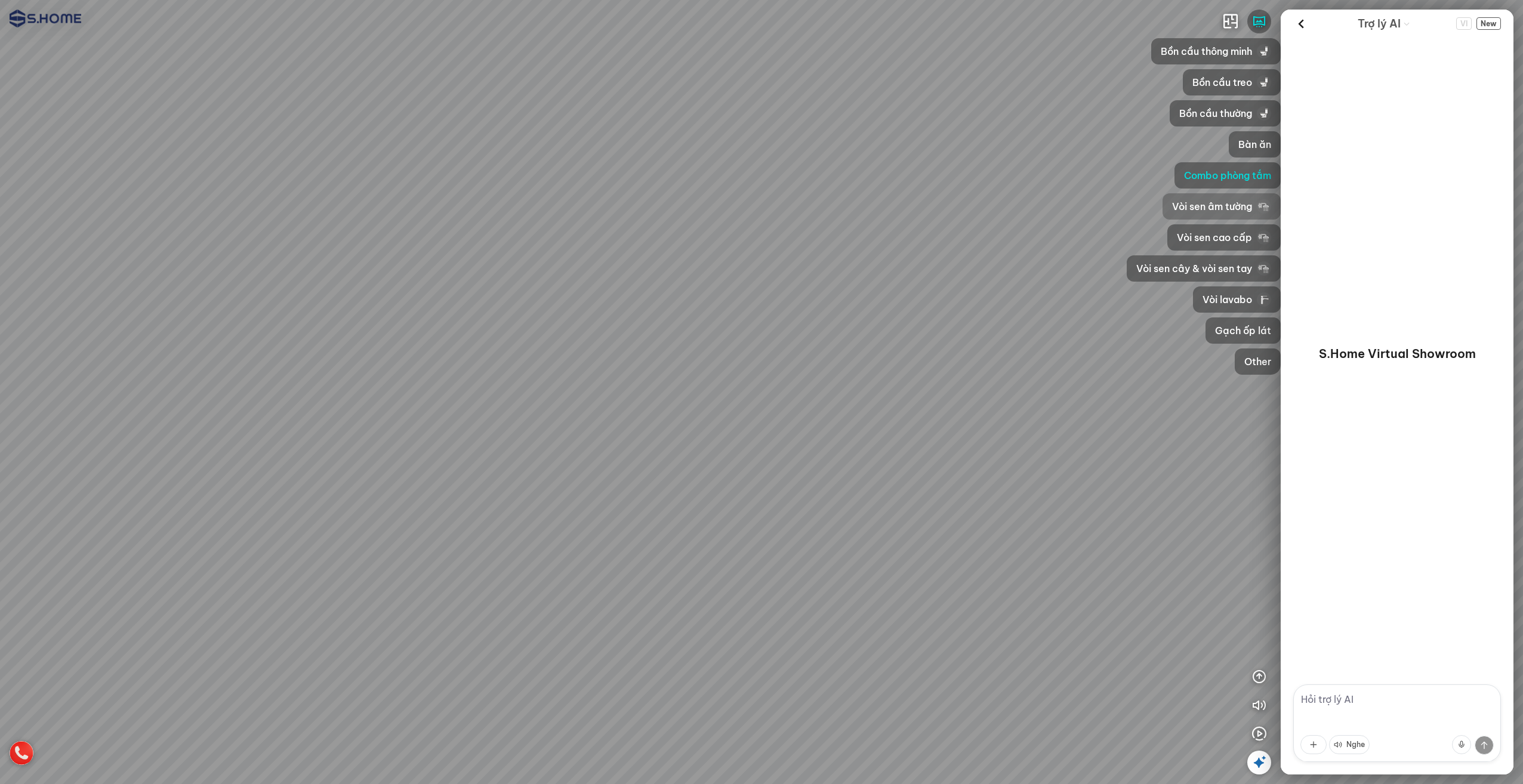
click at [1224, 210] on span "Vòi sen âm tường" at bounding box center [1212, 206] width 80 height 15
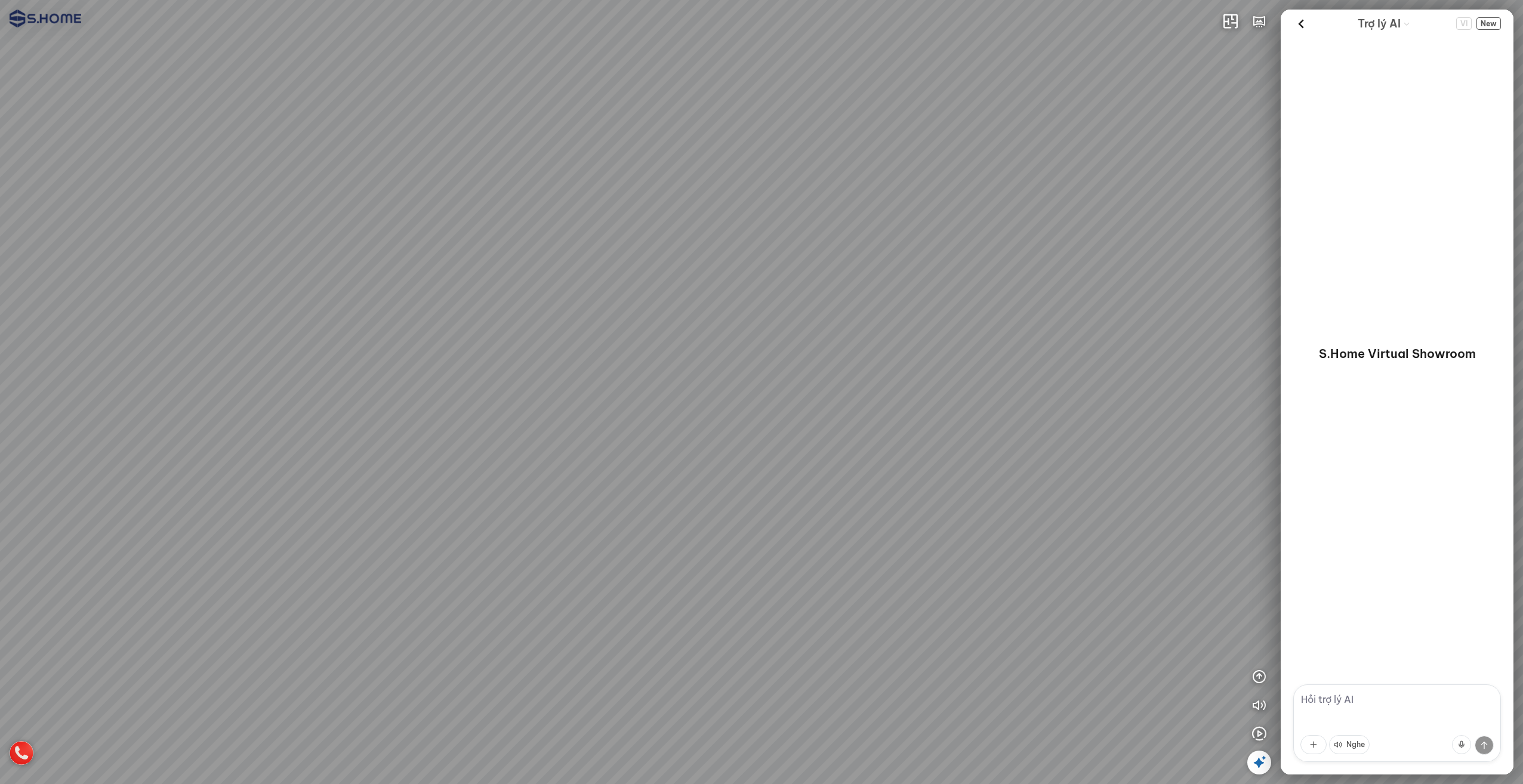
drag, startPoint x: 1058, startPoint y: 325, endPoint x: 720, endPoint y: 138, distance: 386.3
click at [822, 176] on div at bounding box center [761, 392] width 1523 height 784
drag, startPoint x: 720, startPoint y: 138, endPoint x: 690, endPoint y: 246, distance: 112.1
click at [690, 246] on div at bounding box center [761, 392] width 1523 height 784
drag, startPoint x: 671, startPoint y: 226, endPoint x: 777, endPoint y: 289, distance: 123.3
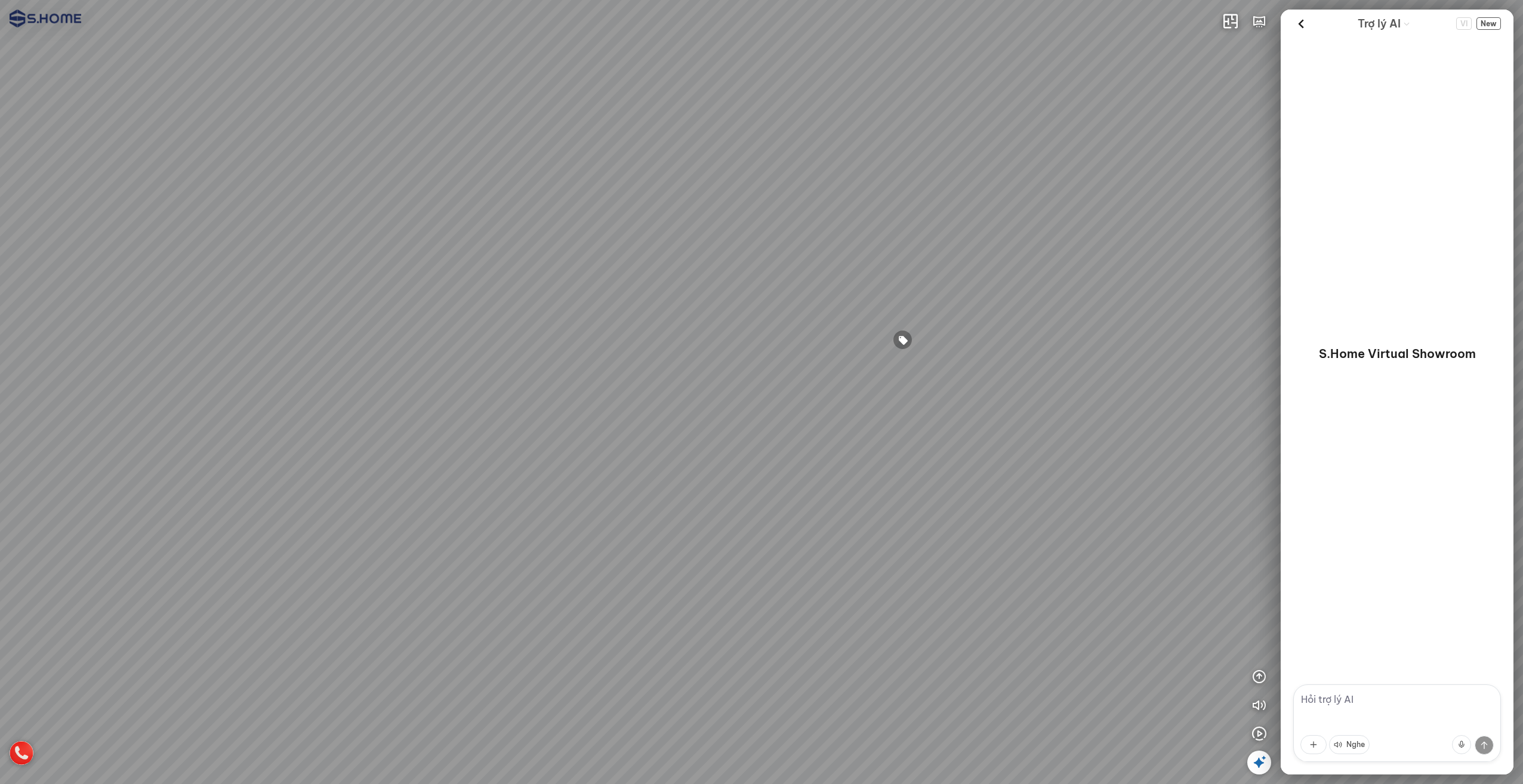
click at [777, 289] on div at bounding box center [761, 392] width 1523 height 784
drag, startPoint x: 596, startPoint y: 243, endPoint x: 924, endPoint y: 250, distance: 328.1
click at [895, 249] on div at bounding box center [761, 392] width 1523 height 784
drag, startPoint x: 652, startPoint y: 227, endPoint x: 852, endPoint y: 224, distance: 200.0
click at [852, 223] on div at bounding box center [761, 392] width 1523 height 784
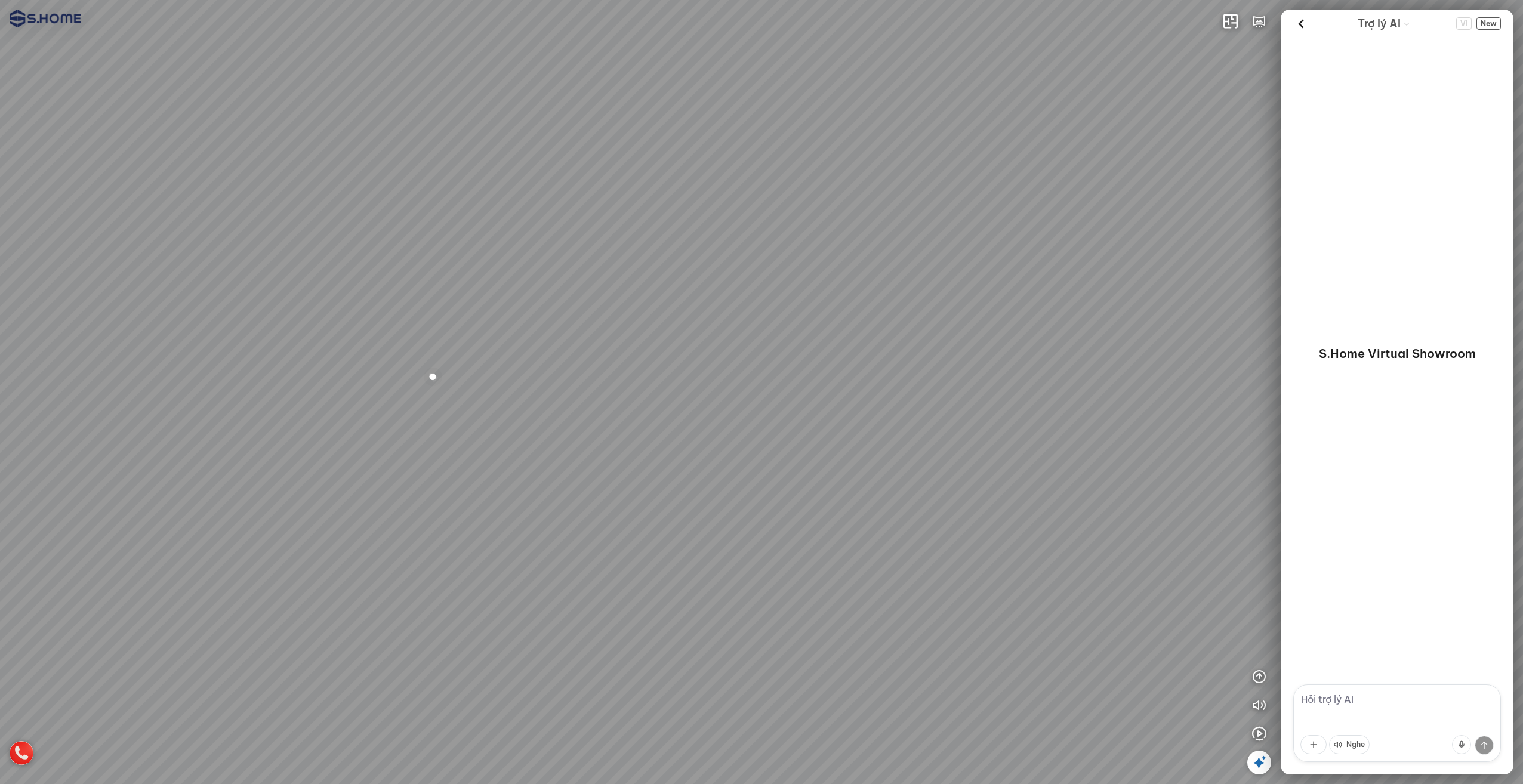
drag, startPoint x: 700, startPoint y: 222, endPoint x: 972, endPoint y: 187, distance: 274.2
click at [883, 195] on div at bounding box center [761, 392] width 1523 height 784
drag, startPoint x: 644, startPoint y: 186, endPoint x: 847, endPoint y: 208, distance: 204.2
click at [831, 206] on div at bounding box center [761, 392] width 1523 height 784
drag, startPoint x: 757, startPoint y: 224, endPoint x: 850, endPoint y: 288, distance: 112.9
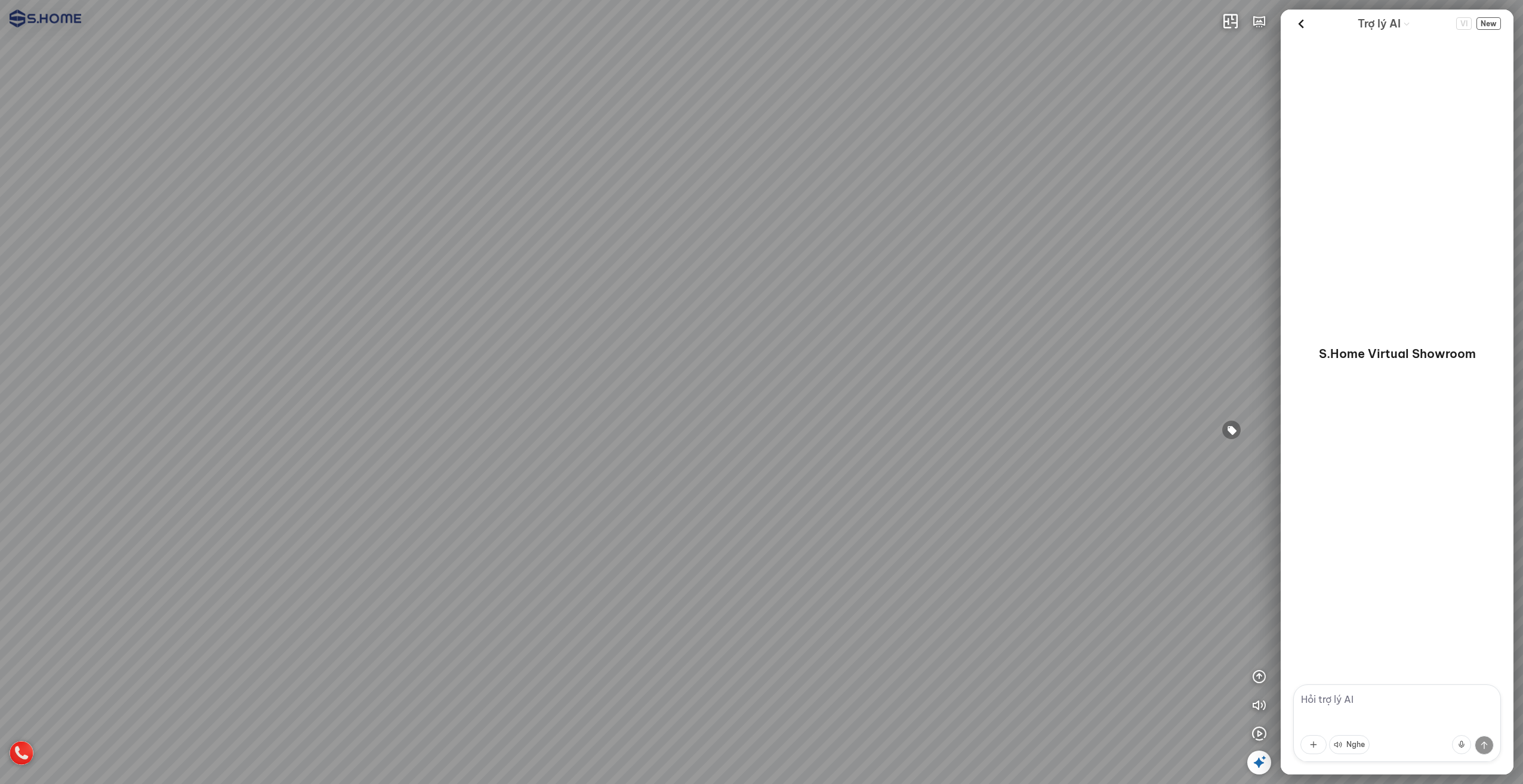
click at [845, 288] on div at bounding box center [761, 392] width 1523 height 784
click at [1259, 17] on icon "button" at bounding box center [1259, 21] width 15 height 15
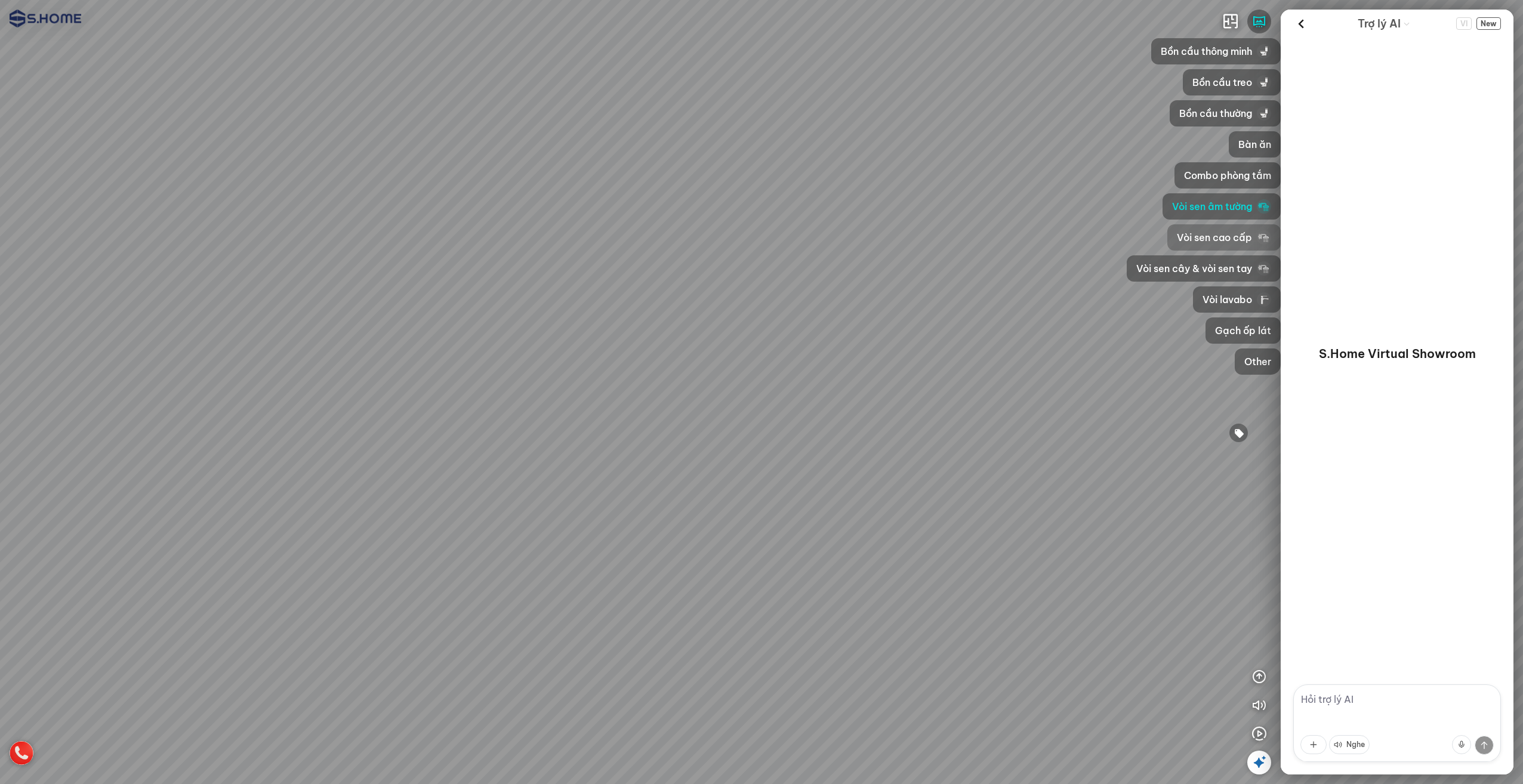
click at [1209, 239] on span "Vòi sen cao cấp" at bounding box center [1214, 237] width 75 height 15
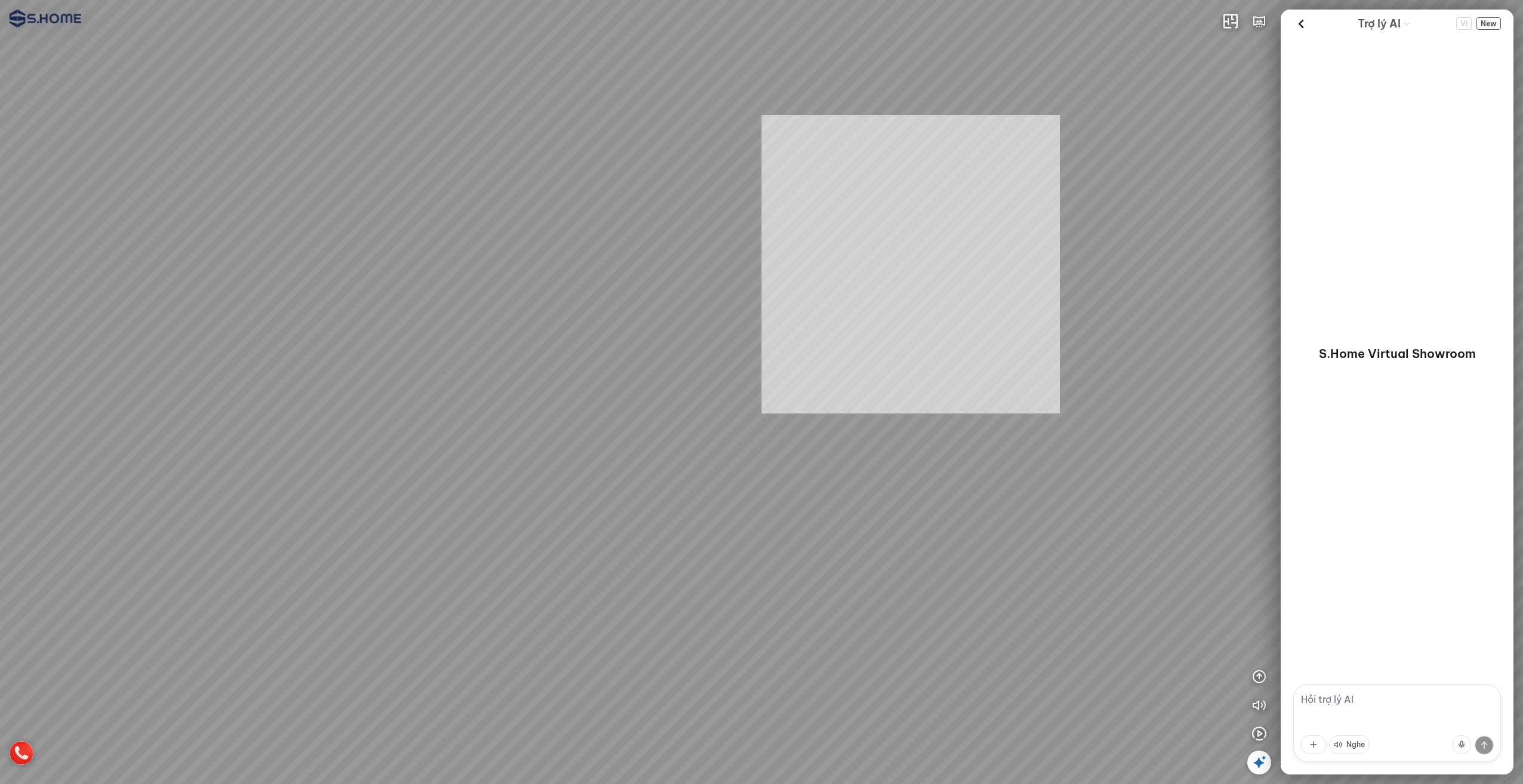
click at [767, 257] on div "INFO: krpano 1.20.8 (build [DATE]) INFO: HTML5/Desktop - Microsoft Edge 140.0 -…" at bounding box center [761, 392] width 1523 height 784
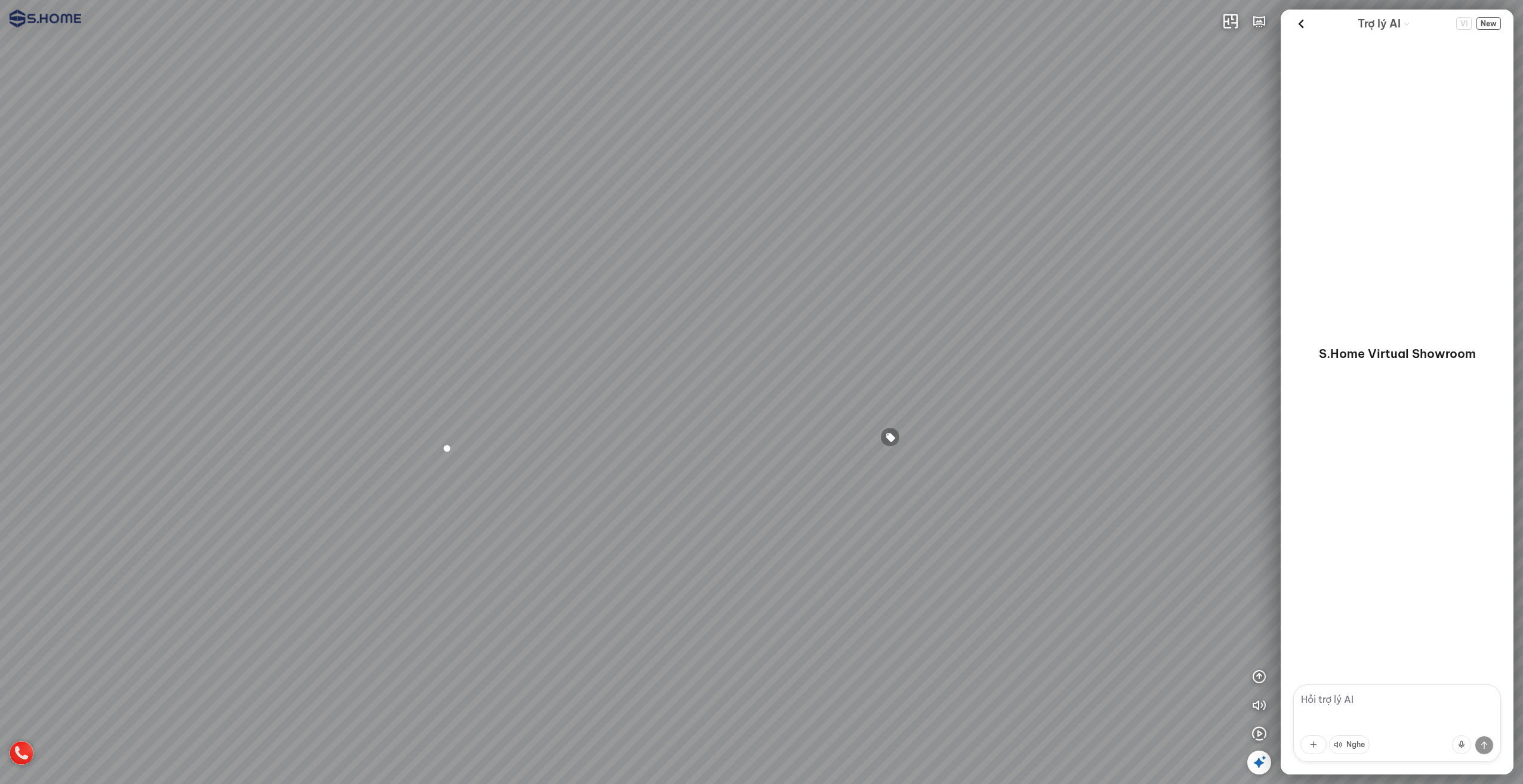
drag, startPoint x: 693, startPoint y: 271, endPoint x: 973, endPoint y: 273, distance: 280.0
click at [970, 273] on div at bounding box center [761, 392] width 1523 height 784
drag, startPoint x: 963, startPoint y: 274, endPoint x: 451, endPoint y: 222, distance: 514.6
click at [452, 222] on div at bounding box center [761, 392] width 1523 height 784
drag, startPoint x: 453, startPoint y: 219, endPoint x: 586, endPoint y: 232, distance: 133.6
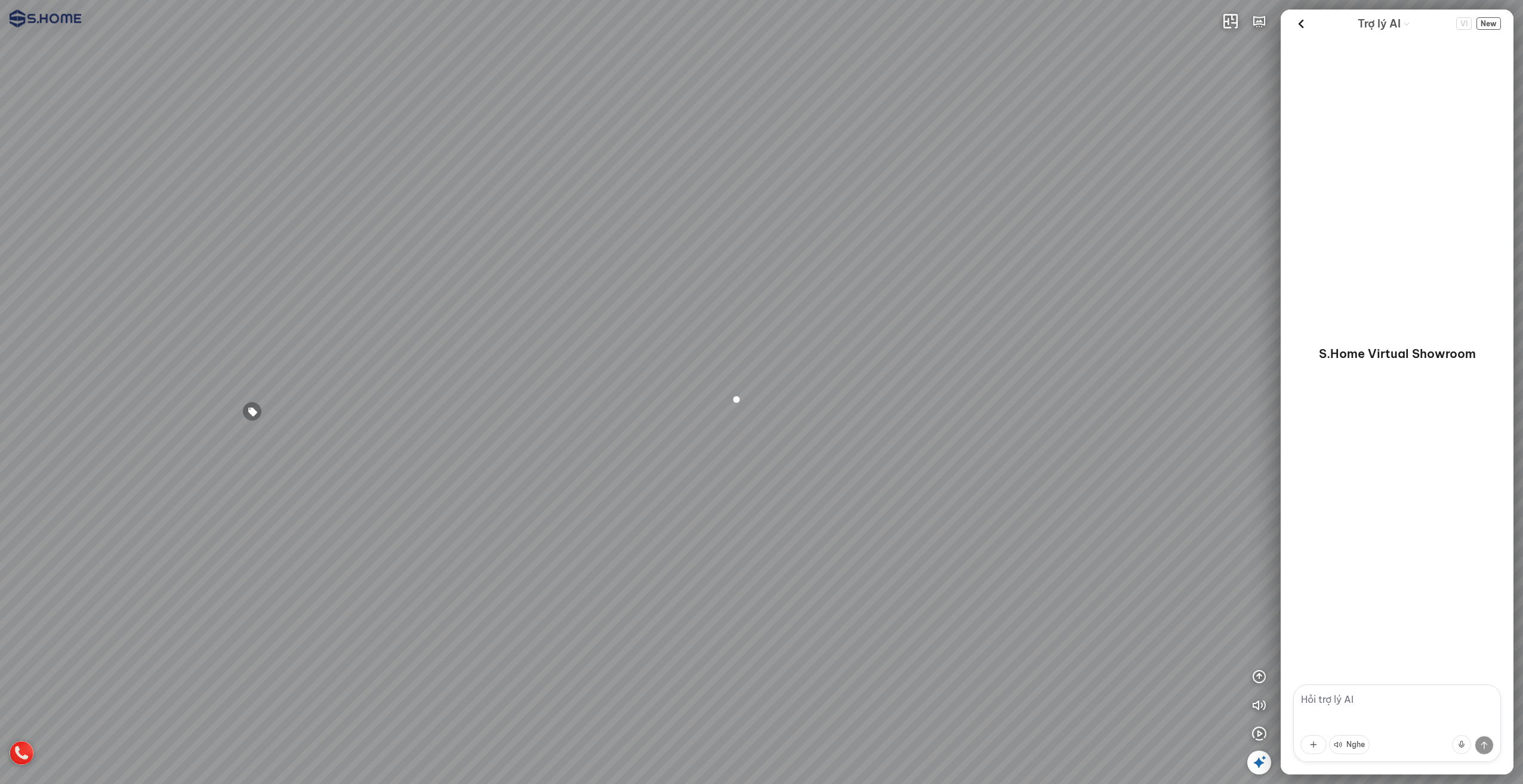
click at [585, 232] on div at bounding box center [761, 392] width 1523 height 784
drag, startPoint x: 463, startPoint y: 229, endPoint x: 624, endPoint y: 228, distance: 161.0
click at [612, 228] on div at bounding box center [761, 392] width 1523 height 784
drag, startPoint x: 635, startPoint y: 354, endPoint x: 870, endPoint y: 337, distance: 235.6
click at [822, 337] on div at bounding box center [761, 392] width 1523 height 784
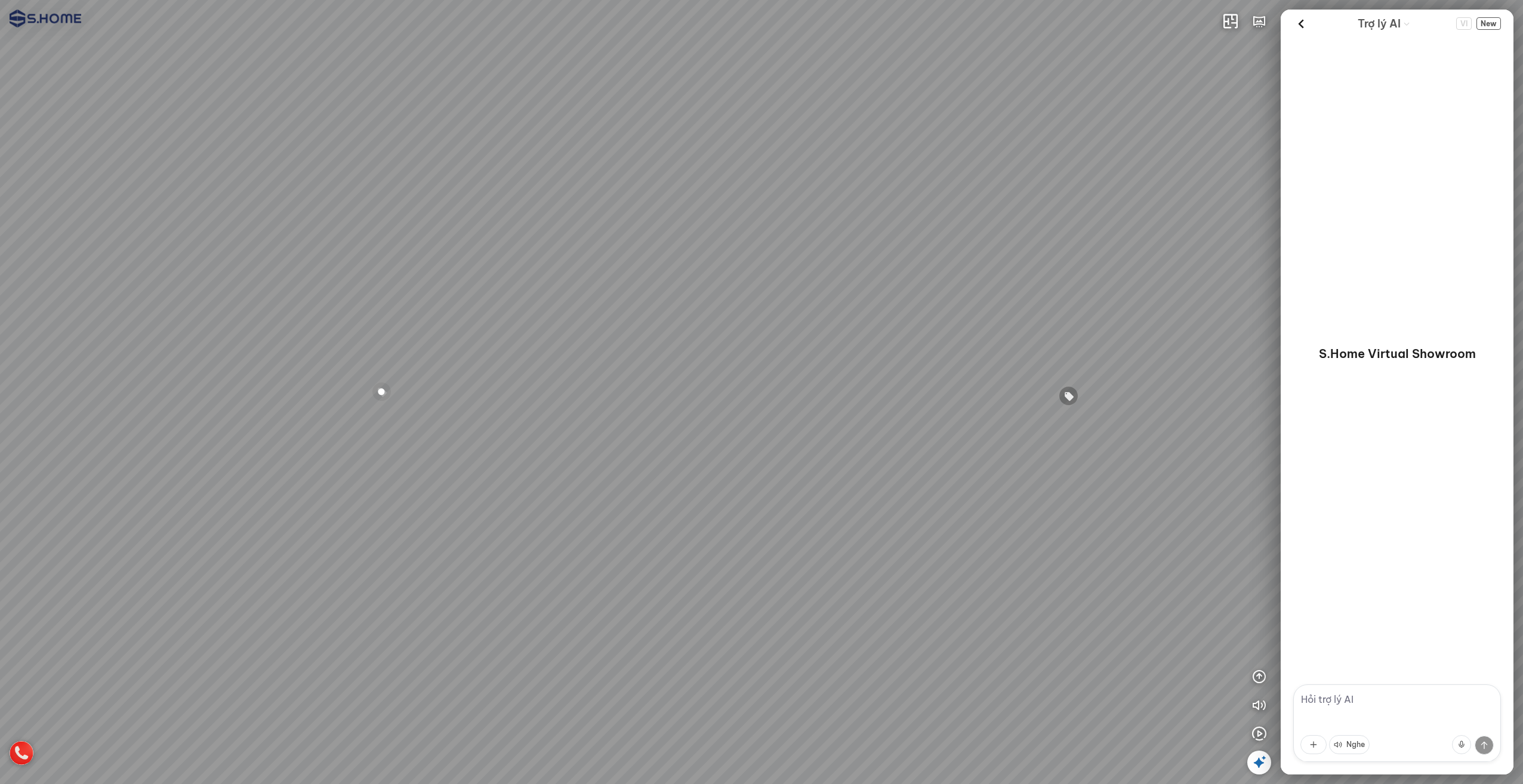
drag, startPoint x: 518, startPoint y: 274, endPoint x: 720, endPoint y: 290, distance: 202.6
click at [681, 286] on div at bounding box center [761, 392] width 1523 height 784
drag, startPoint x: 923, startPoint y: 338, endPoint x: 691, endPoint y: 272, distance: 241.2
click at [715, 280] on div at bounding box center [761, 392] width 1523 height 784
drag, startPoint x: 876, startPoint y: 323, endPoint x: 304, endPoint y: 233, distance: 579.0
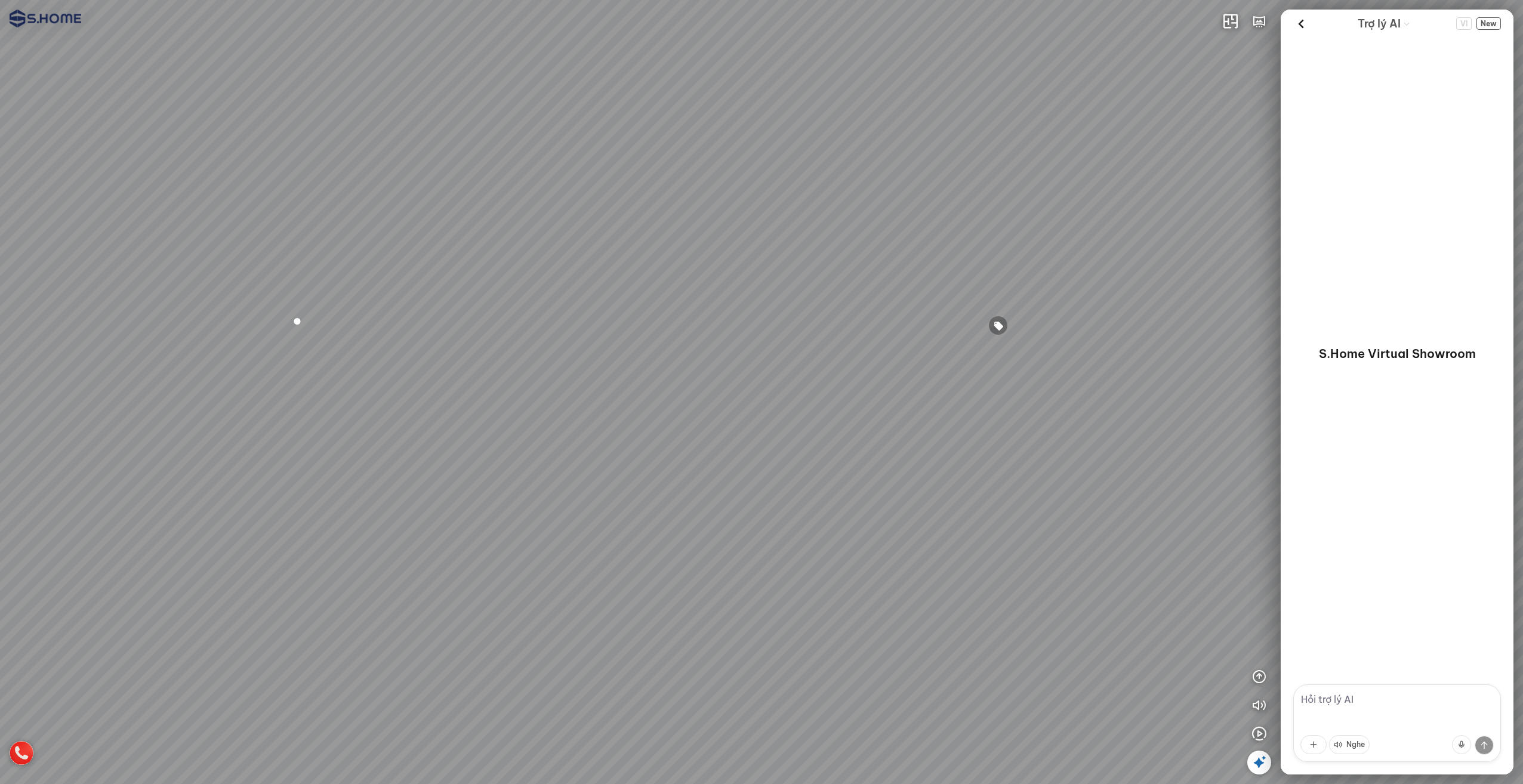
click at [304, 233] on div at bounding box center [761, 392] width 1523 height 784
drag, startPoint x: 873, startPoint y: 291, endPoint x: 143, endPoint y: 204, distance: 735.2
click at [144, 205] on div at bounding box center [761, 392] width 1523 height 784
drag, startPoint x: 607, startPoint y: 228, endPoint x: 554, endPoint y: 345, distance: 128.4
click at [556, 345] on div at bounding box center [761, 392] width 1523 height 784
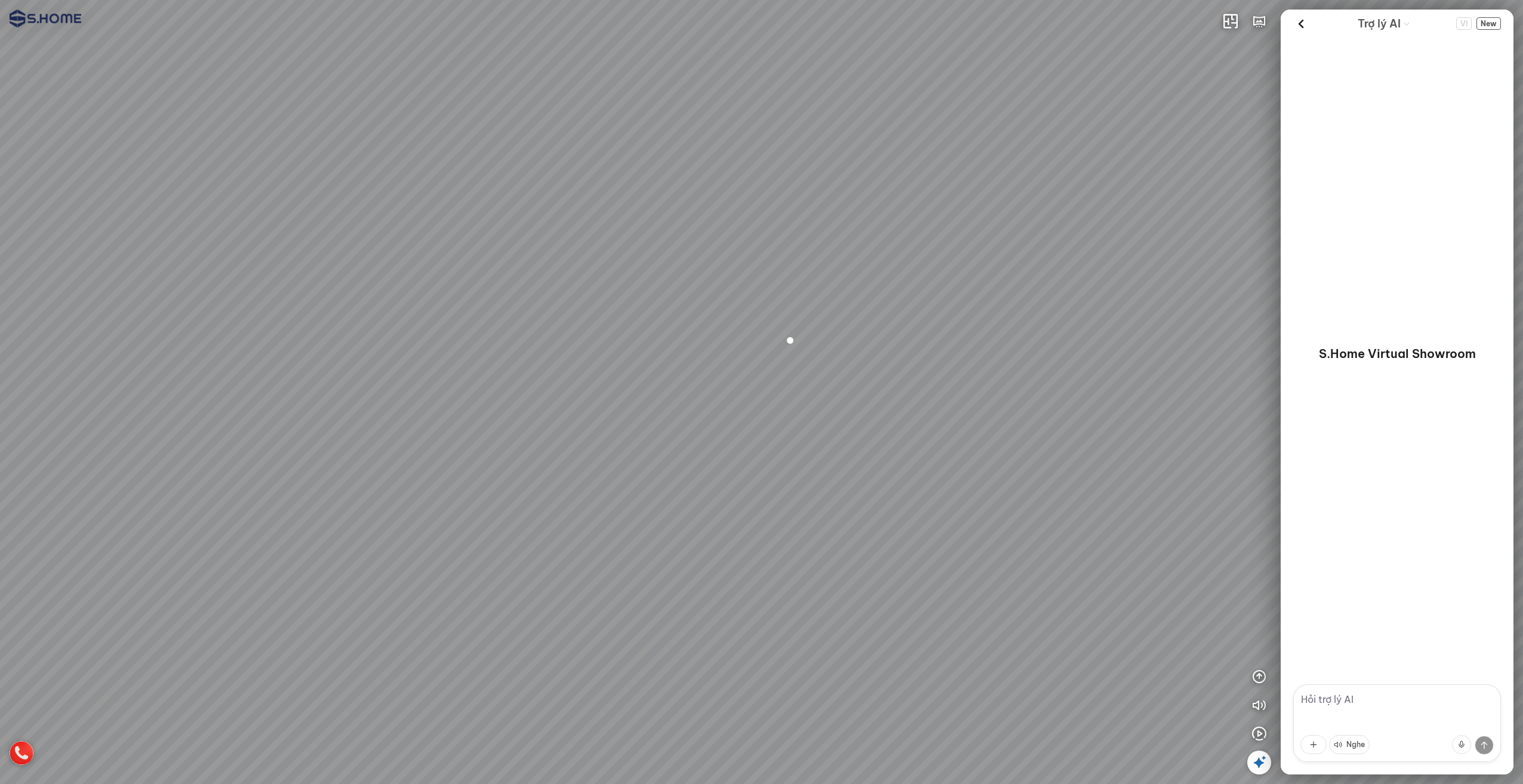
drag, startPoint x: 505, startPoint y: 236, endPoint x: 825, endPoint y: 405, distance: 361.9
click at [820, 405] on div at bounding box center [761, 392] width 1523 height 784
drag, startPoint x: 428, startPoint y: 311, endPoint x: 790, endPoint y: 325, distance: 362.3
click at [736, 319] on div at bounding box center [761, 392] width 1523 height 784
drag, startPoint x: 619, startPoint y: 315, endPoint x: 412, endPoint y: 319, distance: 207.0
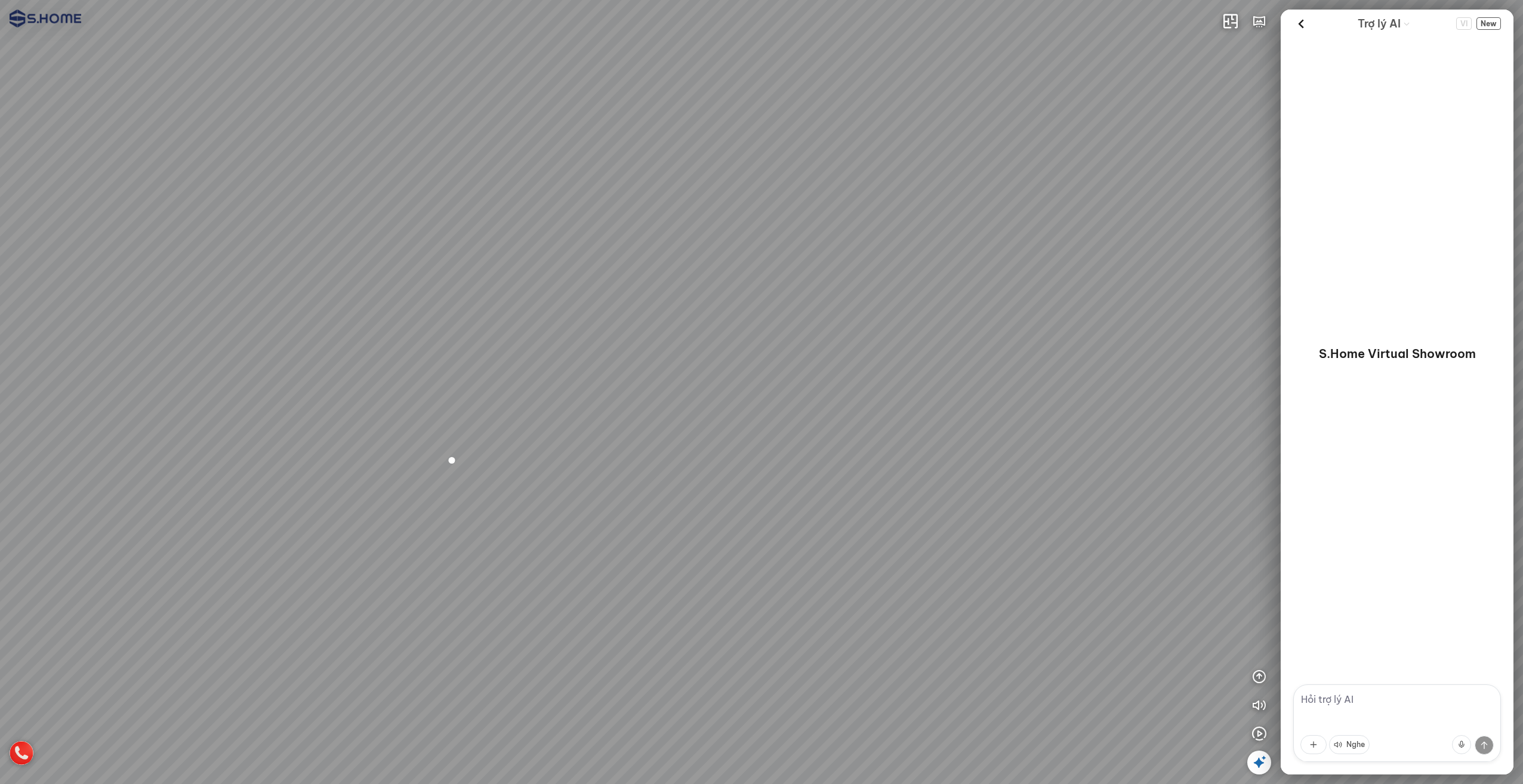
click at [413, 321] on div at bounding box center [761, 392] width 1523 height 784
drag, startPoint x: 837, startPoint y: 326, endPoint x: 497, endPoint y: 280, distance: 343.1
click at [500, 281] on div at bounding box center [761, 392] width 1523 height 784
click at [1257, 18] on icon "button" at bounding box center [1259, 21] width 15 height 15
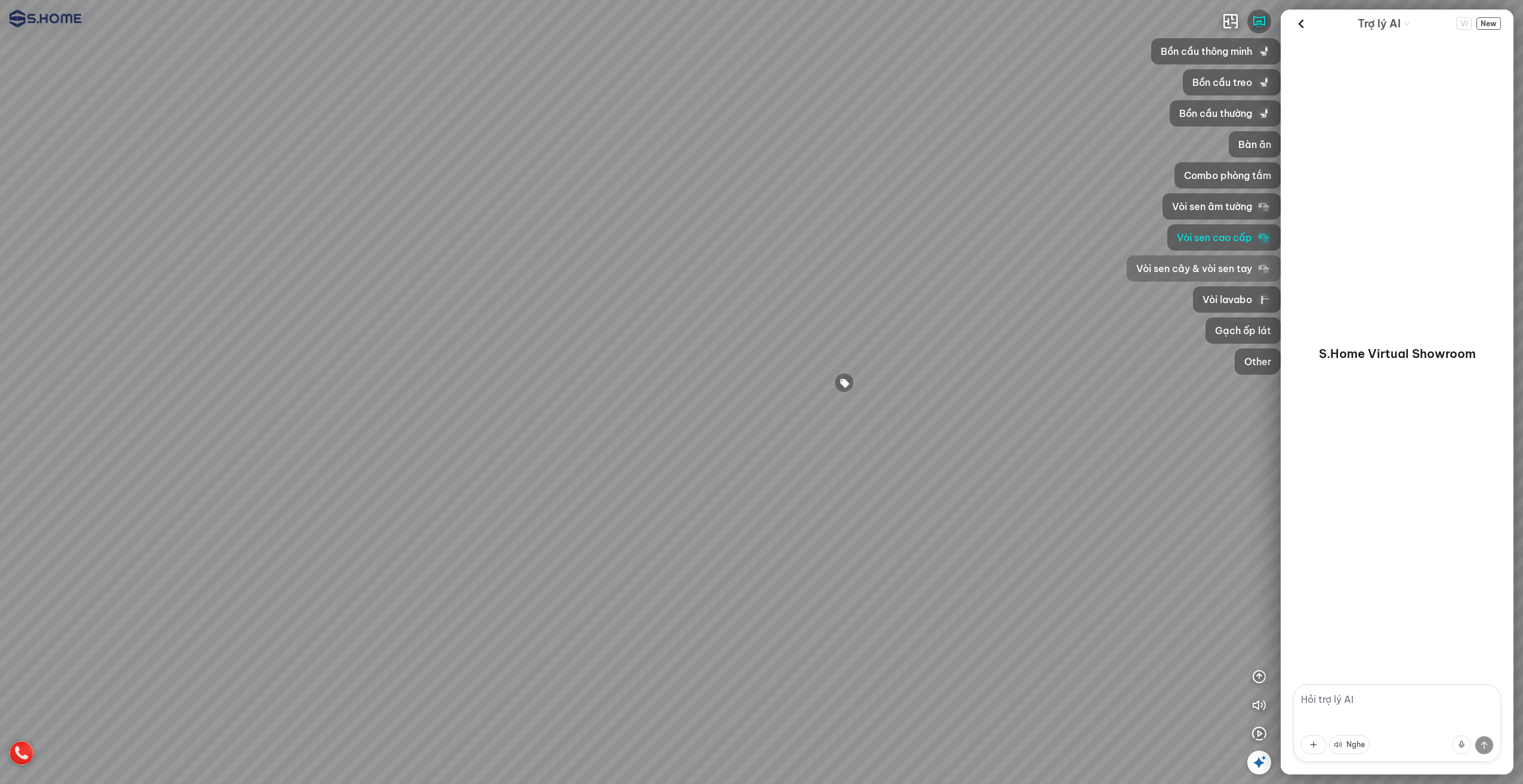
click at [1199, 275] on div "Vòi sen cây & vòi sen tay" at bounding box center [1203, 268] width 154 height 26
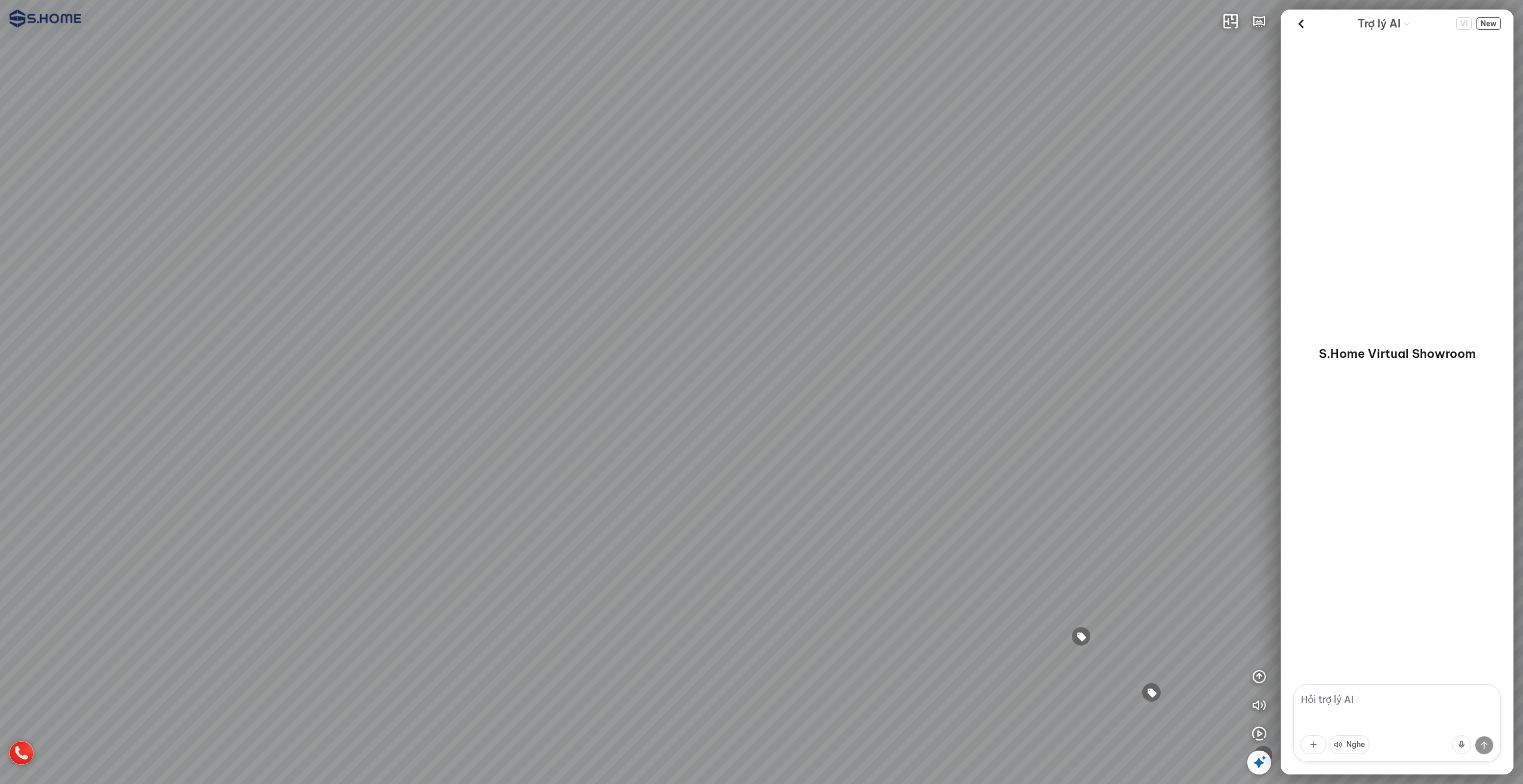
drag, startPoint x: 805, startPoint y: 331, endPoint x: 1091, endPoint y: 283, distance: 290.0
click at [1064, 285] on div at bounding box center [761, 392] width 1523 height 784
